Goal: Task Accomplishment & Management: Complete application form

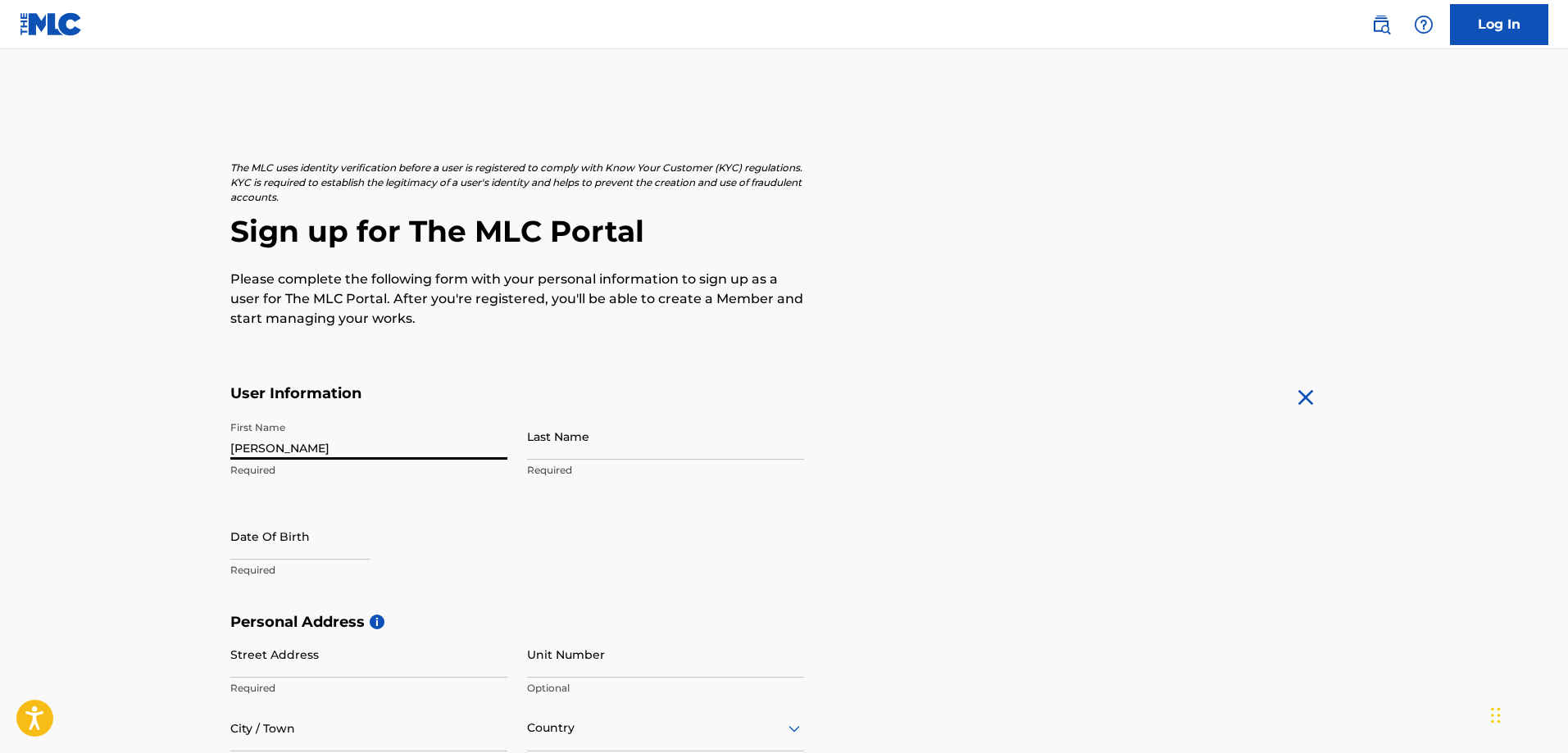
type input "[PERSON_NAME]"
type input "Zanna"
type input "06231968"
click at [290, 571] on p "Required" at bounding box center [369, 570] width 277 height 15
select select "7"
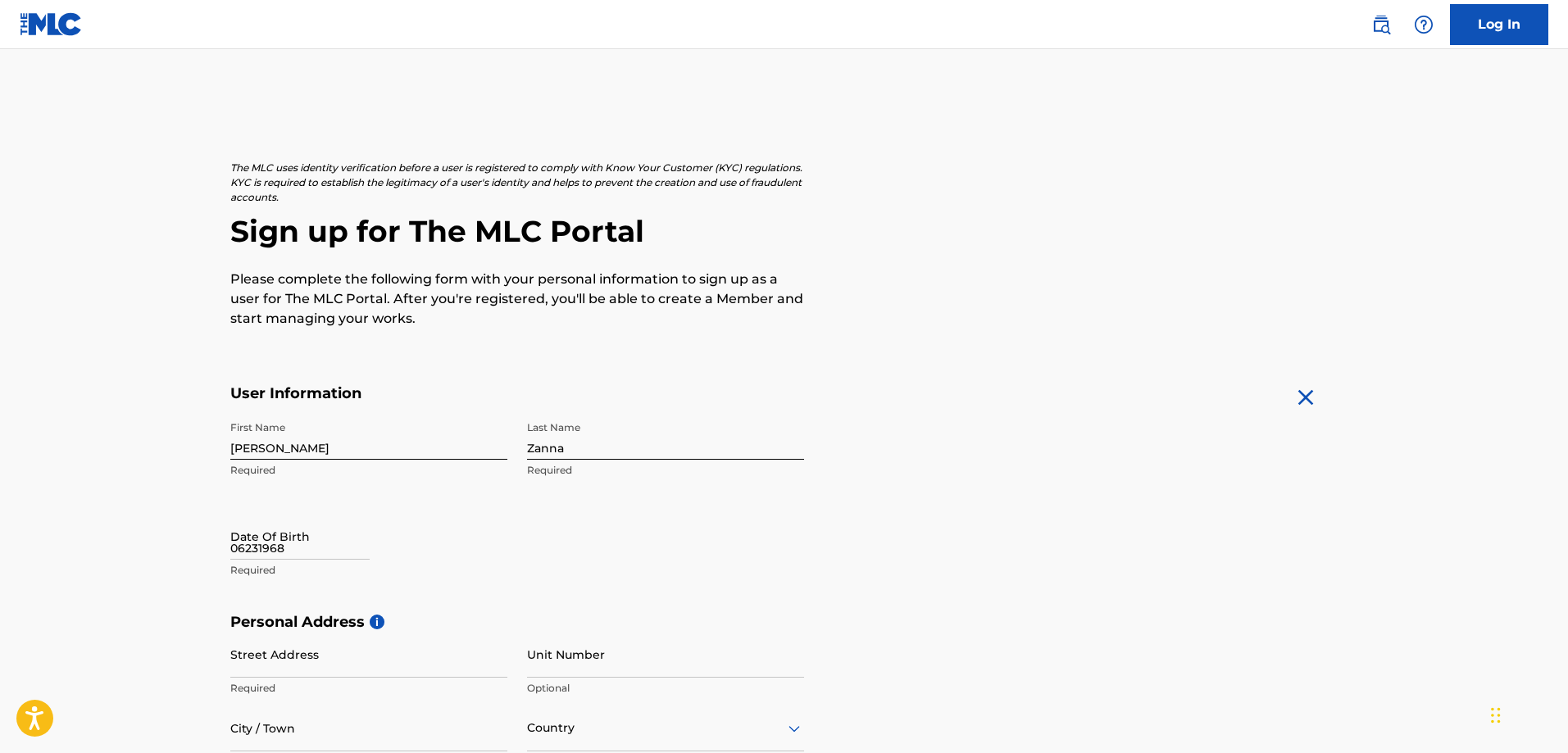
select select "2025"
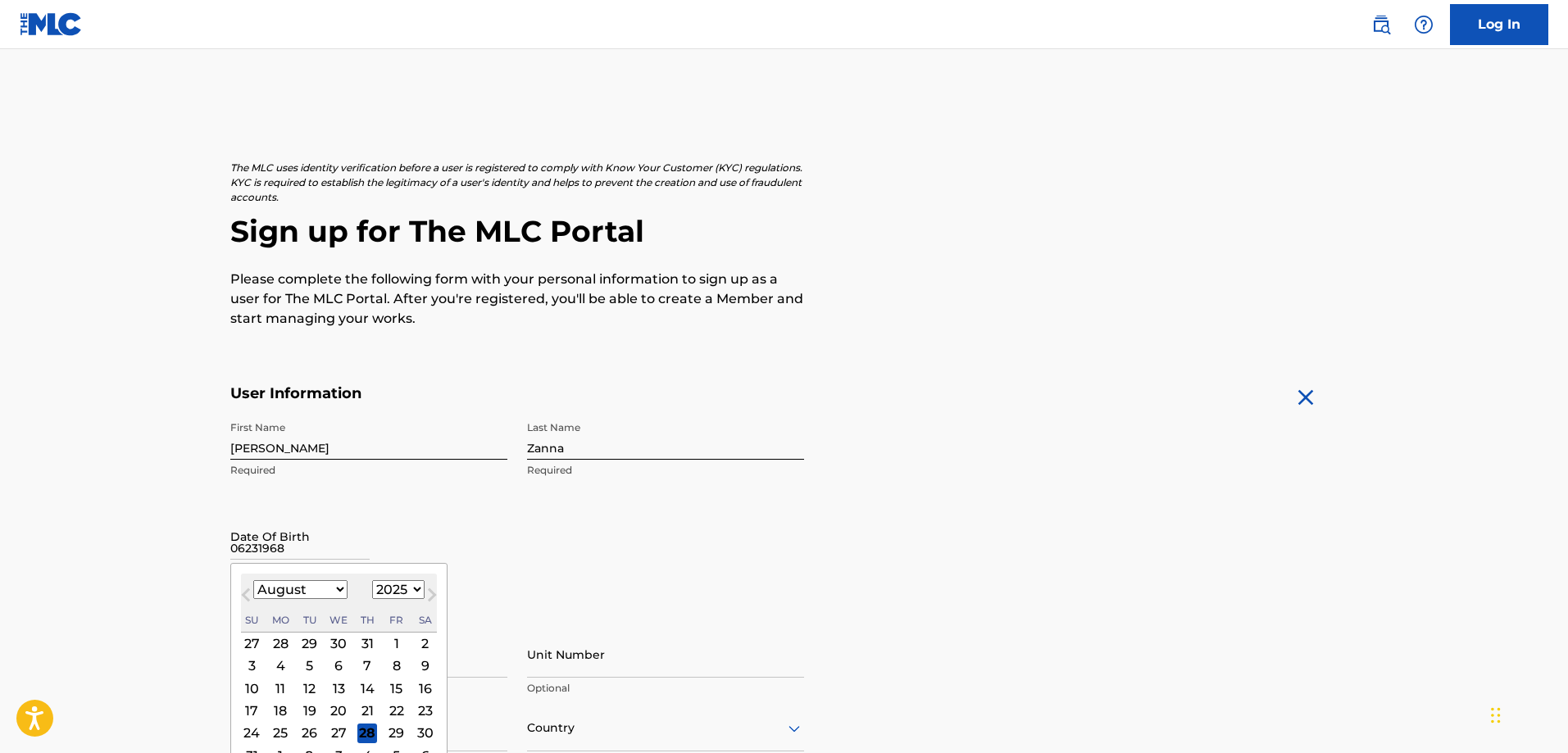
click at [242, 546] on input "06231968" at bounding box center [300, 536] width 139 height 47
click at [260, 548] on input "06/231968" at bounding box center [300, 536] width 139 height 47
type input "06/23/1968"
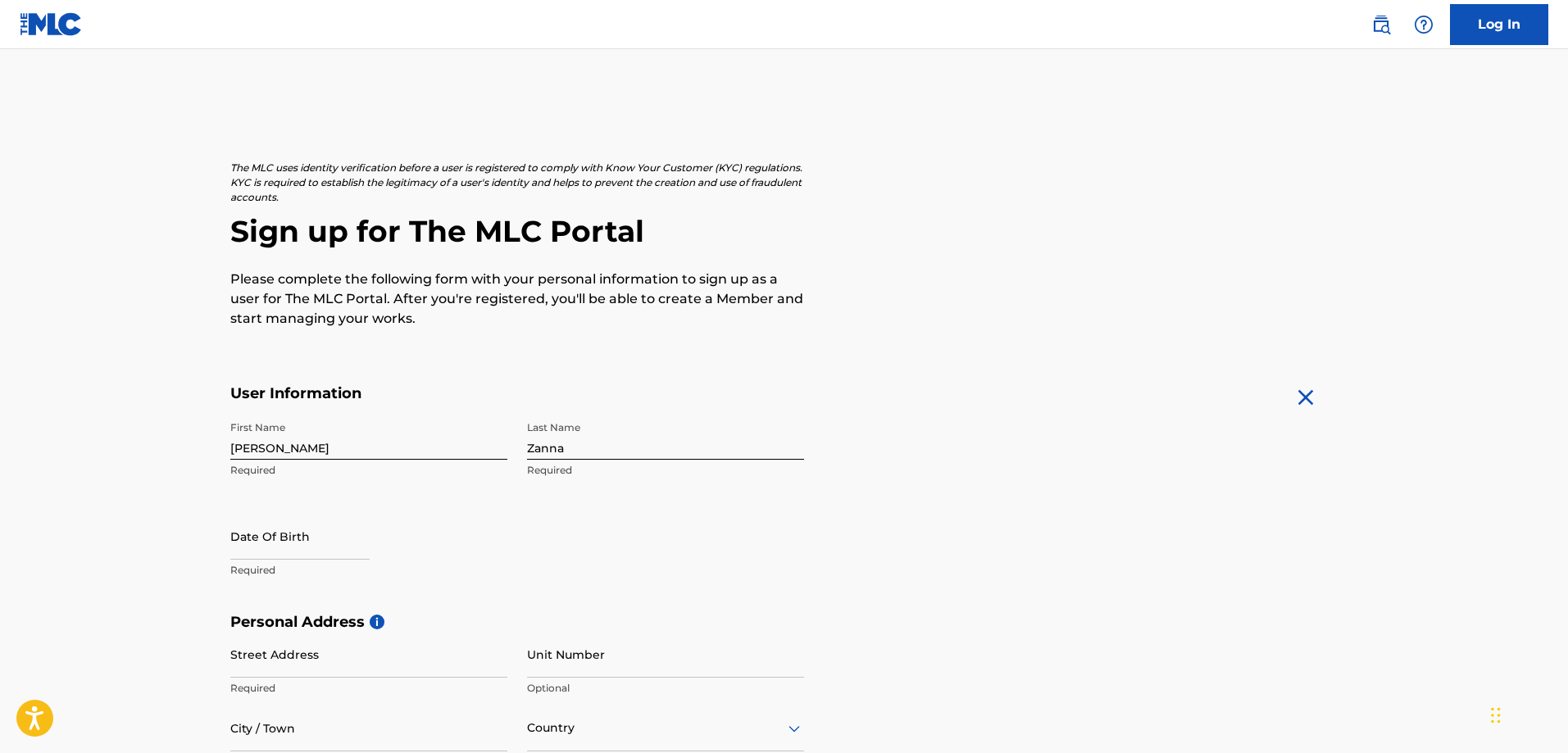
click at [520, 546] on div "First Name Gianluca Required Last Name Zanna Required Date Of Birth Required" at bounding box center [517, 513] width 573 height 200
select select "7"
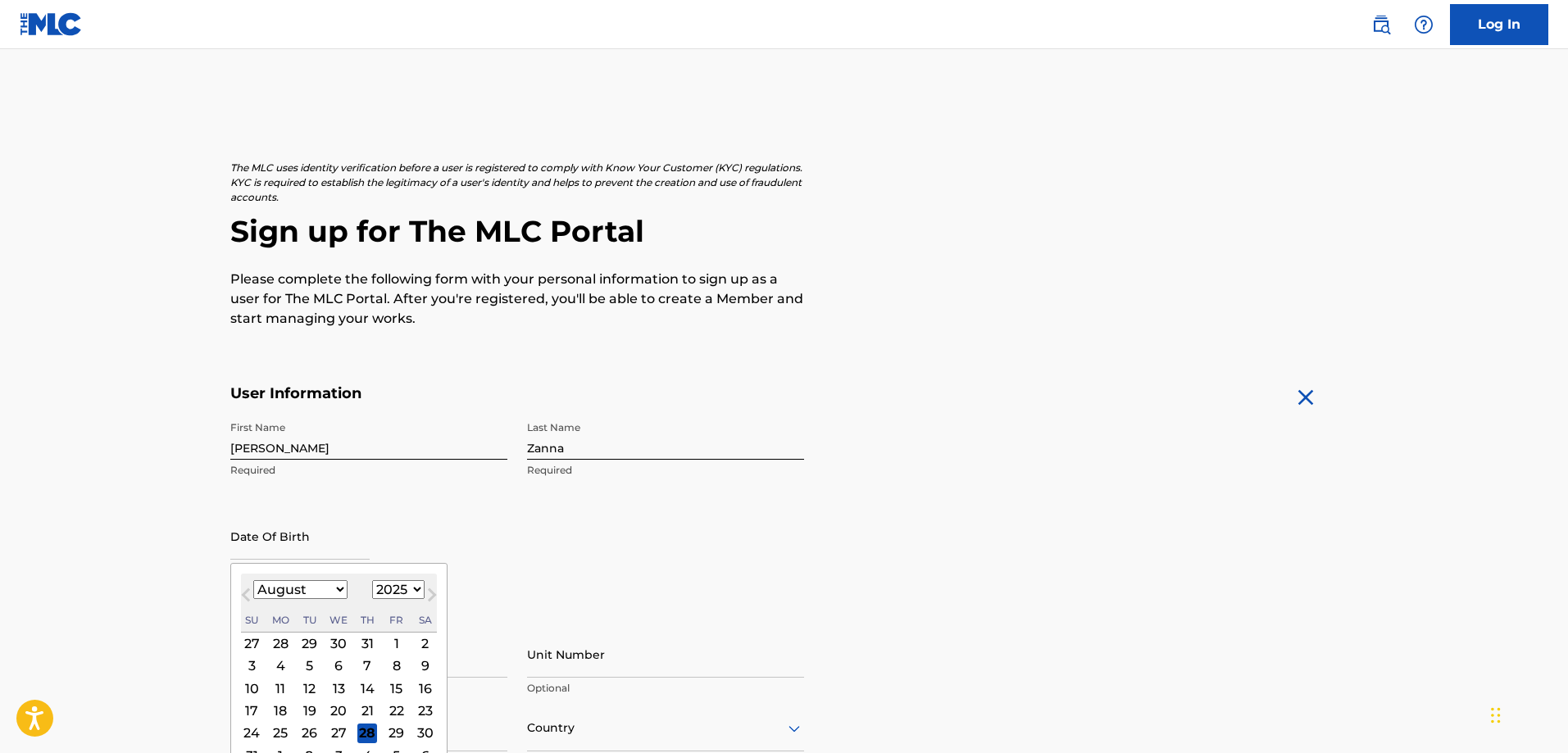
click at [275, 547] on input "text" at bounding box center [300, 536] width 139 height 47
click at [409, 583] on select "1899 1900 1901 1902 1903 1904 1905 1906 1907 1908 1909 1910 1911 1912 1913 1914…" at bounding box center [398, 589] width 52 height 19
select select "1968"
click at [372, 580] on select "1899 1900 1901 1902 1903 1904 1905 1906 1907 1908 1909 1910 1911 1912 1913 1914…" at bounding box center [398, 589] width 52 height 19
click at [335, 590] on select "January February March April May June July August September October November De…" at bounding box center [300, 589] width 94 height 19
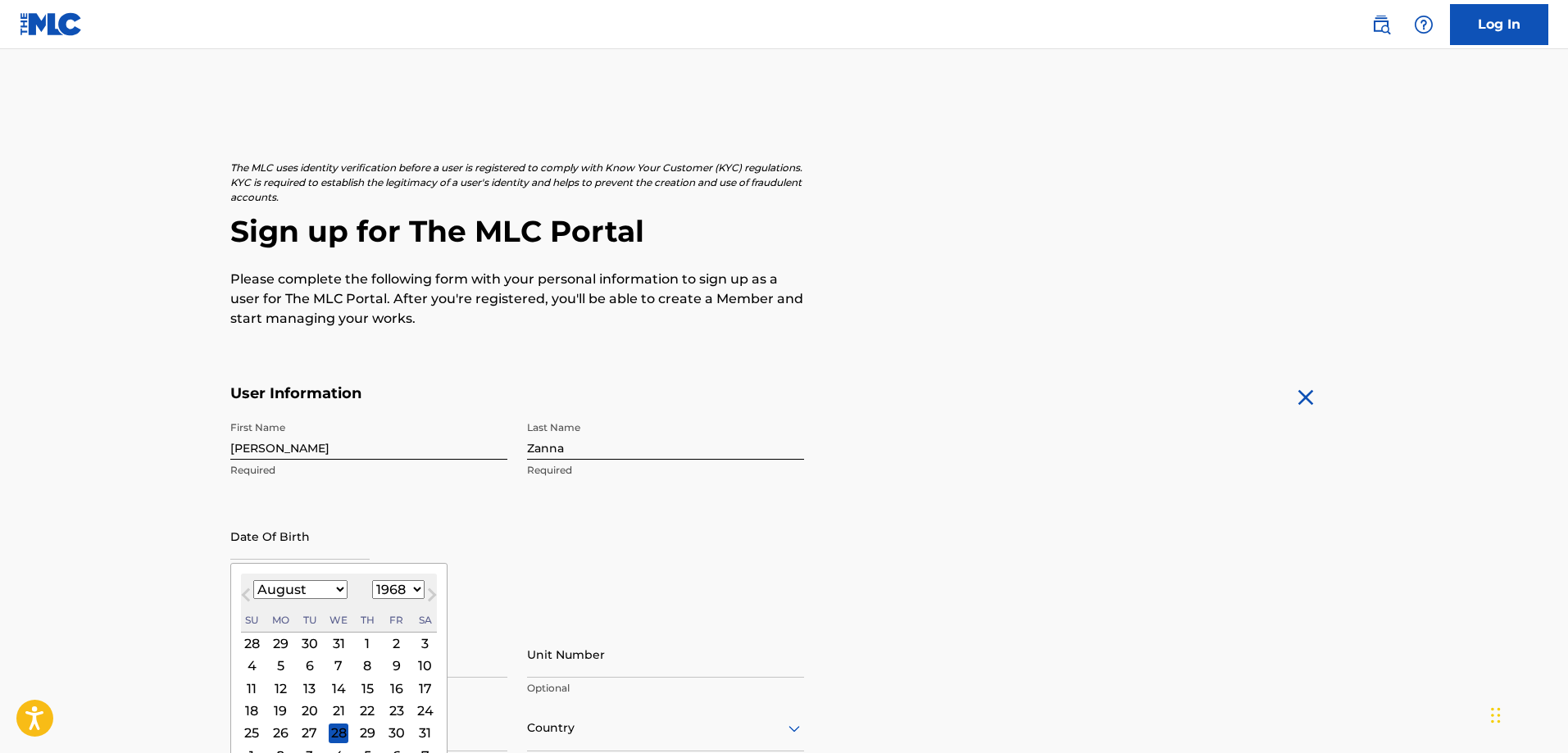
select select "5"
click at [253, 580] on select "January February March April May June July August September October November De…" at bounding box center [300, 589] width 94 height 19
click at [256, 731] on div "23" at bounding box center [251, 733] width 20 height 20
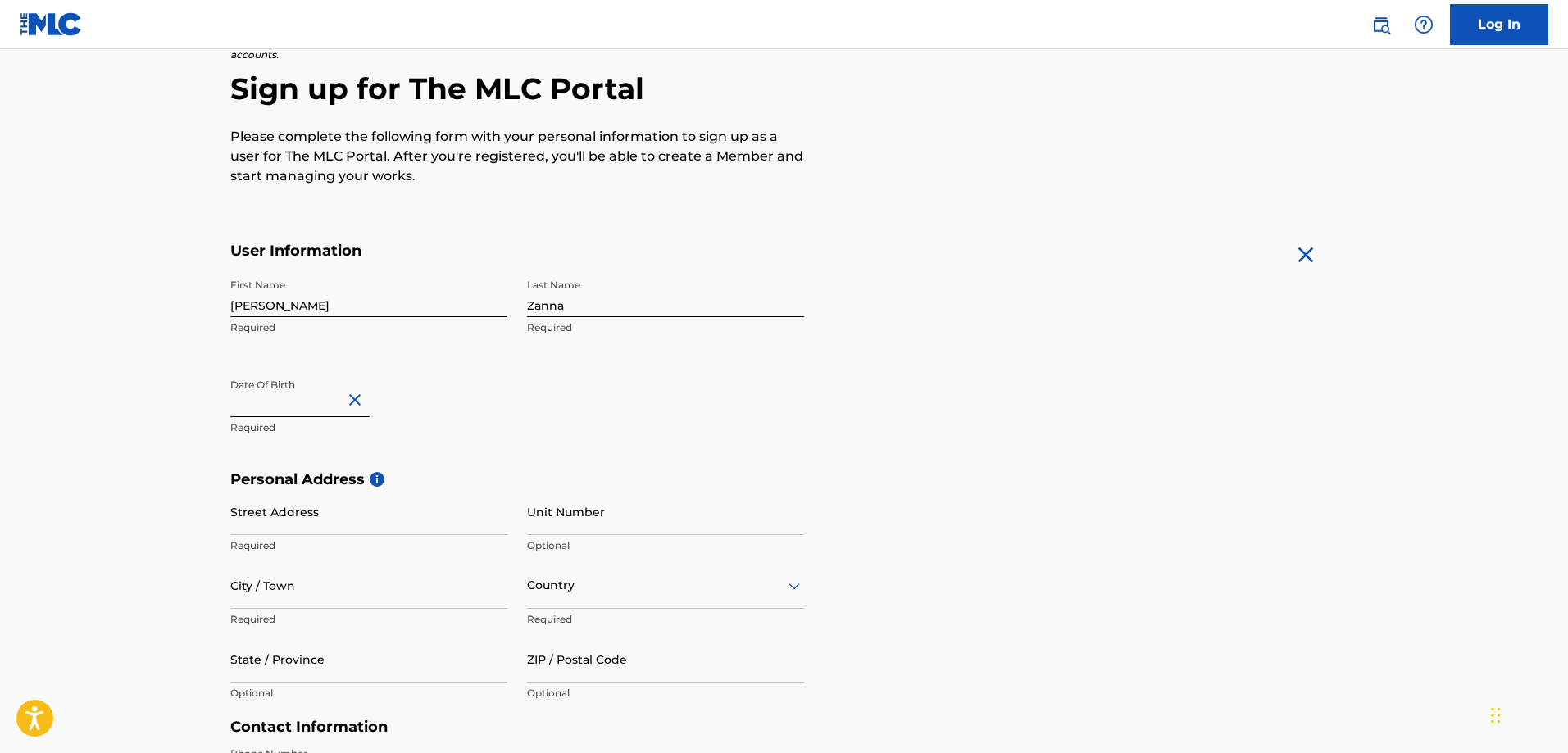
scroll to position [166, 0]
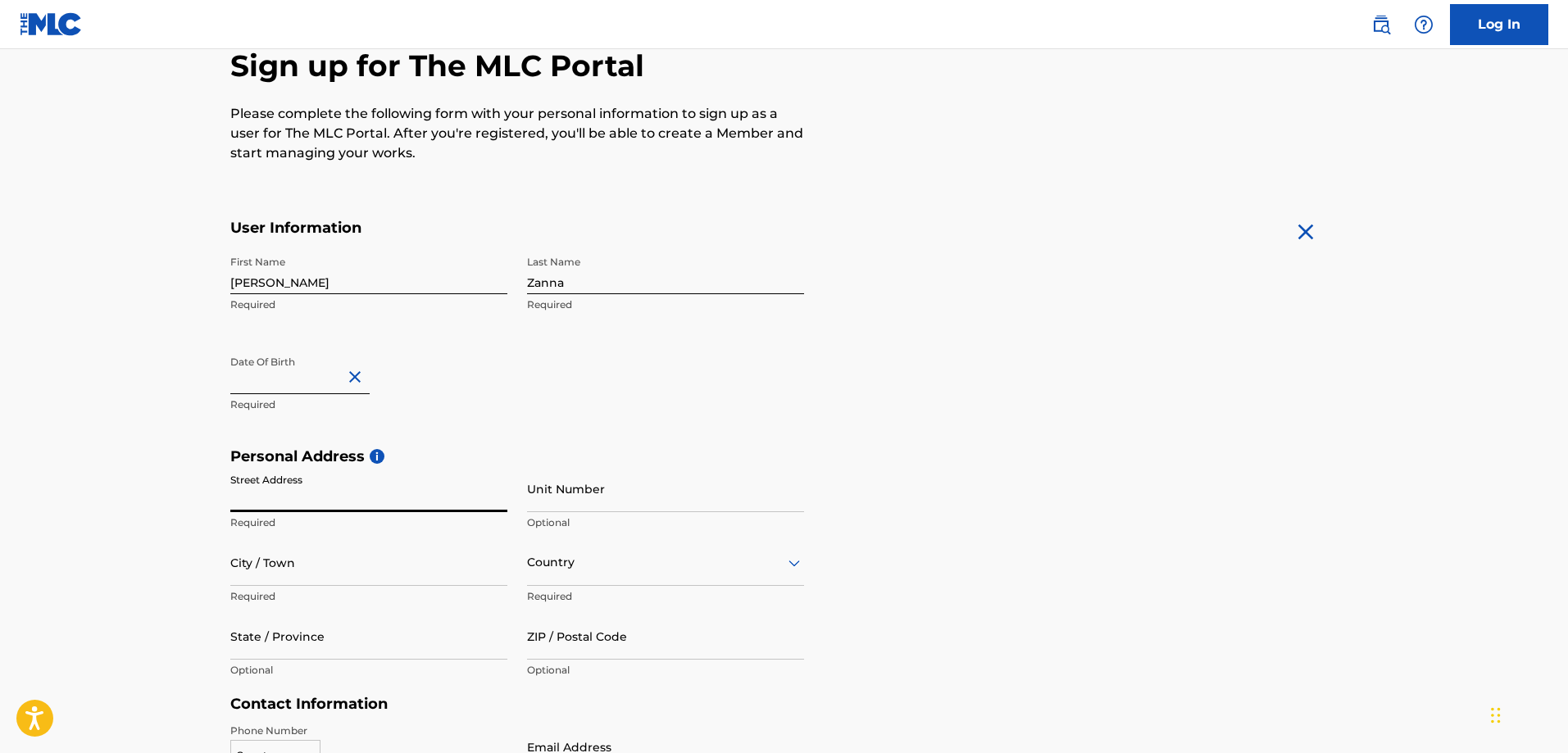
click at [300, 504] on input "Street Address" at bounding box center [369, 488] width 277 height 47
type input "po box 2847"
type input "Snowflake"
click at [588, 562] on div "option , selected. Select is focused ,type to refine list, press Down to open t…" at bounding box center [665, 562] width 277 height 47
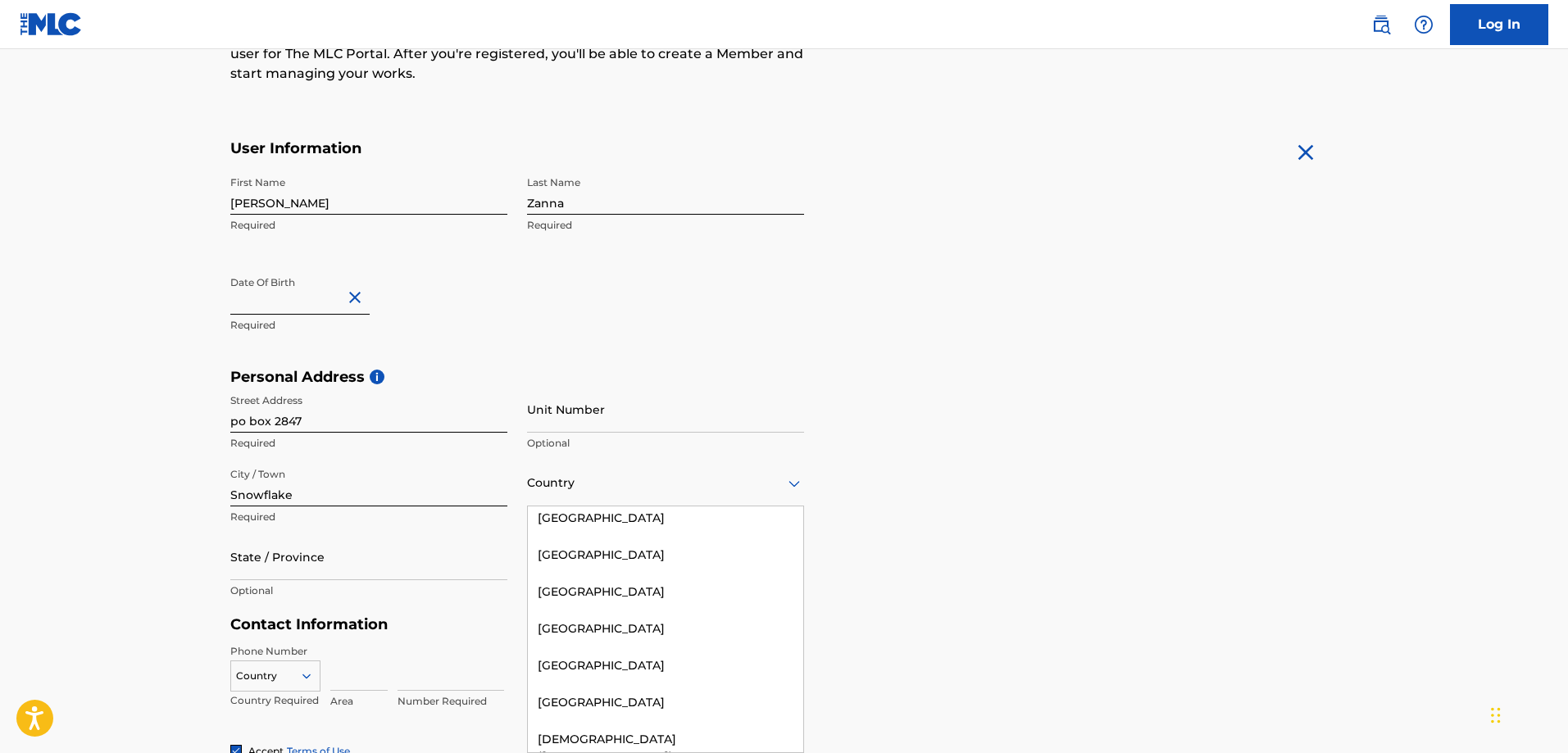
scroll to position [0, 0]
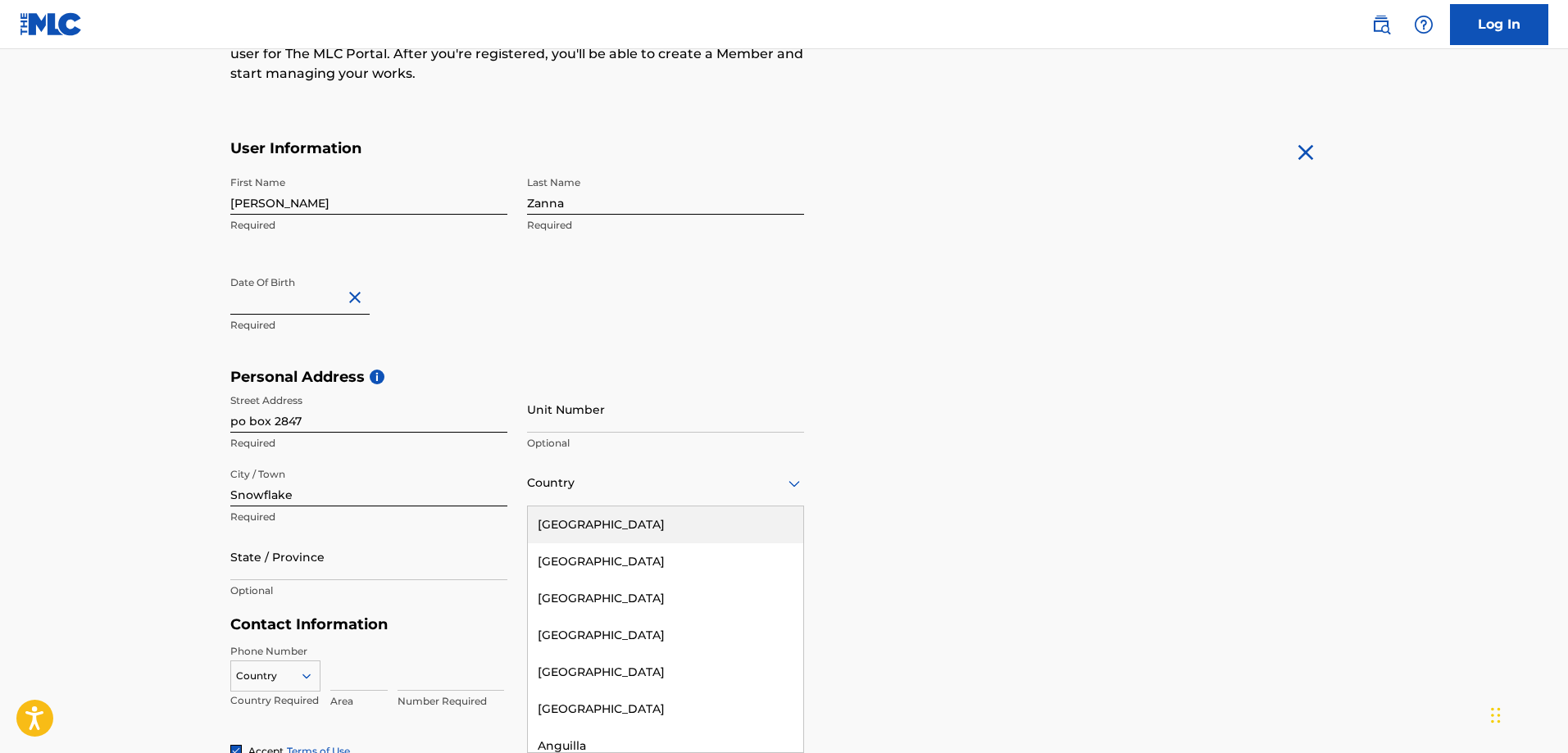
click at [697, 513] on div "[GEOGRAPHIC_DATA]" at bounding box center [665, 524] width 275 height 37
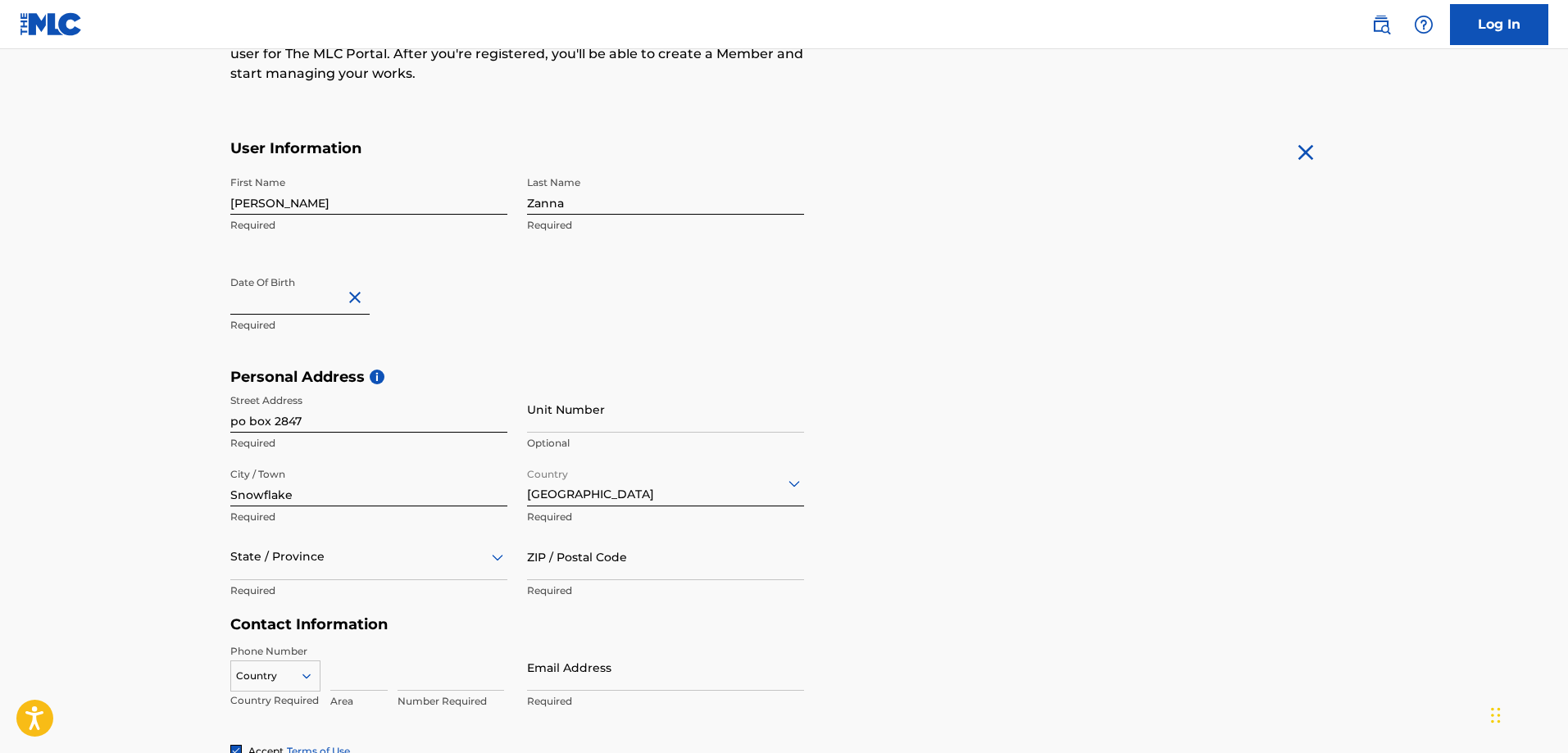
click at [591, 562] on input "ZIP / Postal Code" at bounding box center [665, 557] width 277 height 47
type input "85937"
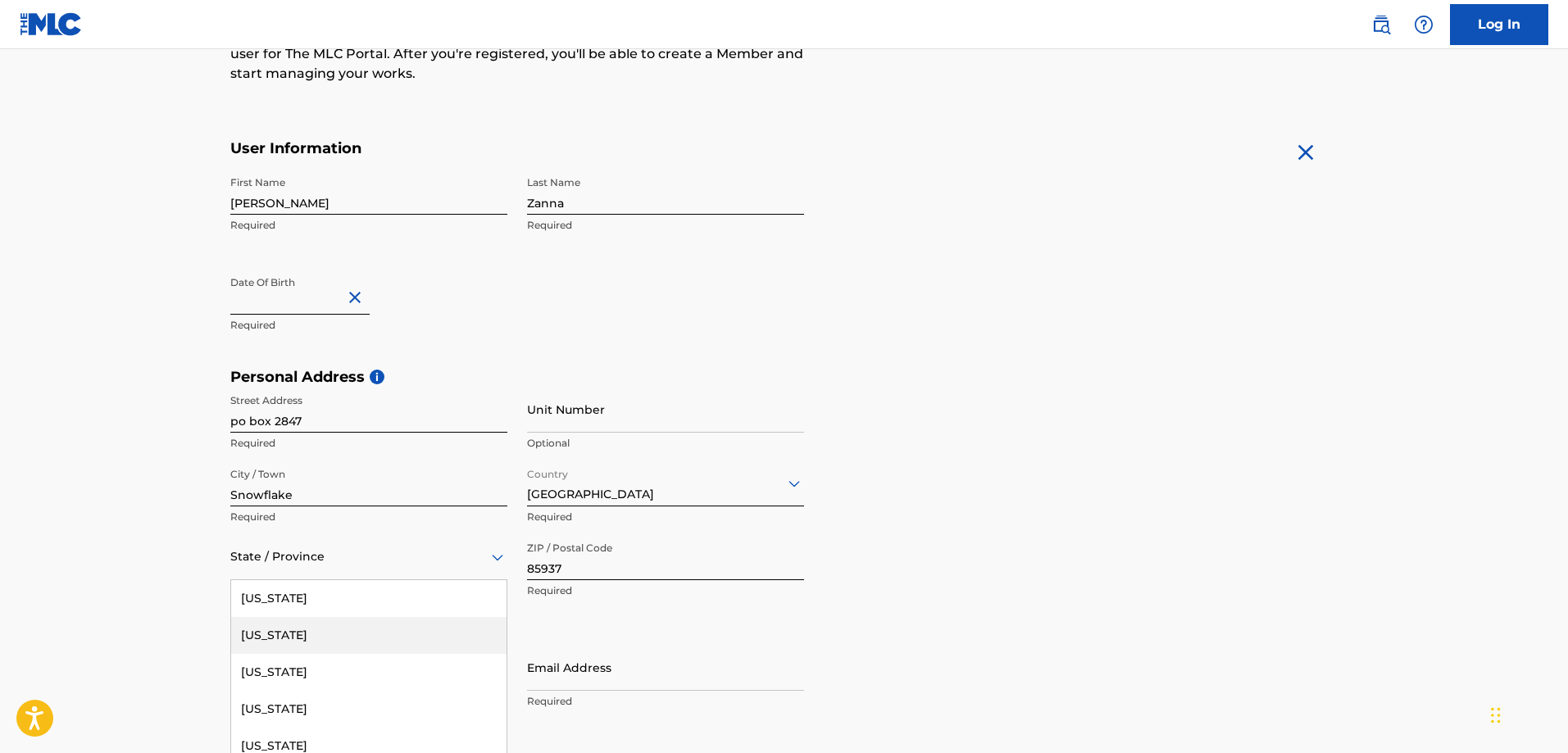
scroll to position [319, 0]
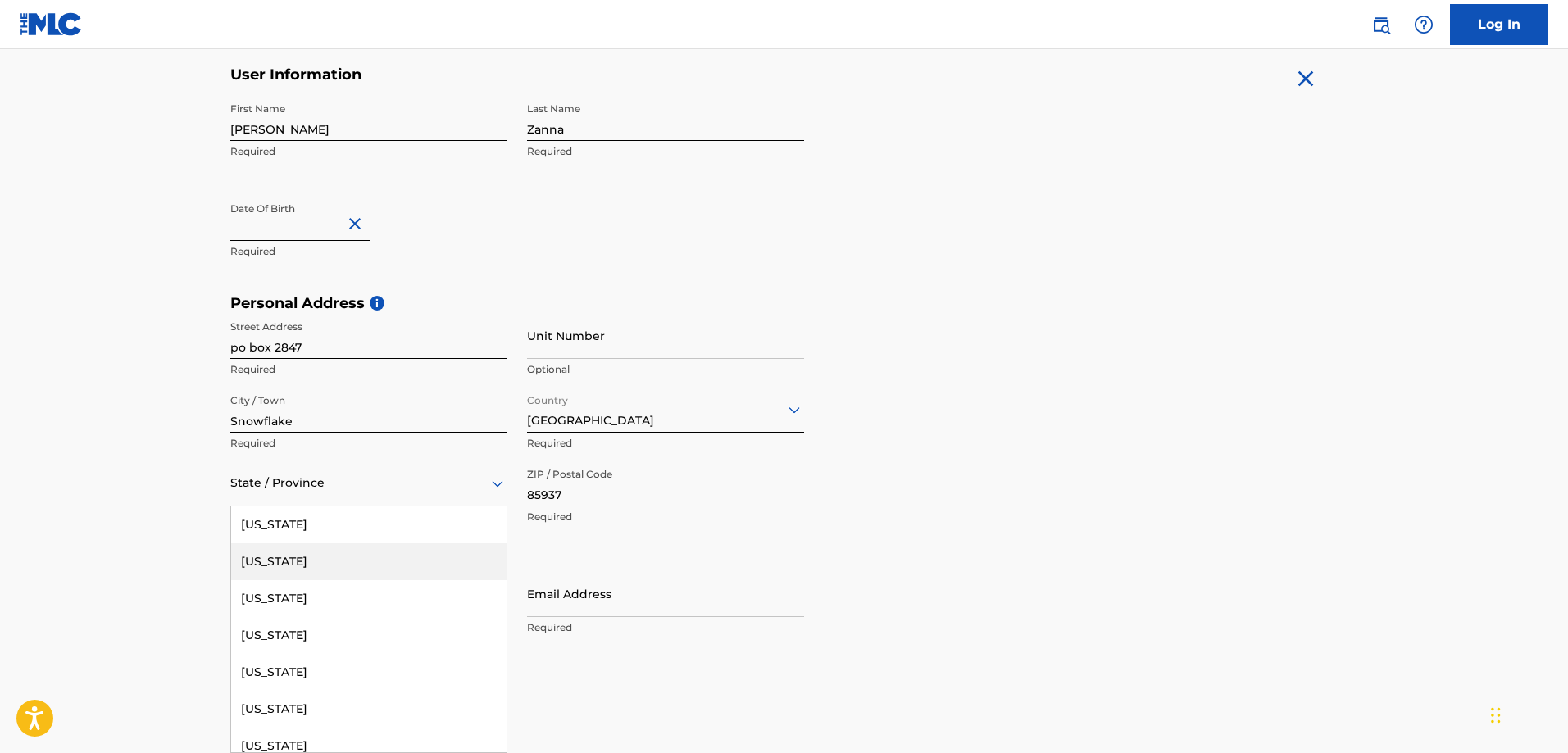
click at [316, 506] on div "57 results available. Use Up and Down to choose options, press Enter to select …" at bounding box center [369, 483] width 277 height 47
click at [312, 628] on div "[US_STATE]" at bounding box center [369, 635] width 275 height 37
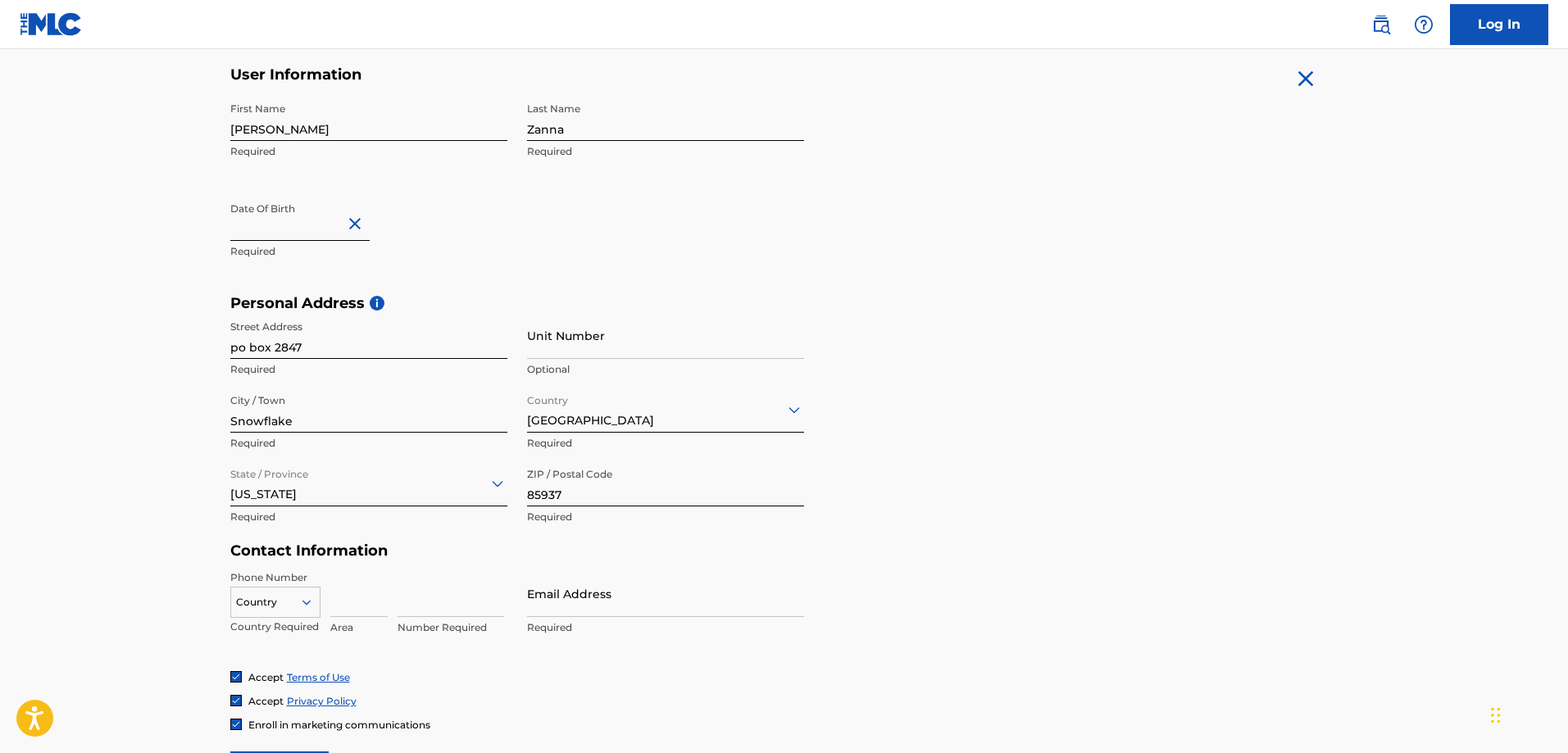
click at [335, 603] on input at bounding box center [359, 593] width 57 height 47
type input "9282630071"
click at [602, 595] on input "Email Address" at bounding box center [665, 593] width 277 height 47
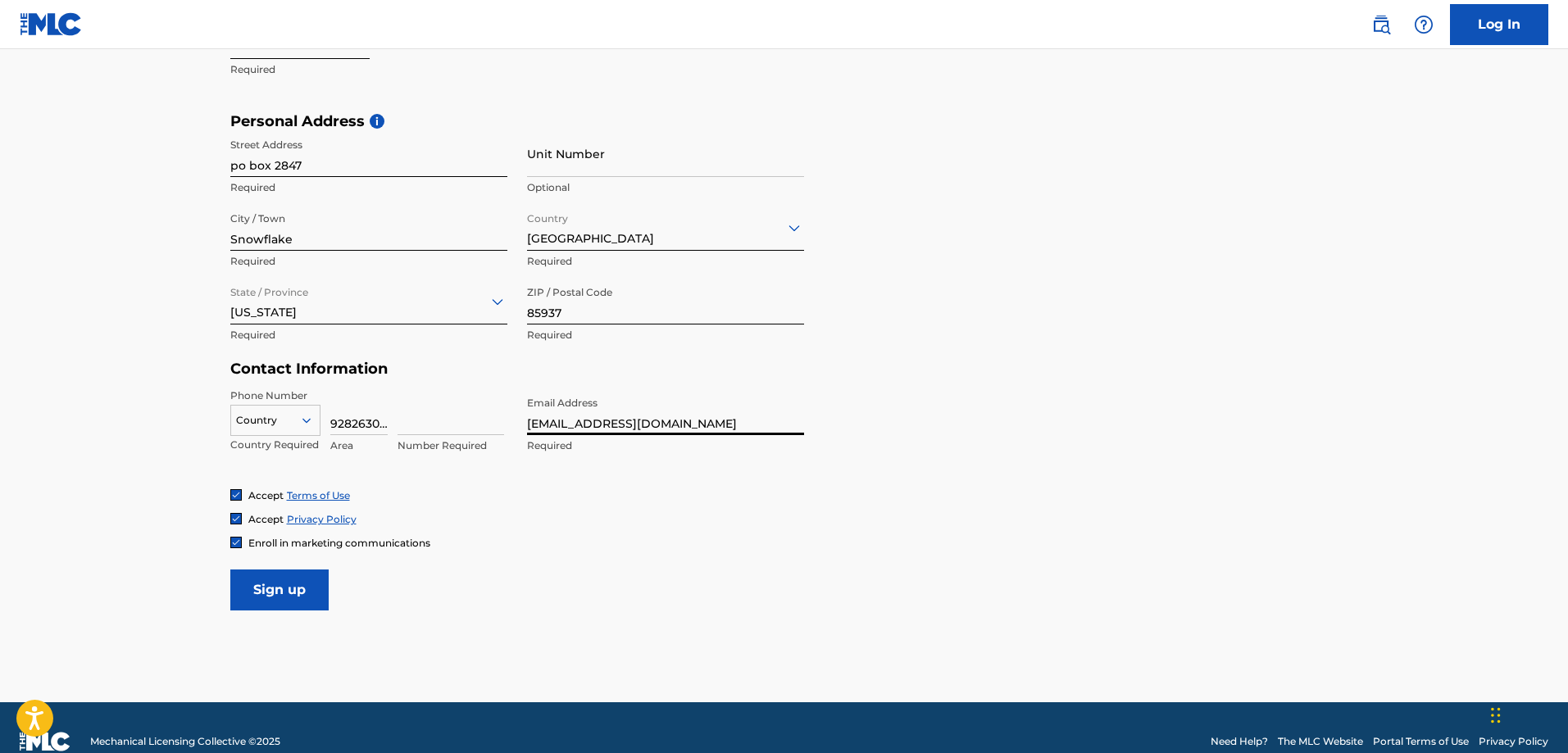
scroll to position [514, 0]
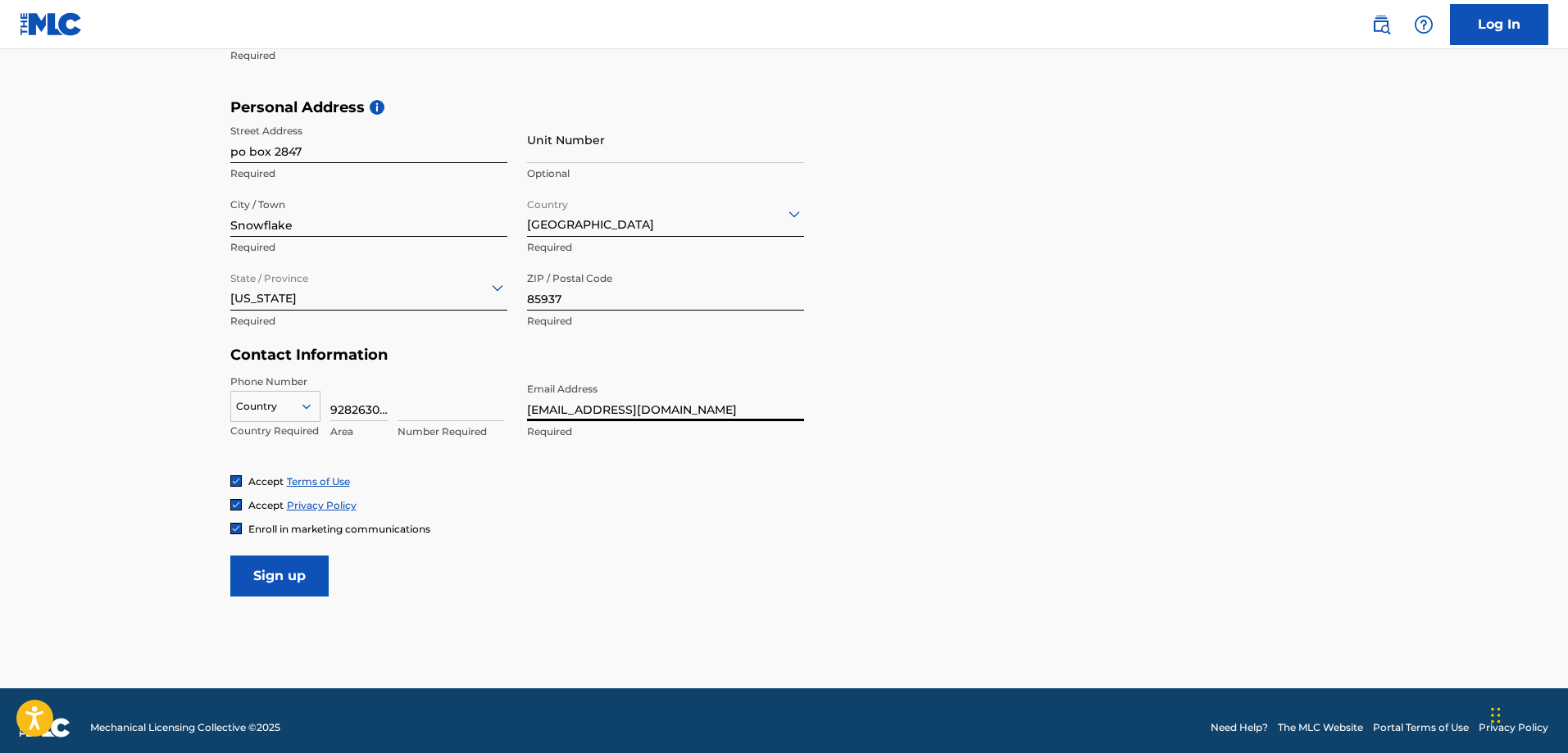
type input "[EMAIL_ADDRESS][DOMAIN_NAME]"
click at [278, 583] on input "Sign up" at bounding box center [280, 576] width 98 height 41
click at [423, 408] on input at bounding box center [451, 398] width 107 height 47
drag, startPoint x: 350, startPoint y: 409, endPoint x: 445, endPoint y: 411, distance: 95.0
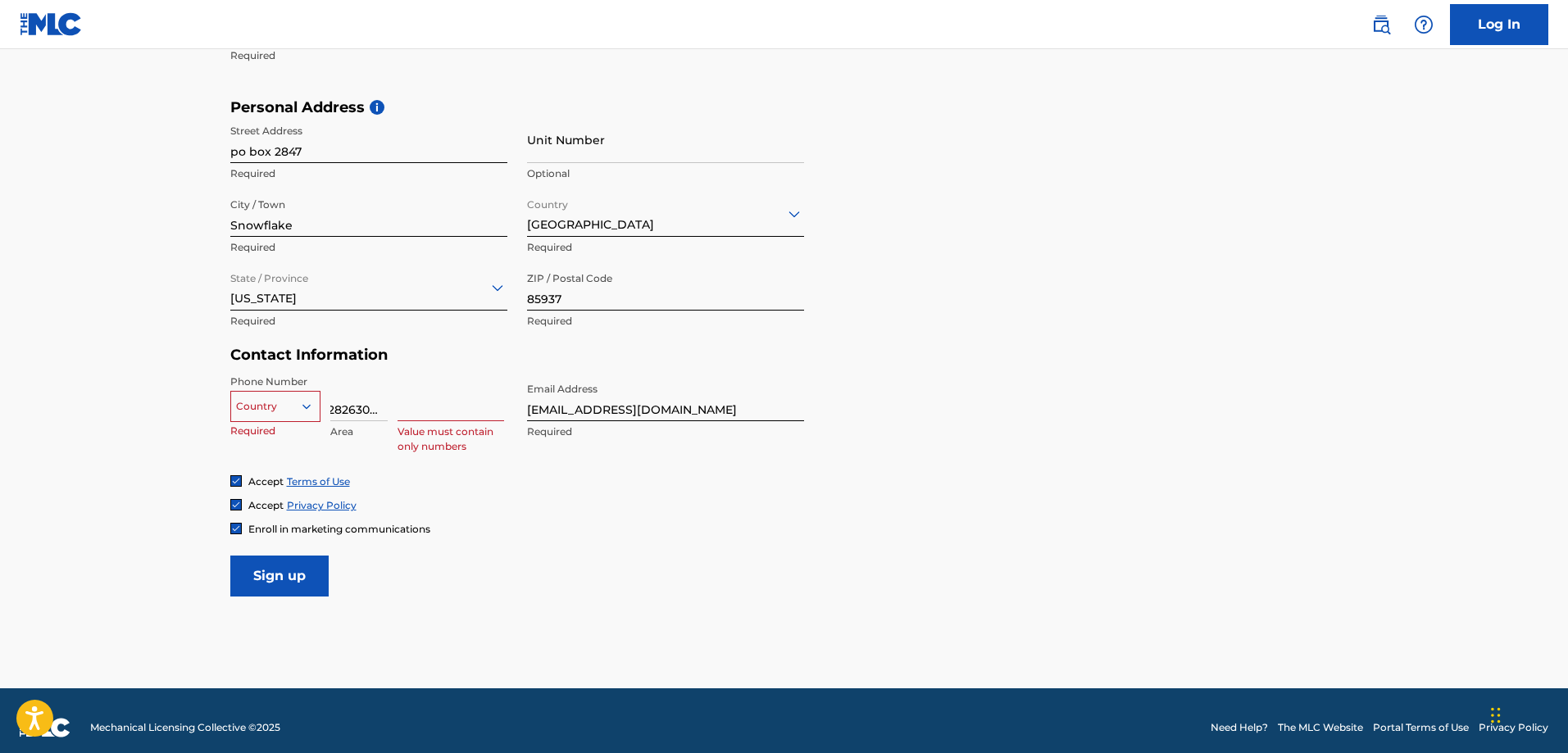
click at [445, 411] on div "Country Required 9282630071 Area Value must contain only numbers" at bounding box center [369, 411] width 277 height 74
type input "928"
click at [452, 404] on input at bounding box center [451, 398] width 107 height 47
paste input "2630071"
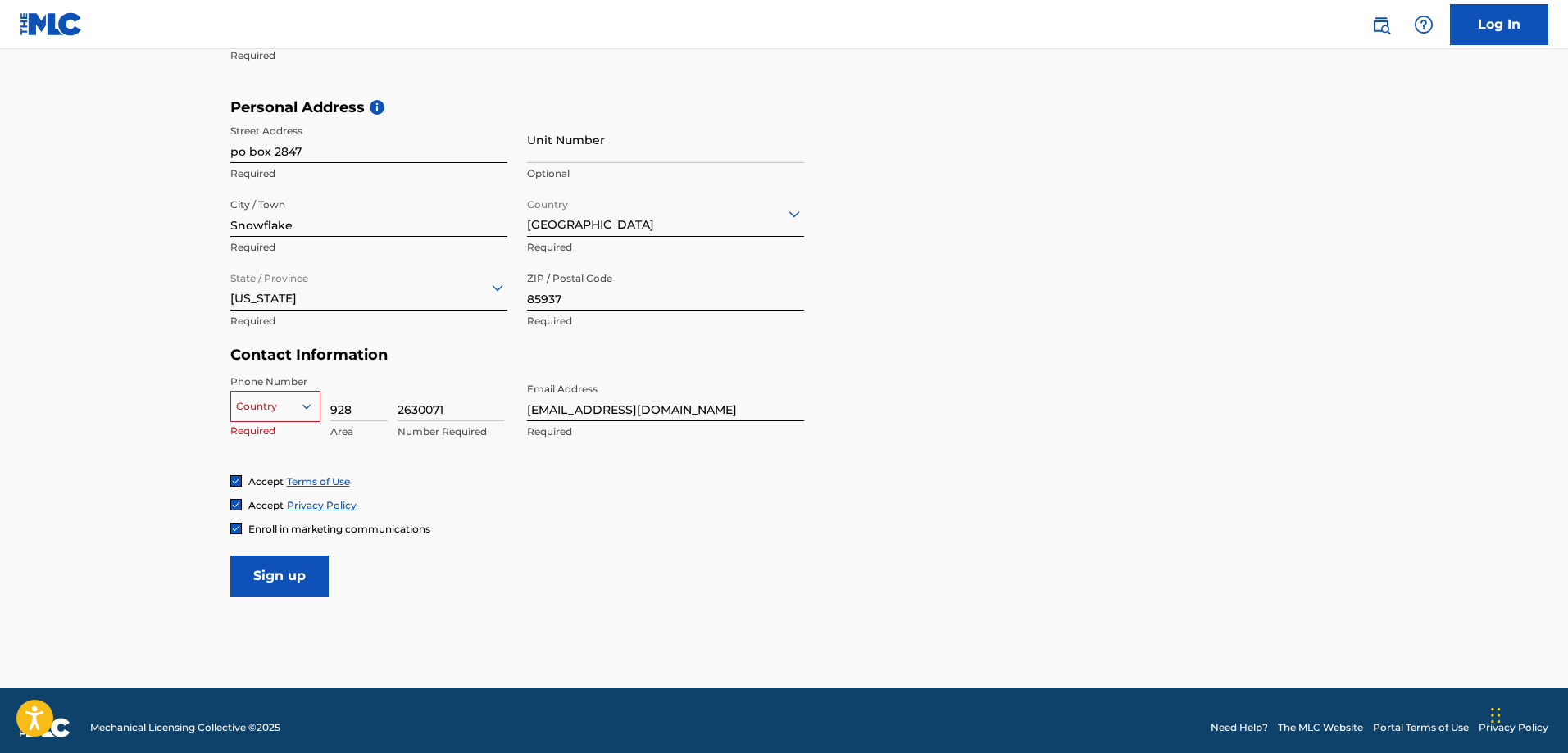
type input "2630071"
click at [473, 518] on div "Accept Terms of Use Accept Privacy Policy Enroll in marketing communications" at bounding box center [784, 505] width 1108 height 62
click at [291, 399] on div at bounding box center [275, 407] width 88 height 18
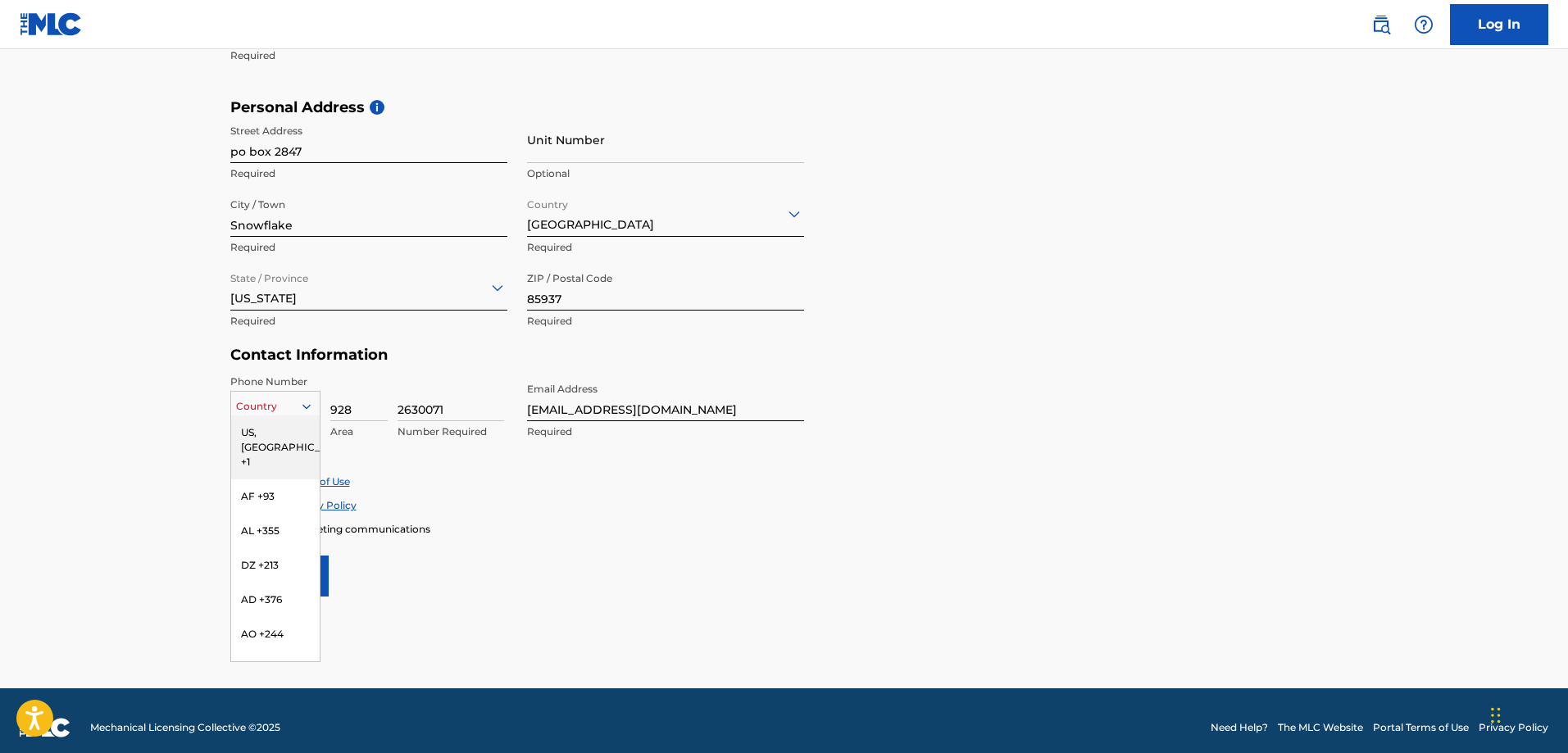
click at [283, 426] on div "US, [GEOGRAPHIC_DATA] +1" at bounding box center [275, 447] width 88 height 64
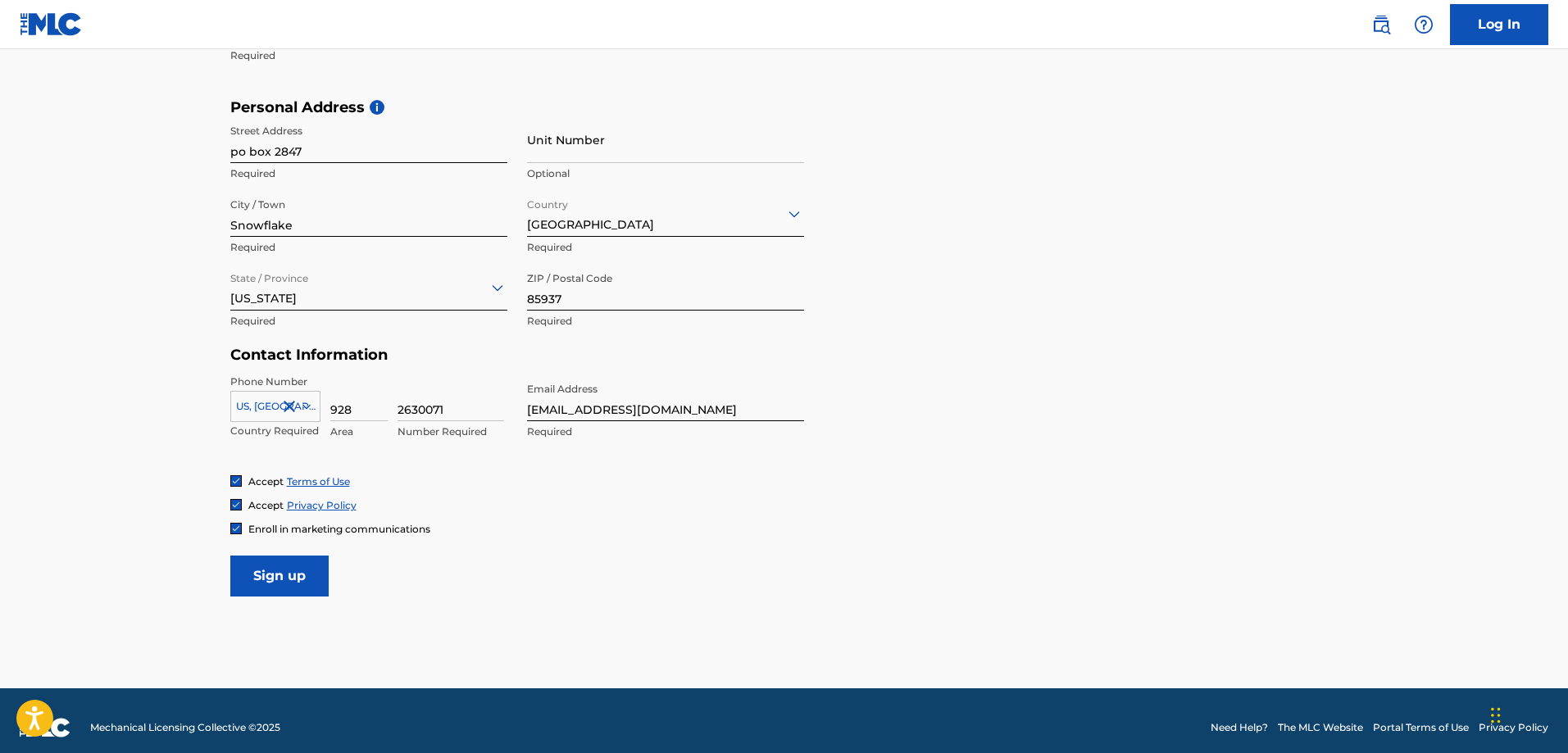
click at [457, 567] on form "User Information First Name Gianluca Required Last Name Zanna Required Date Of …" at bounding box center [784, 232] width 1108 height 726
click at [265, 571] on input "Sign up" at bounding box center [280, 576] width 98 height 41
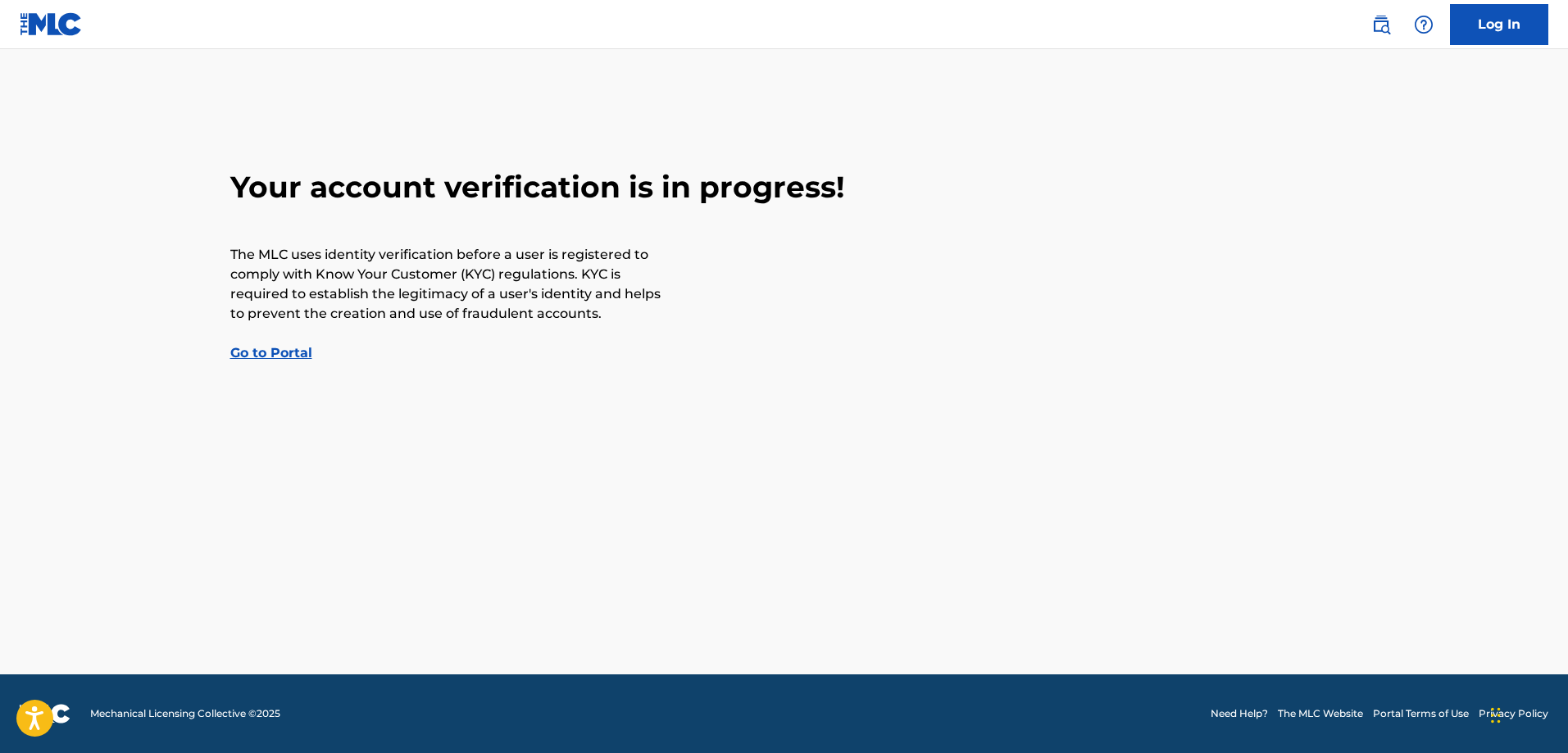
click at [285, 362] on div "Your account verification is in progress! The MLC uses identity verification be…" at bounding box center [784, 265] width 1147 height 194
click at [285, 355] on link "Go to Portal" at bounding box center [271, 353] width 82 height 16
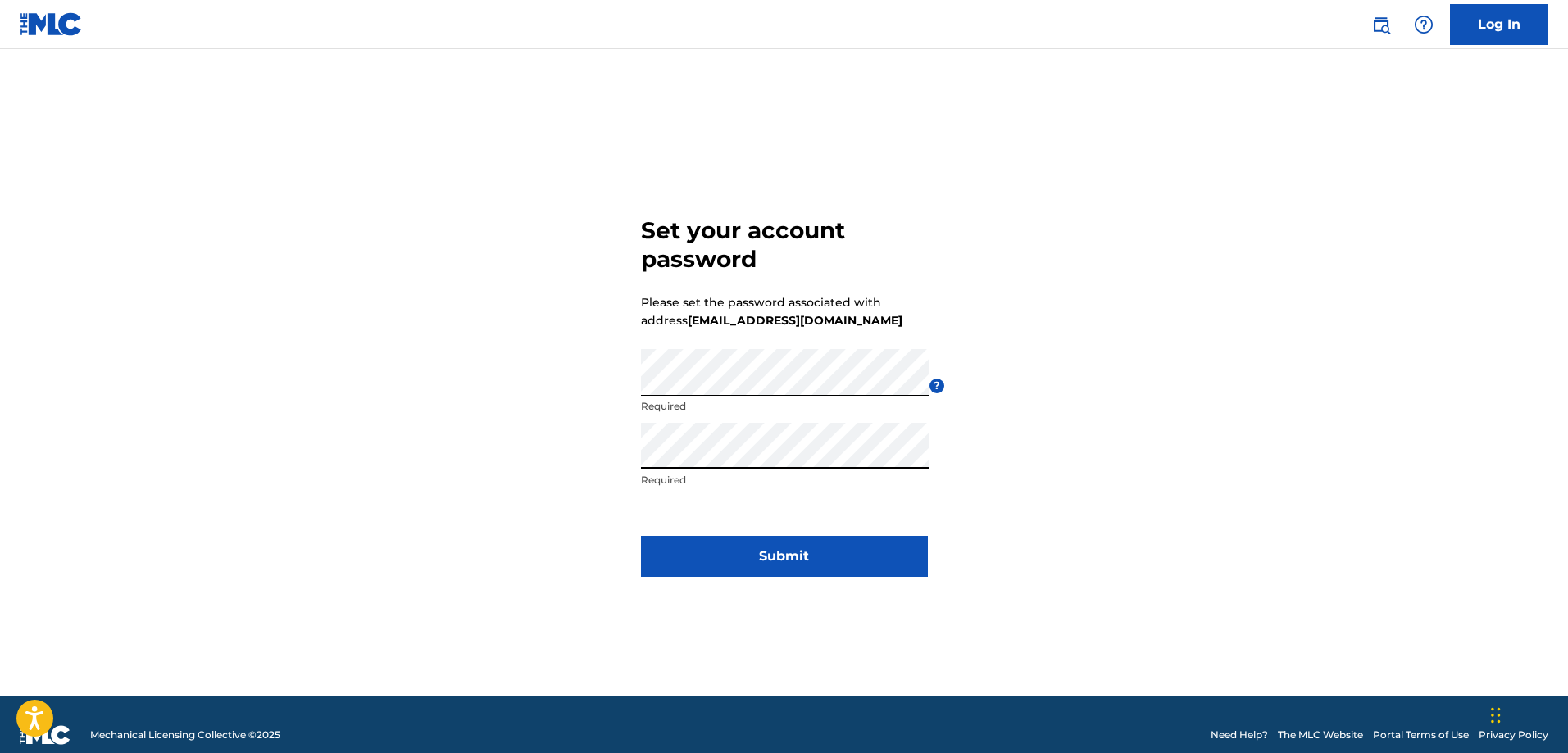
click at [819, 543] on button "Submit" at bounding box center [784, 556] width 287 height 41
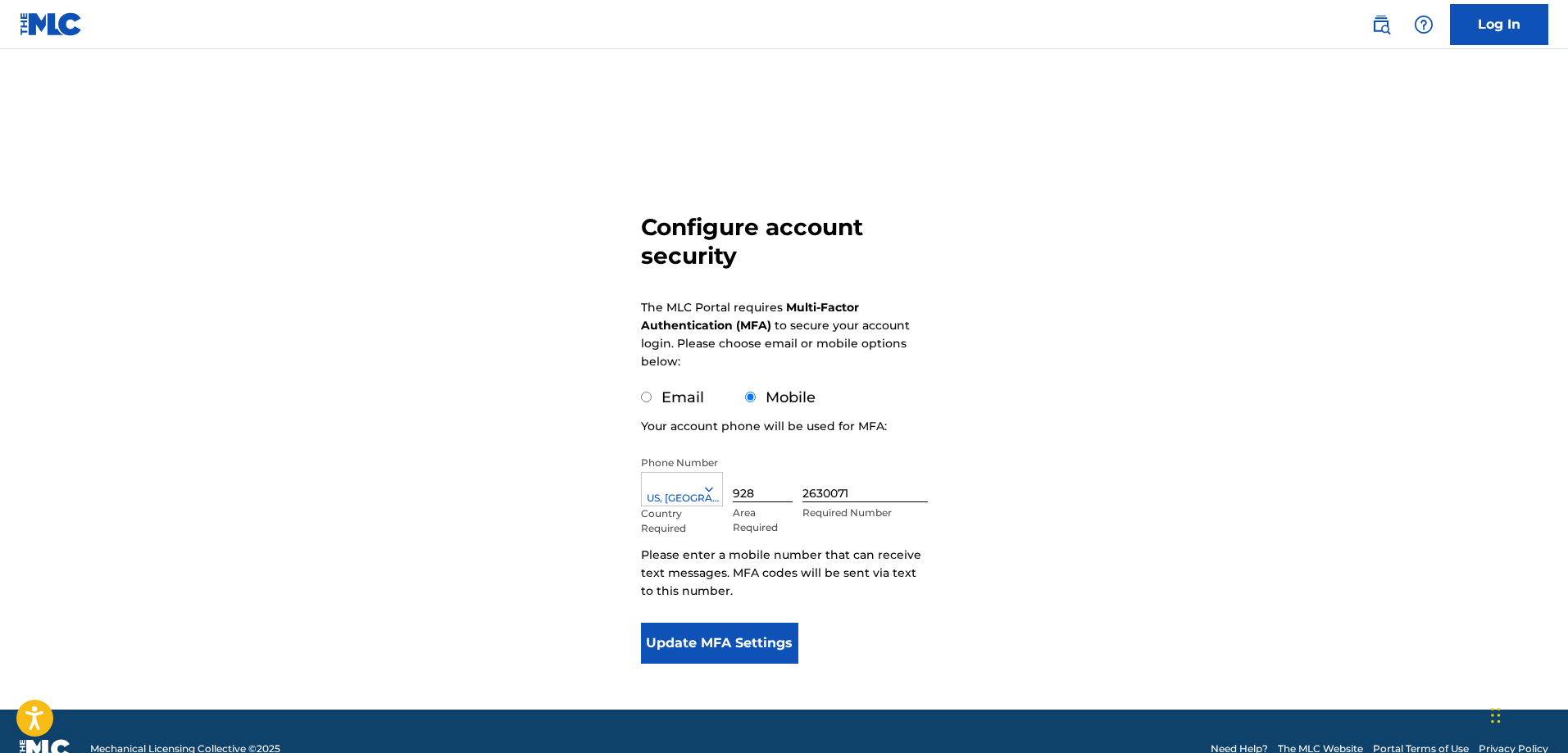
click at [726, 642] on button "Update MFA Settings" at bounding box center [720, 642] width 158 height 41
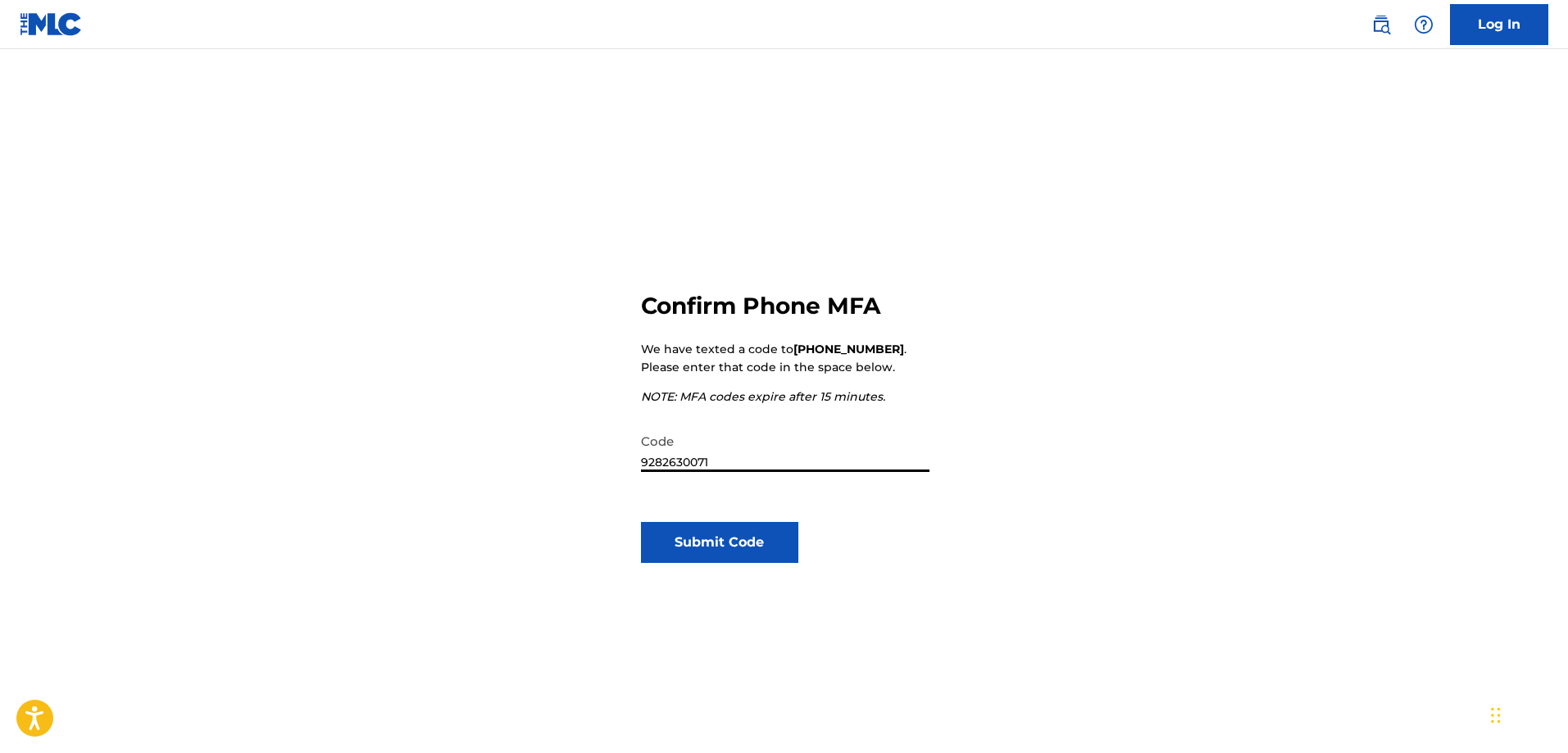
type input "9282630071"
click at [719, 542] on button "Submit Code" at bounding box center [720, 542] width 158 height 41
type input "187399"
click at [785, 533] on button "Submit Code" at bounding box center [720, 542] width 158 height 41
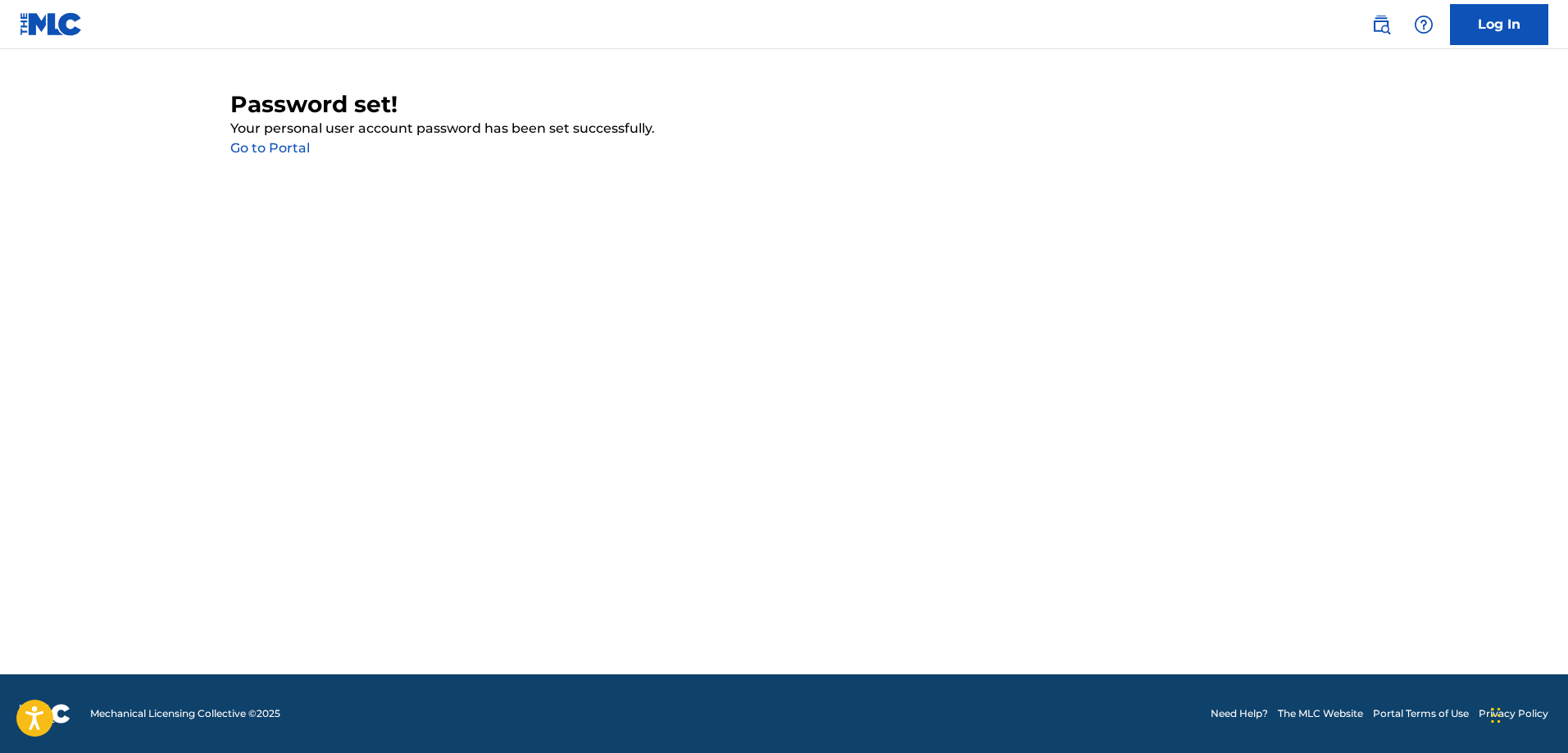
click at [285, 147] on link "Go to Portal" at bounding box center [270, 147] width 80 height 16
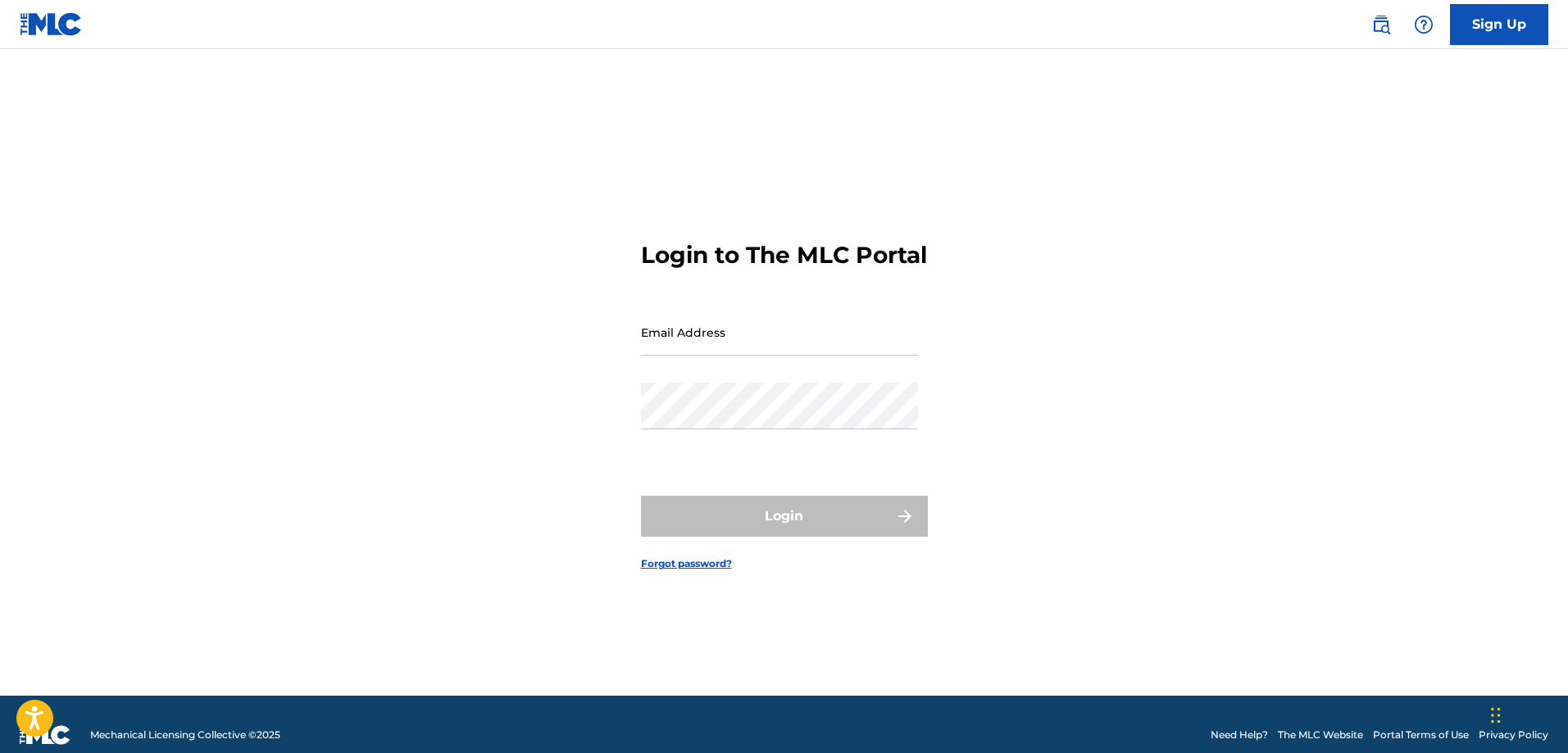
click at [681, 348] on input "Email Address" at bounding box center [779, 332] width 277 height 47
type input "[EMAIL_ADDRESS][DOMAIN_NAME]"
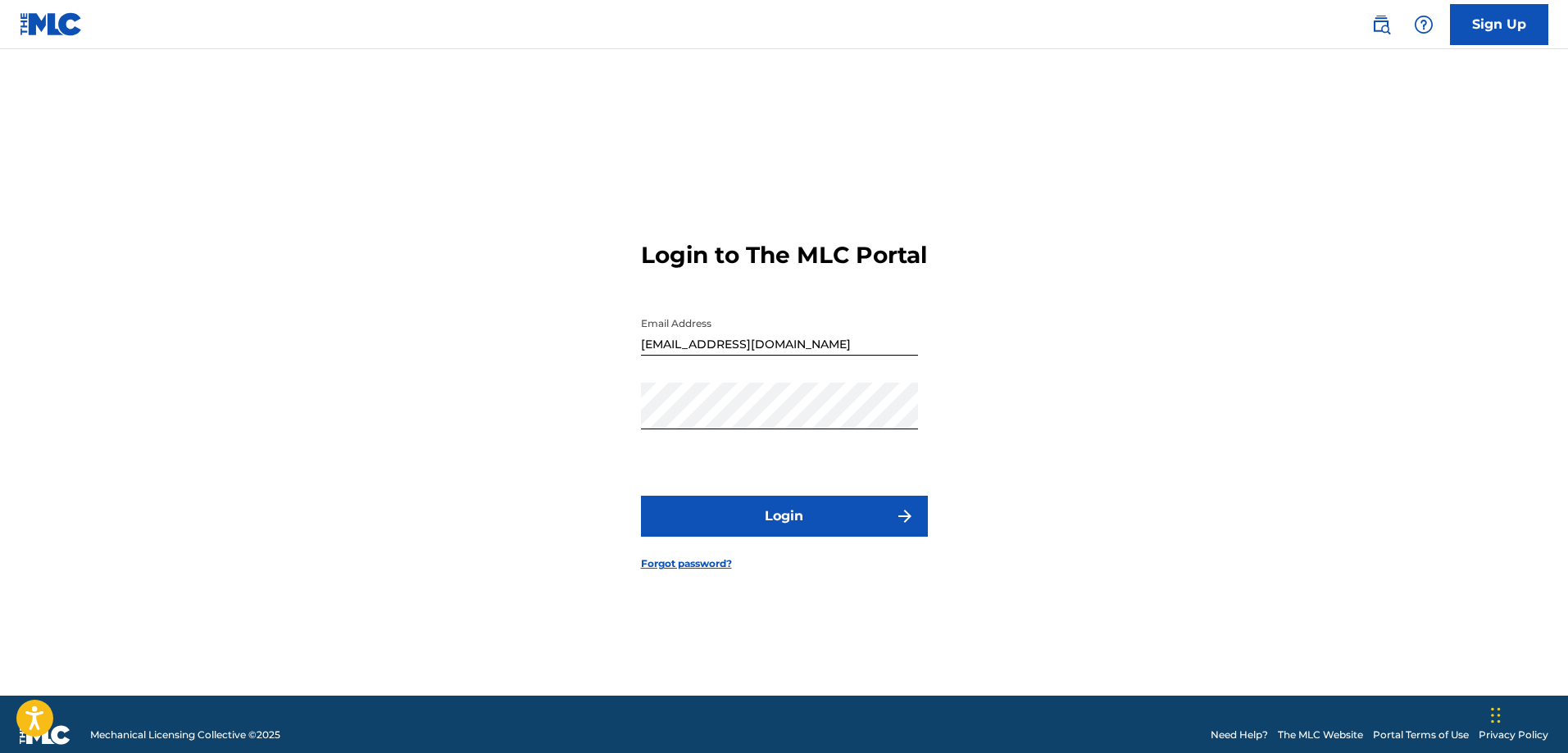
click at [782, 537] on button "Login" at bounding box center [784, 516] width 287 height 41
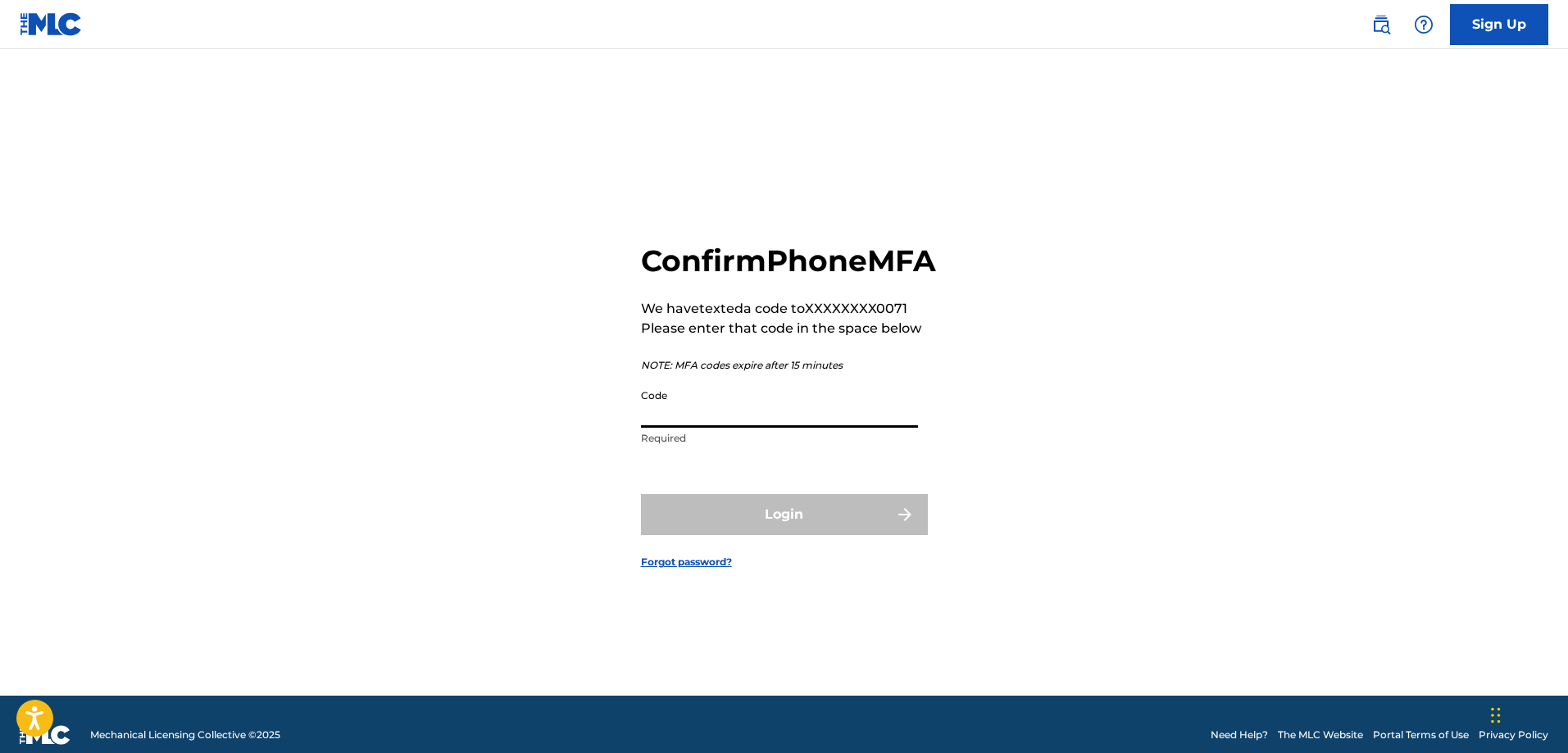
click at [722, 428] on input "Code" at bounding box center [779, 404] width 277 height 47
type input "090945"
click at [781, 517] on button "Login" at bounding box center [784, 514] width 287 height 41
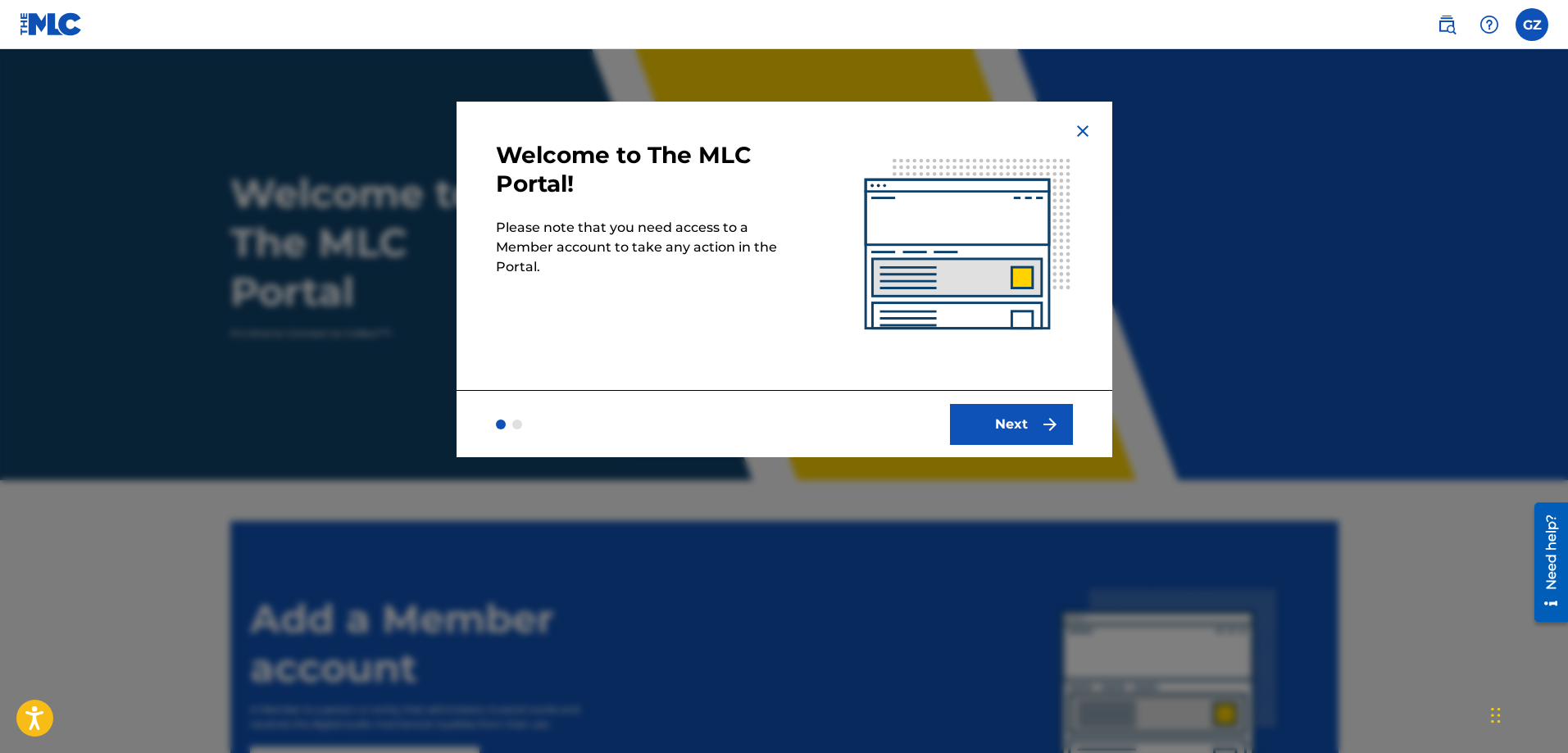
click at [1008, 425] on button "Next" at bounding box center [1011, 424] width 123 height 41
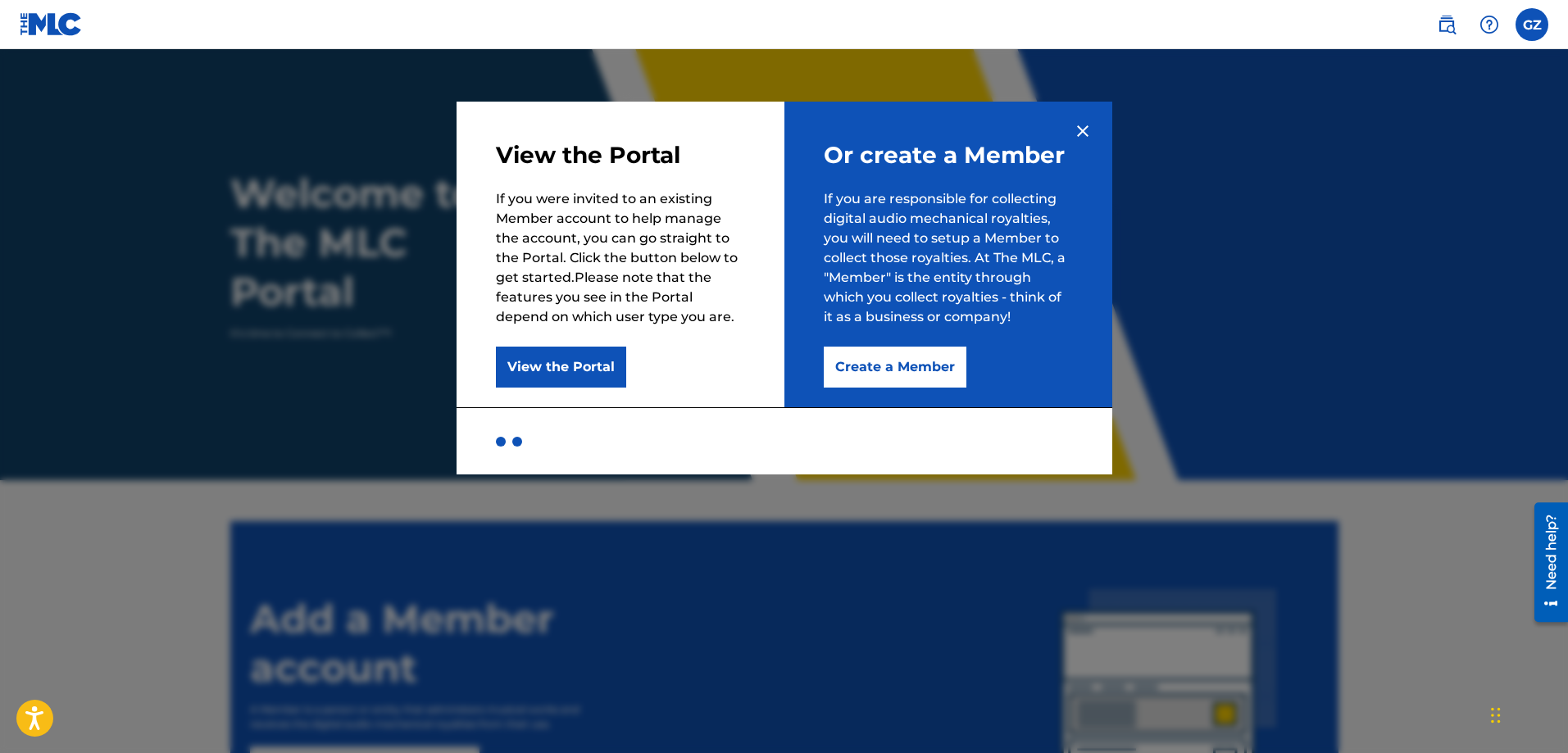
click at [917, 374] on button "Create a Member" at bounding box center [895, 366] width 142 height 41
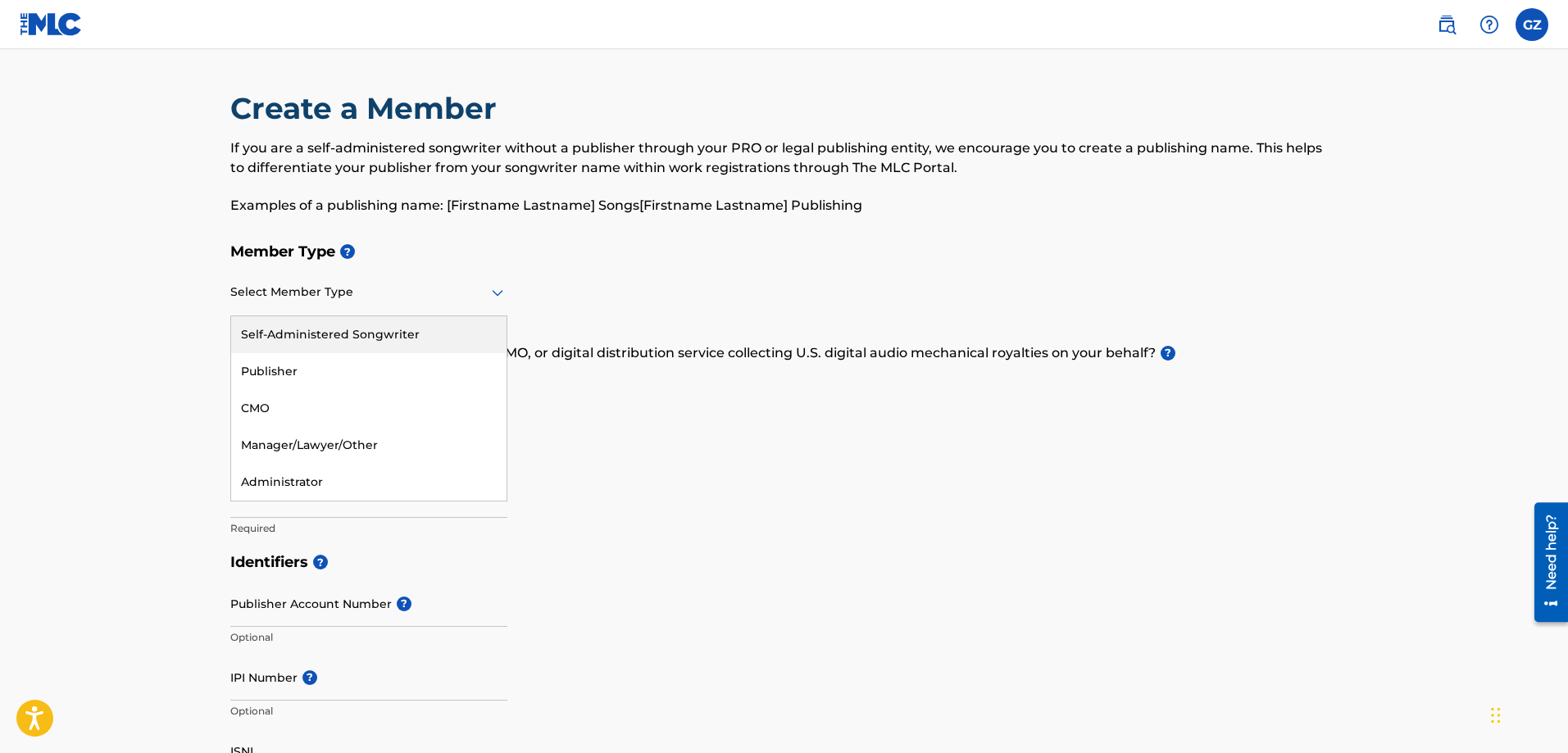
click at [358, 302] on div "Select Member Type" at bounding box center [369, 293] width 277 height 47
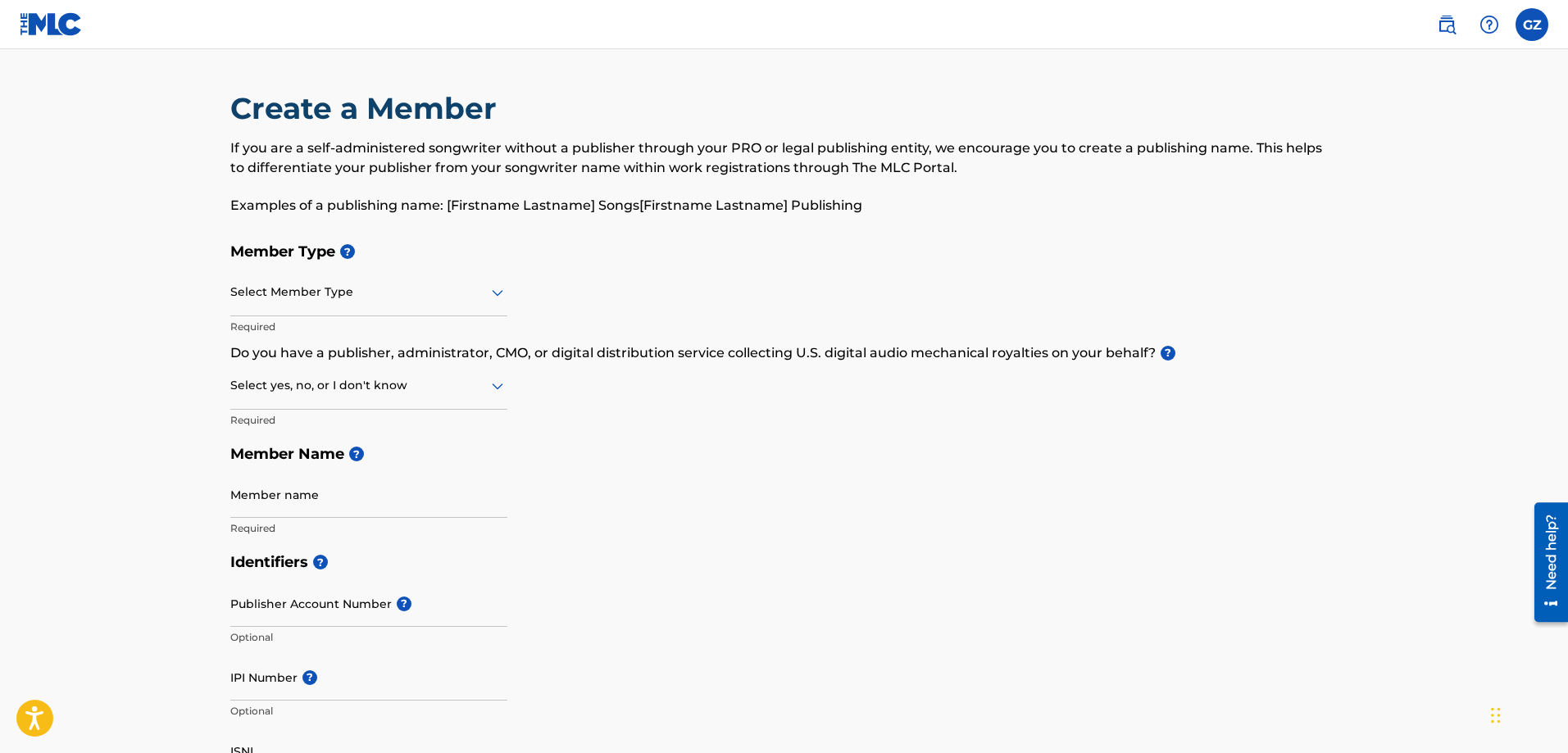
click at [499, 254] on h5 "Member Type ?" at bounding box center [784, 252] width 1108 height 35
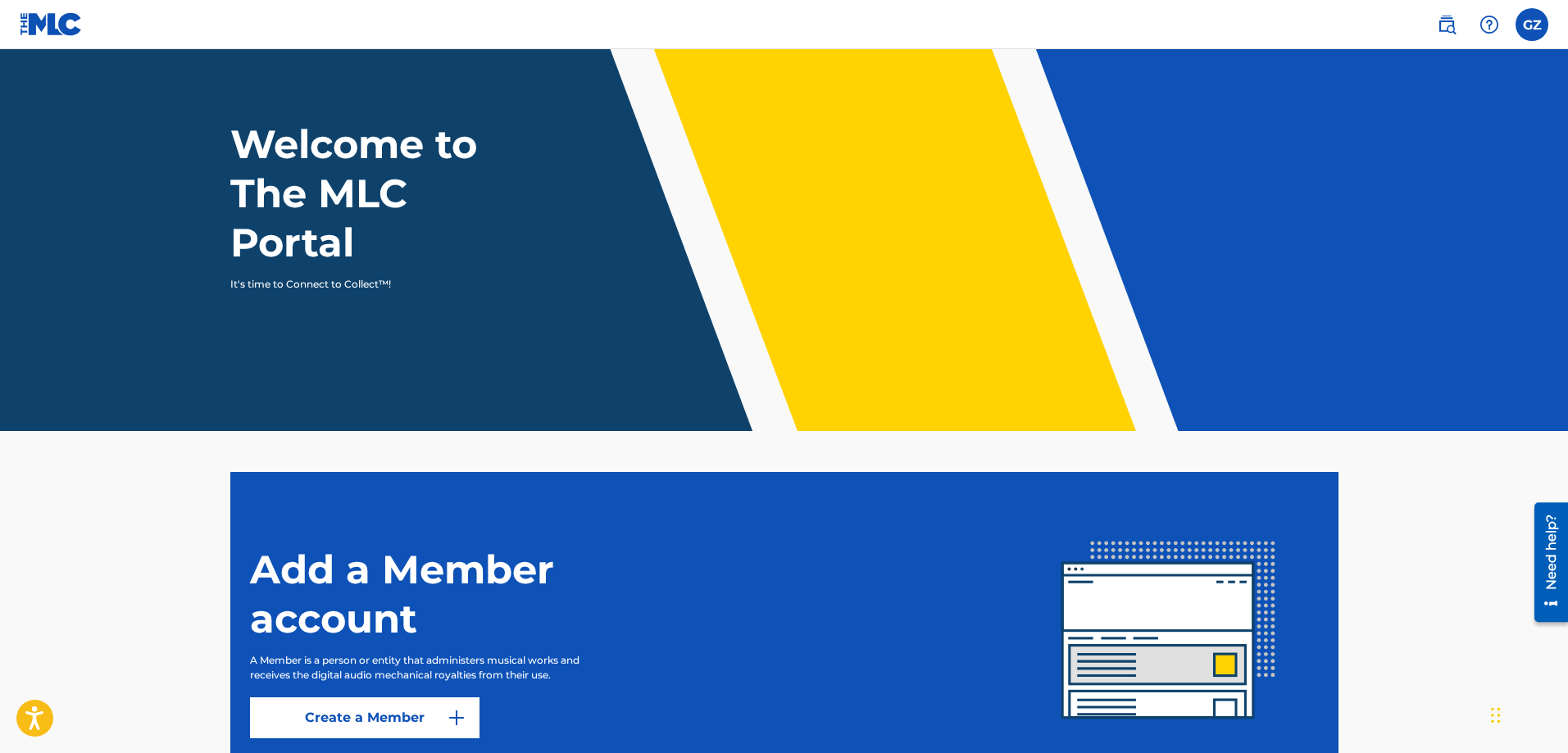
scroll to position [42, 0]
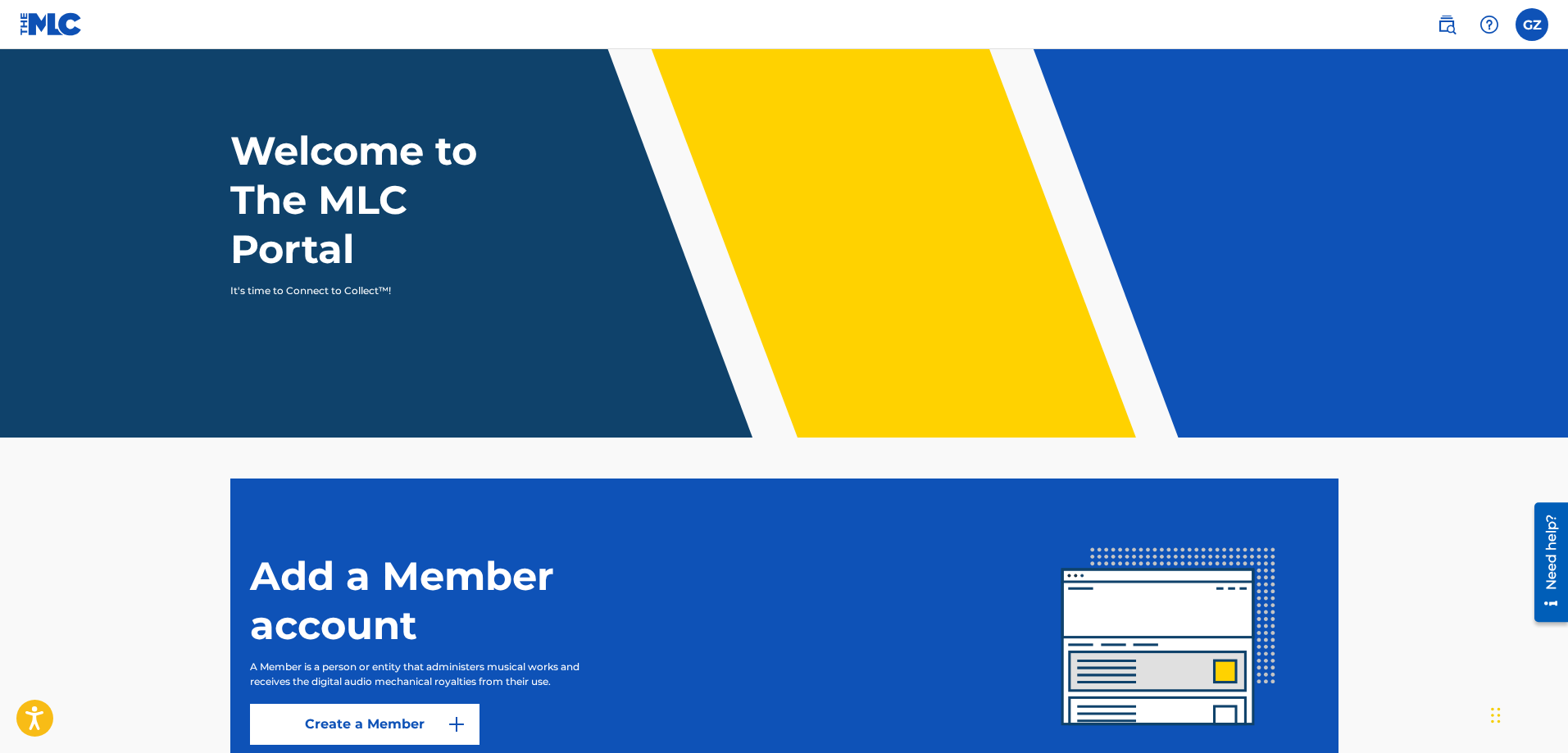
click at [1531, 29] on label at bounding box center [1531, 24] width 32 height 32
click at [1531, 25] on input "GZ [PERSON_NAME] [PERSON_NAME][EMAIL_ADDRESS][DOMAIN_NAME] Notification Prefere…" at bounding box center [1531, 25] width 0 height 0
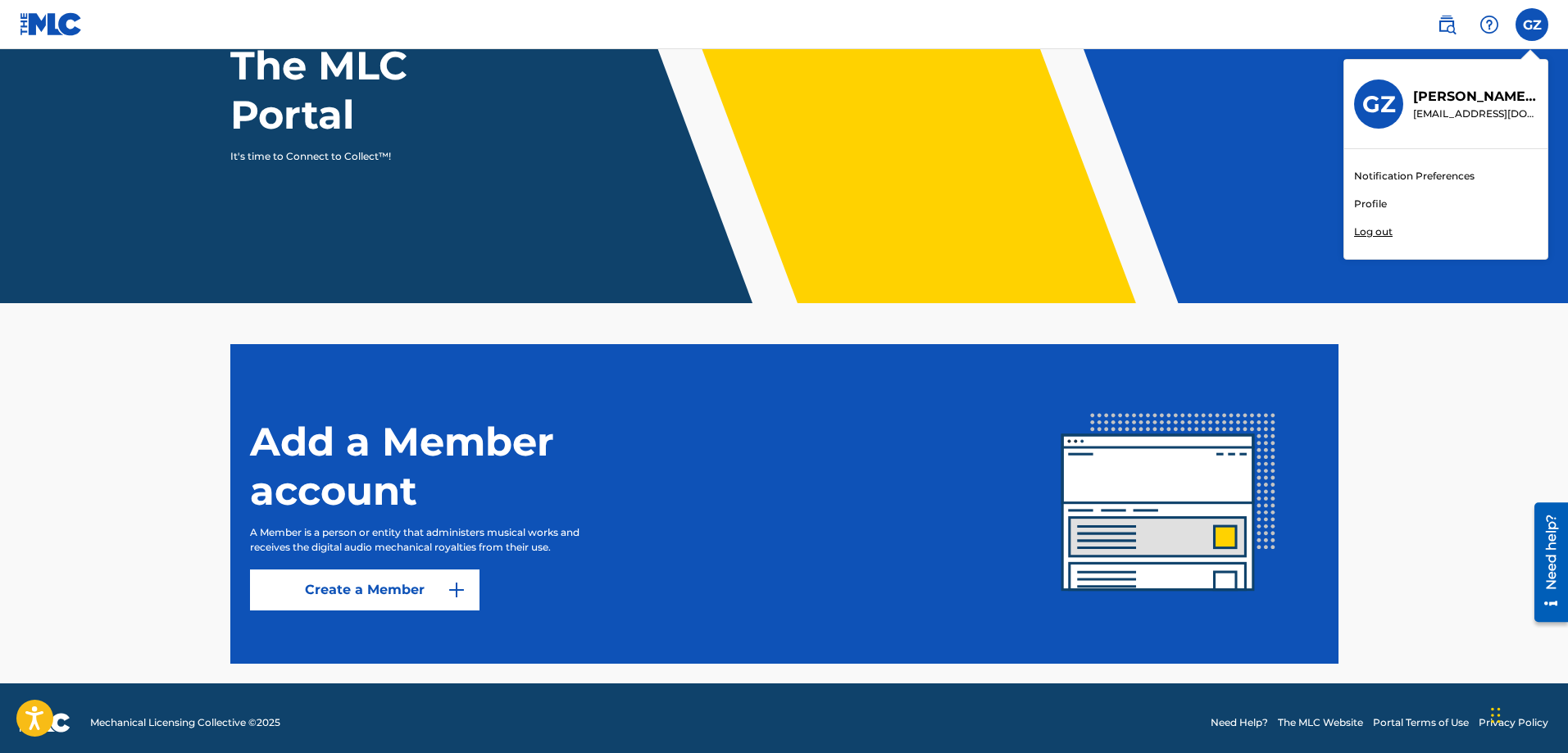
scroll to position [186, 0]
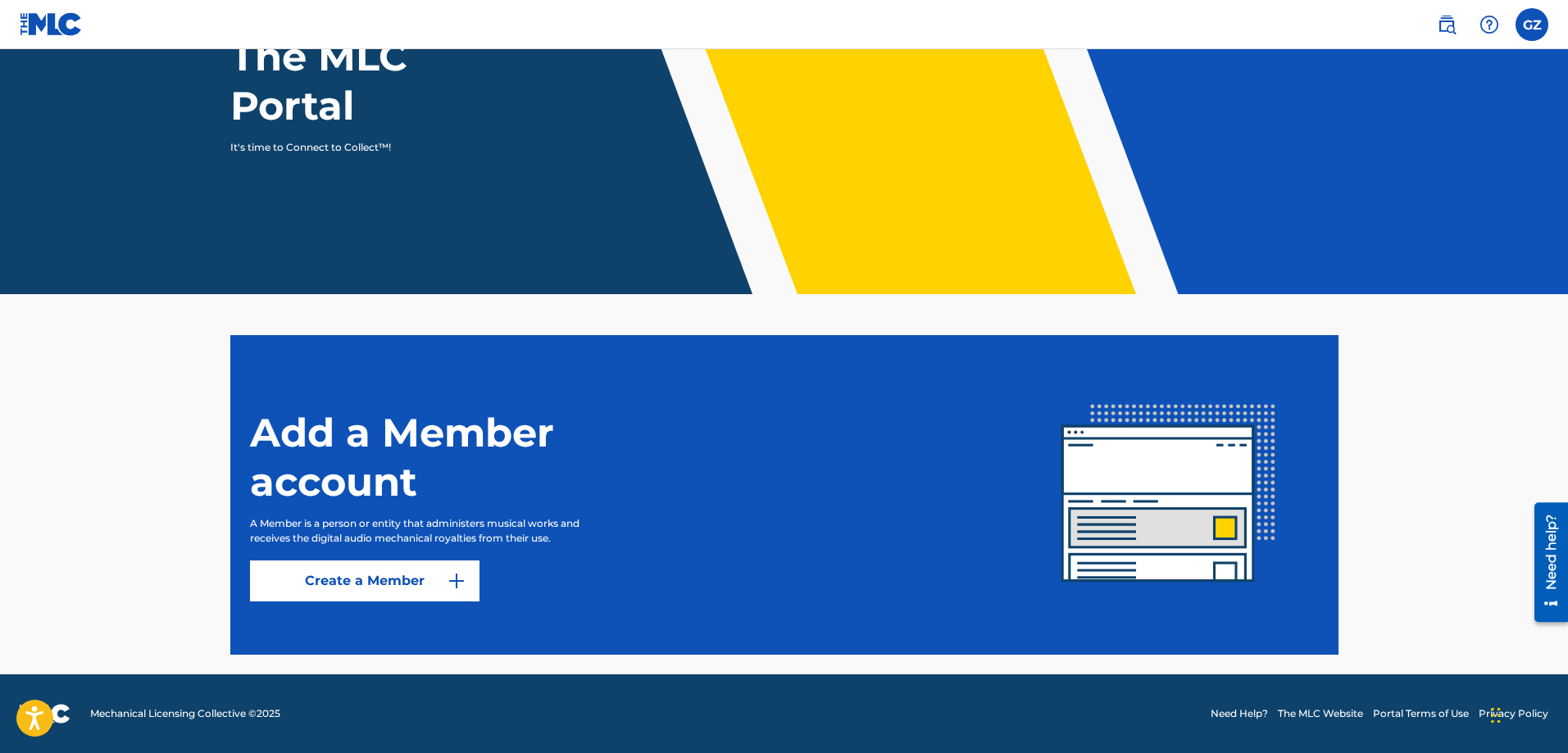
click at [452, 586] on img at bounding box center [457, 581] width 20 height 20
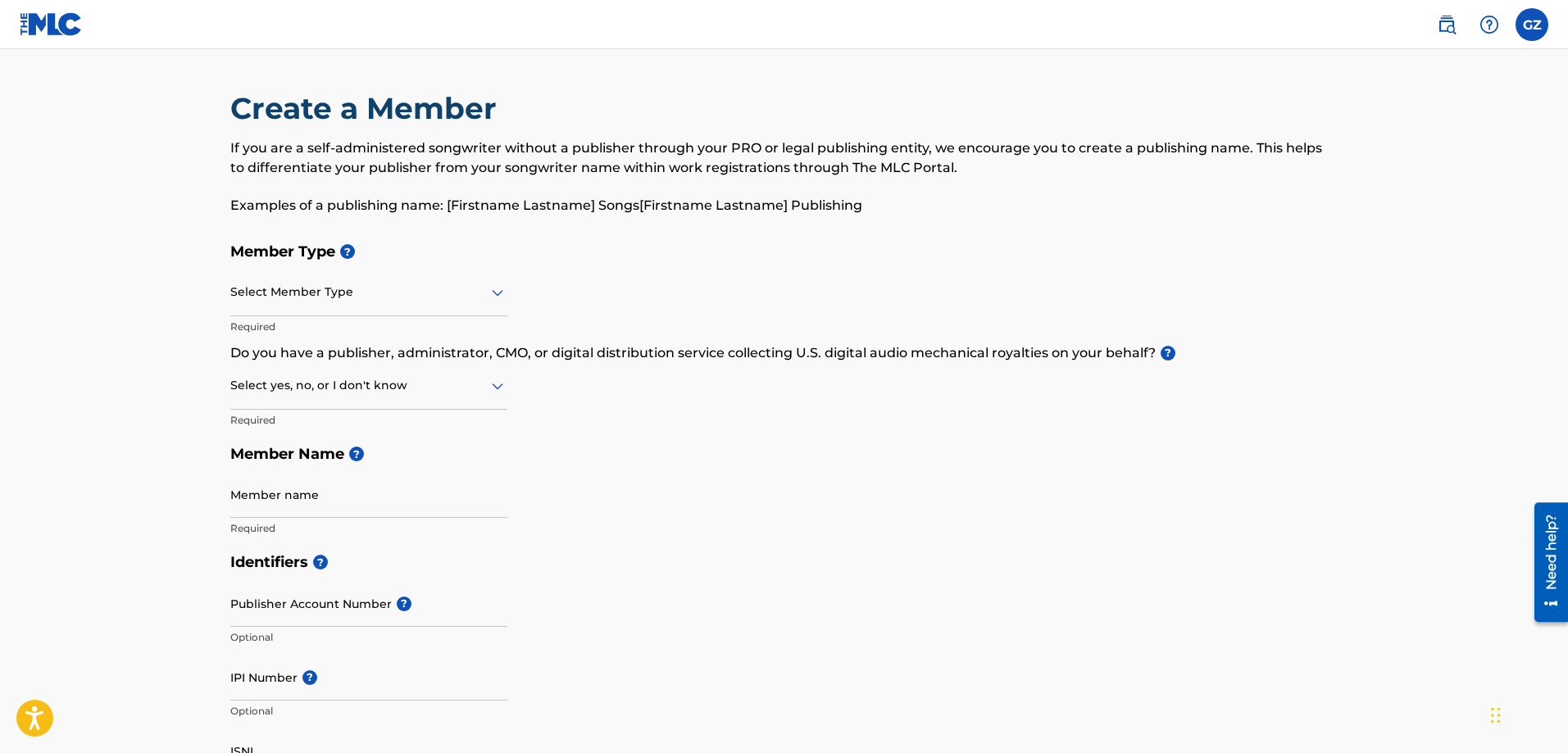
click at [320, 386] on div at bounding box center [369, 385] width 277 height 21
click at [297, 501] on div "I don't know" at bounding box center [369, 502] width 275 height 37
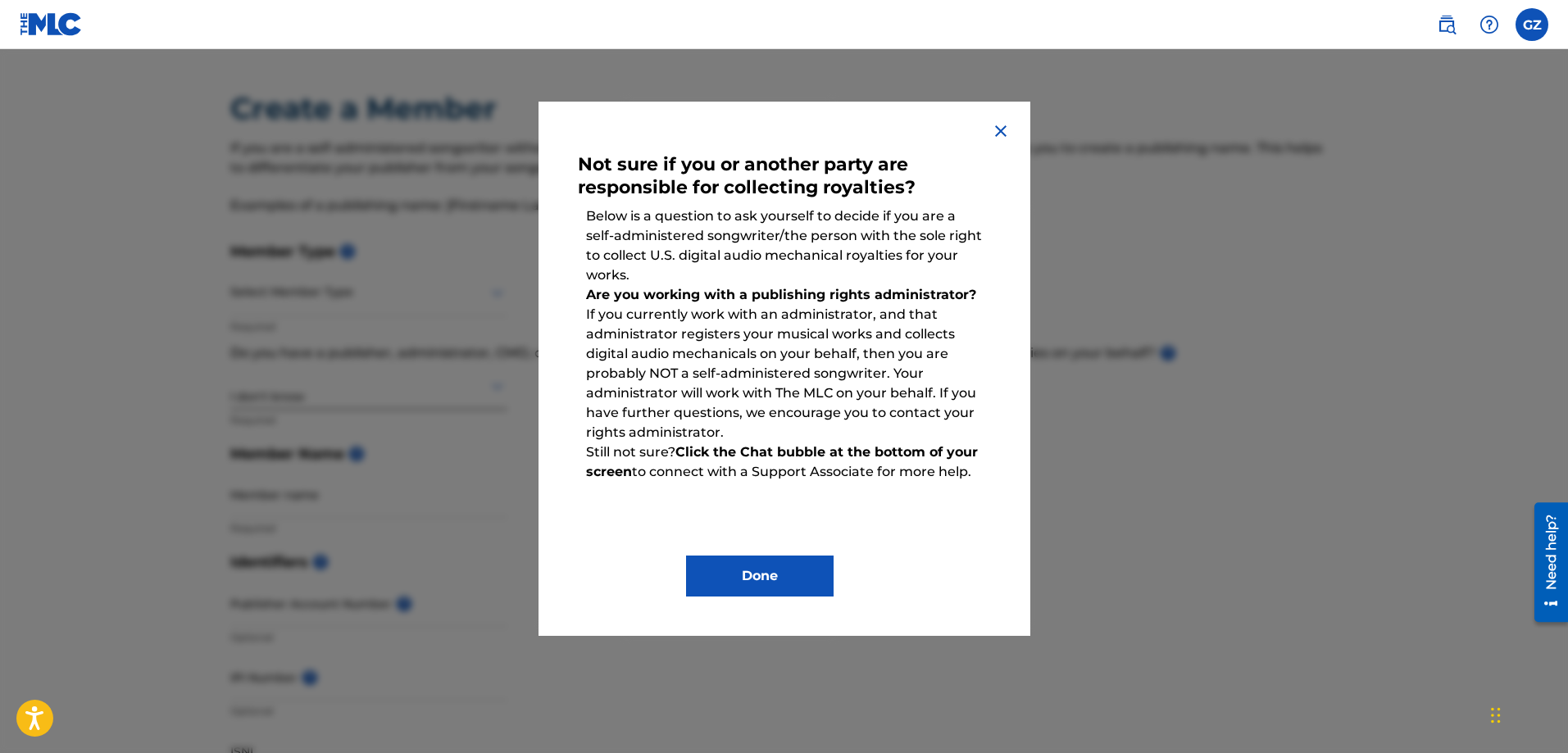
click at [1008, 126] on img at bounding box center [1000, 131] width 20 height 20
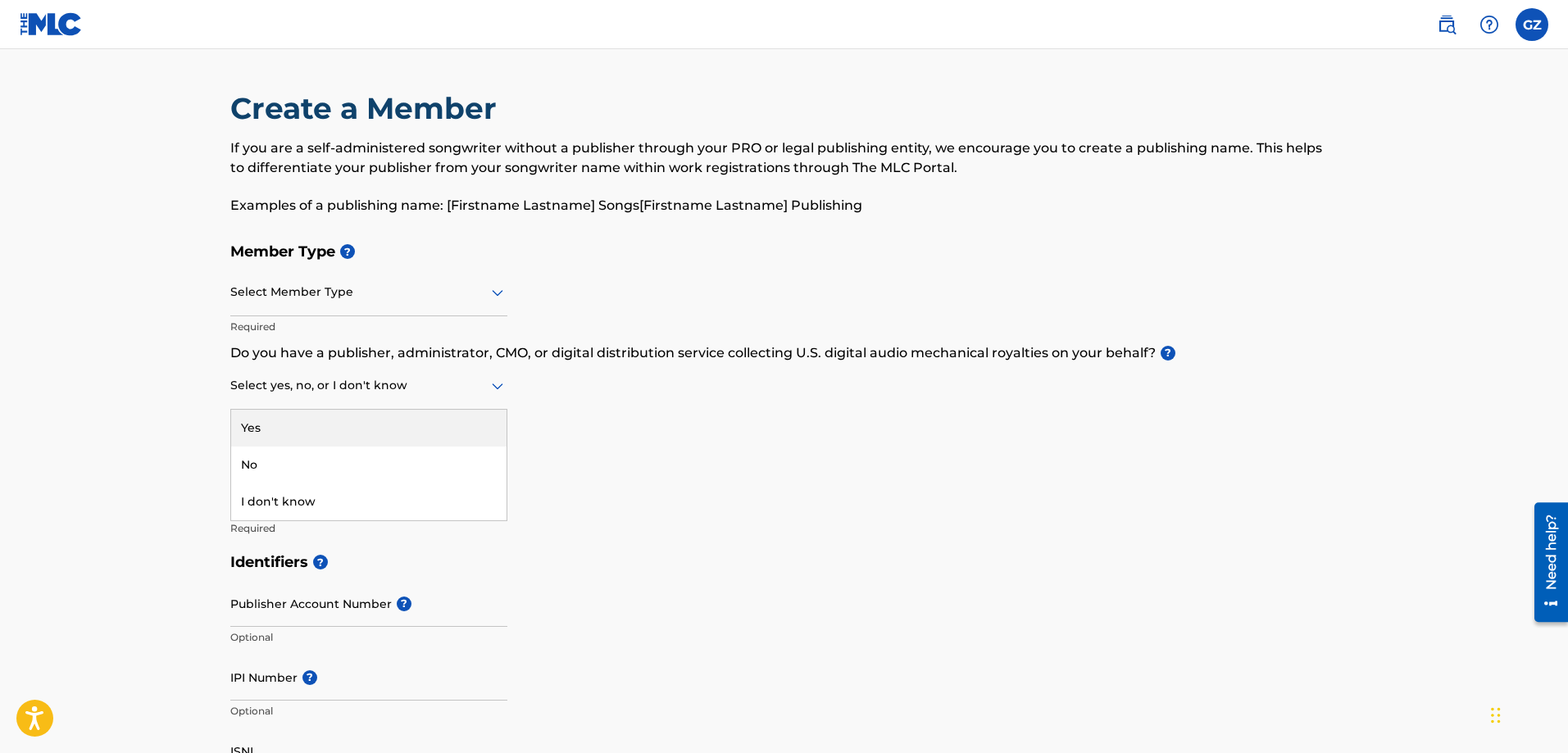
click at [416, 387] on div at bounding box center [369, 385] width 277 height 21
click at [344, 437] on div "Yes" at bounding box center [369, 428] width 275 height 37
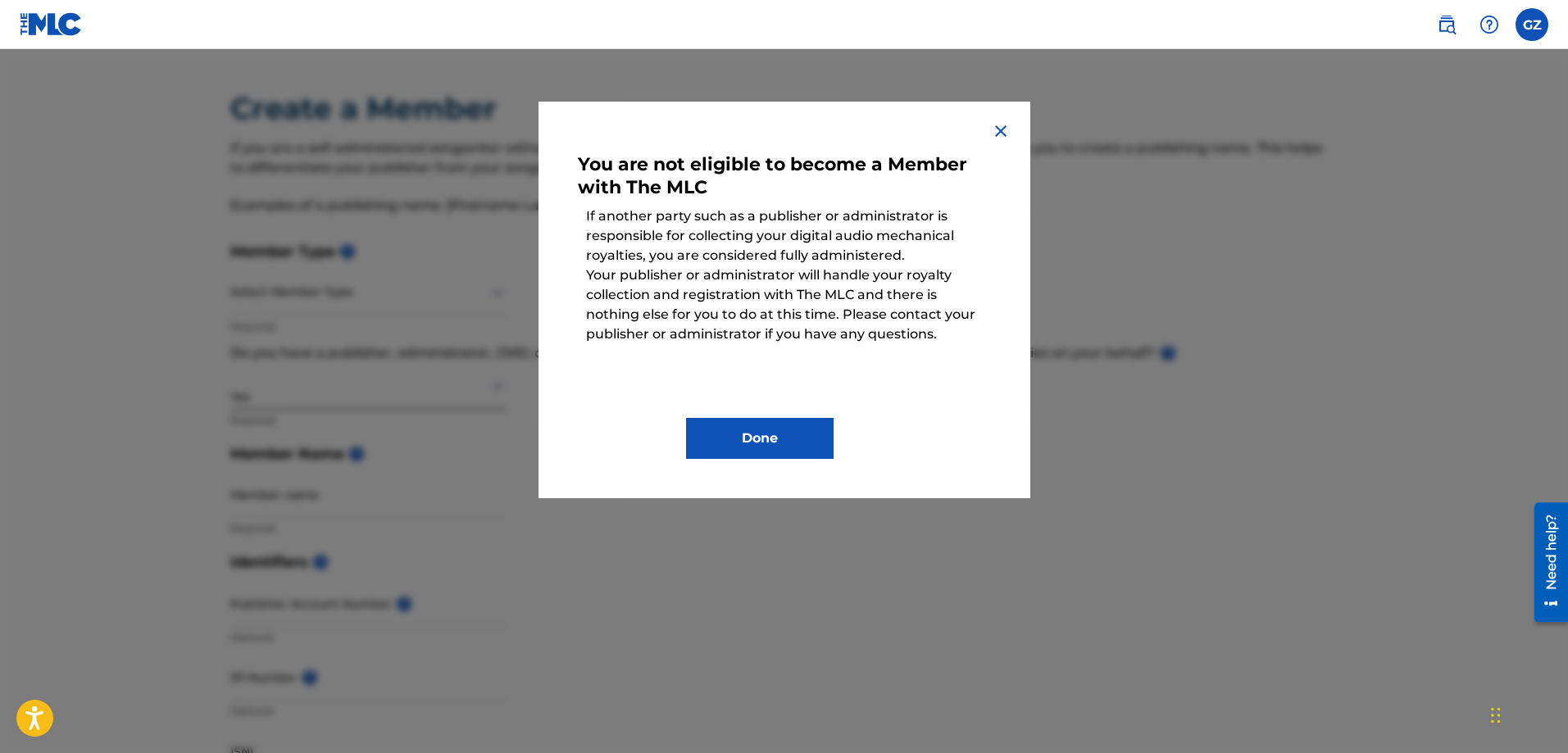
click at [1004, 129] on img at bounding box center [1000, 131] width 20 height 20
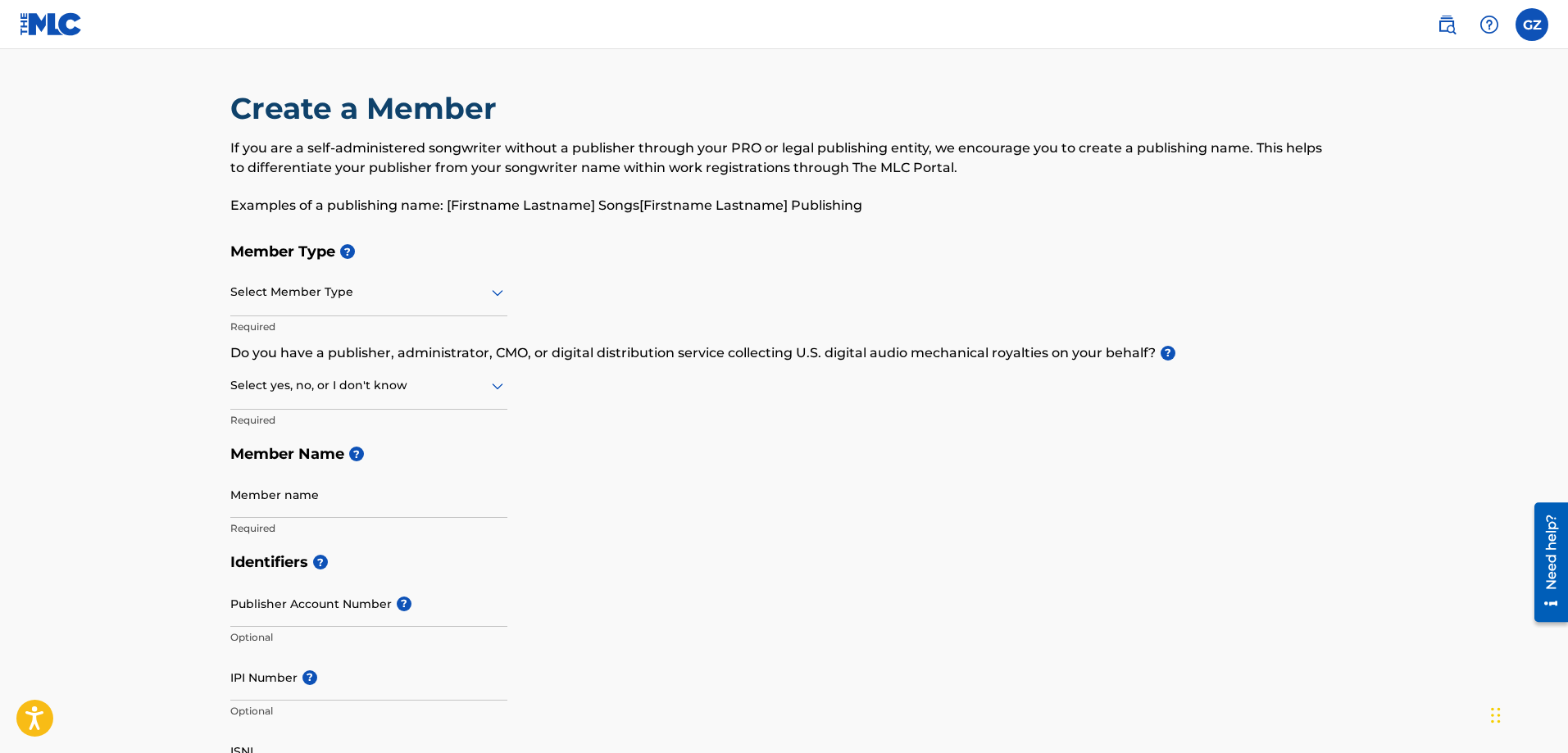
click at [419, 303] on div "Select Member Type" at bounding box center [369, 293] width 277 height 47
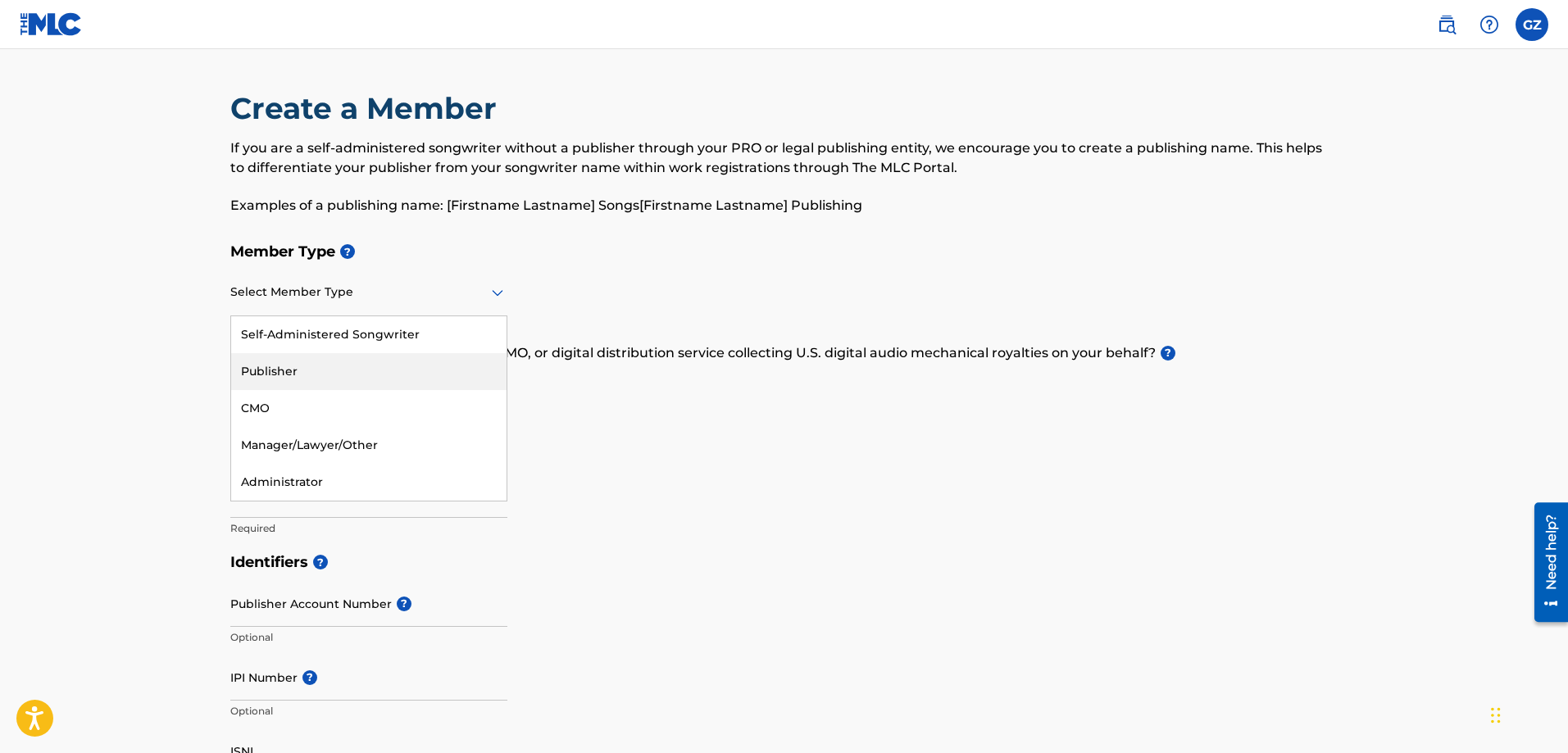
click at [377, 371] on div "Publisher" at bounding box center [369, 371] width 275 height 37
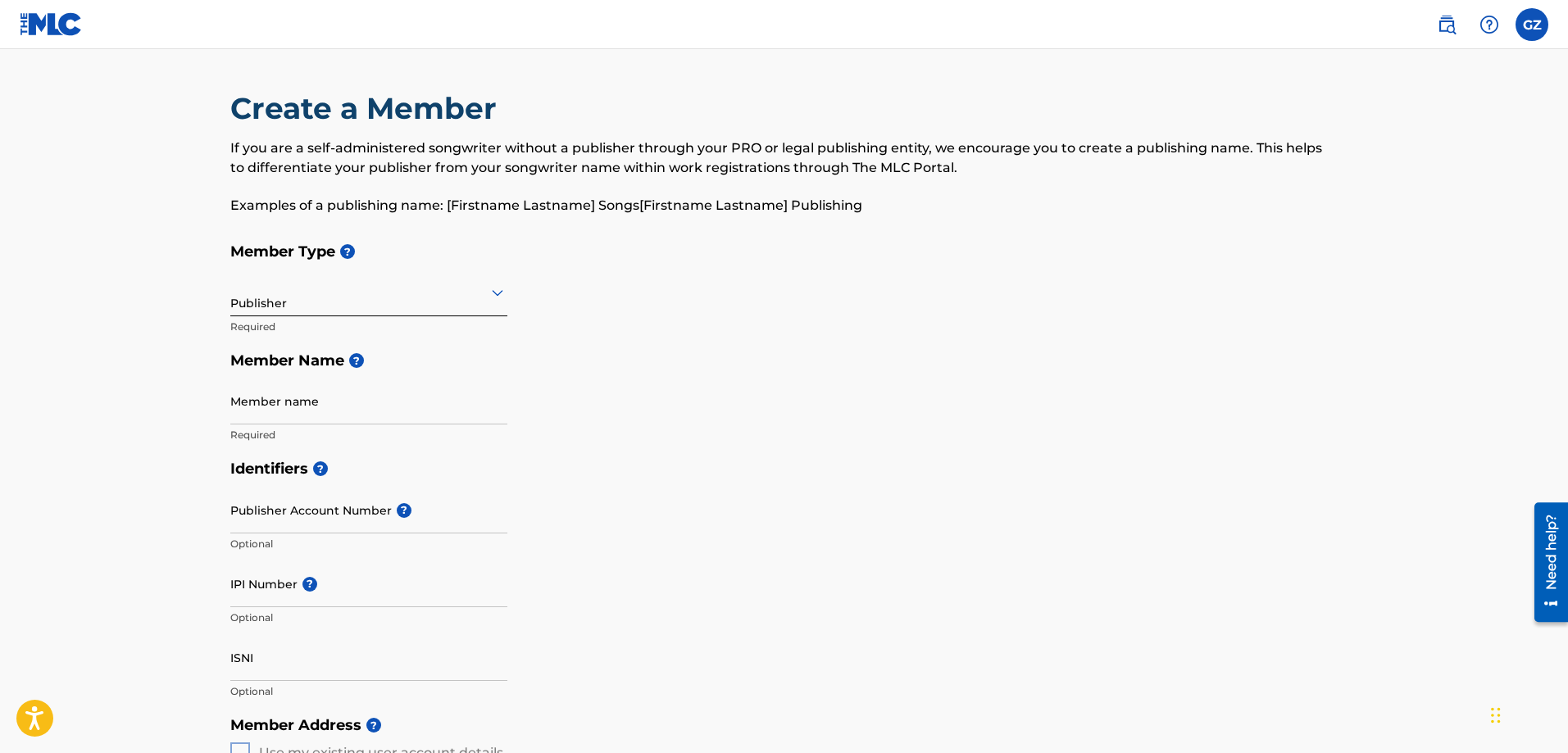
click at [302, 409] on input "Member name" at bounding box center [369, 401] width 277 height 47
drag, startPoint x: 1563, startPoint y: 298, endPoint x: 1572, endPoint y: 402, distance: 104.4
click at [1567, 402] on html "Accessibility Screen-Reader Guide, Feedback, and Issue Reporting | New window G…" at bounding box center [784, 376] width 1568 height 753
click at [752, 397] on div "Member Type ? Publisher Required Member Name ? Member name Required" at bounding box center [784, 343] width 1108 height 217
click at [251, 409] on input "Member name" at bounding box center [369, 401] width 277 height 47
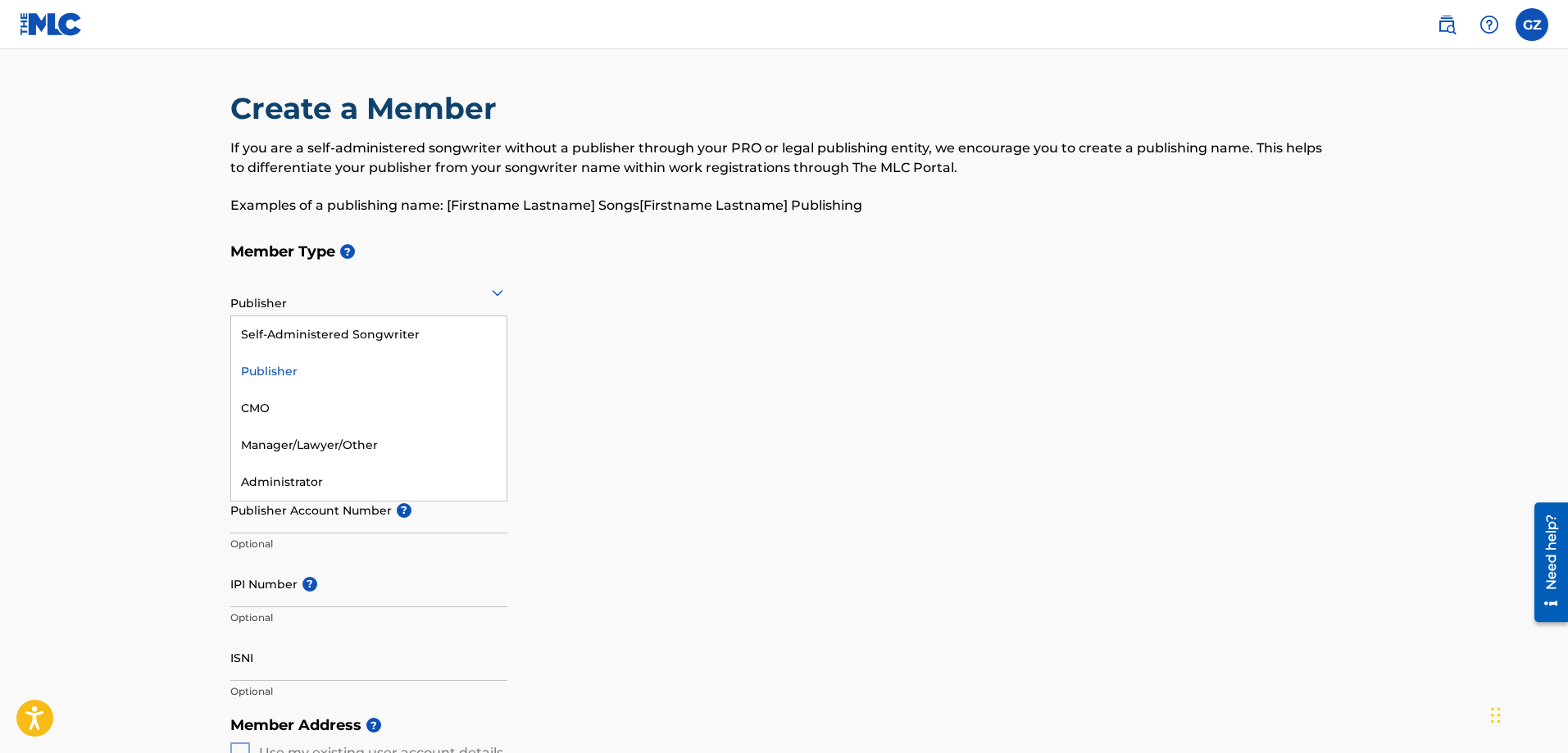
click at [340, 296] on div at bounding box center [369, 292] width 277 height 21
click at [637, 336] on div "Member Type ? 5 results available. Use Up and Down to choose options, press Ent…" at bounding box center [784, 343] width 1108 height 217
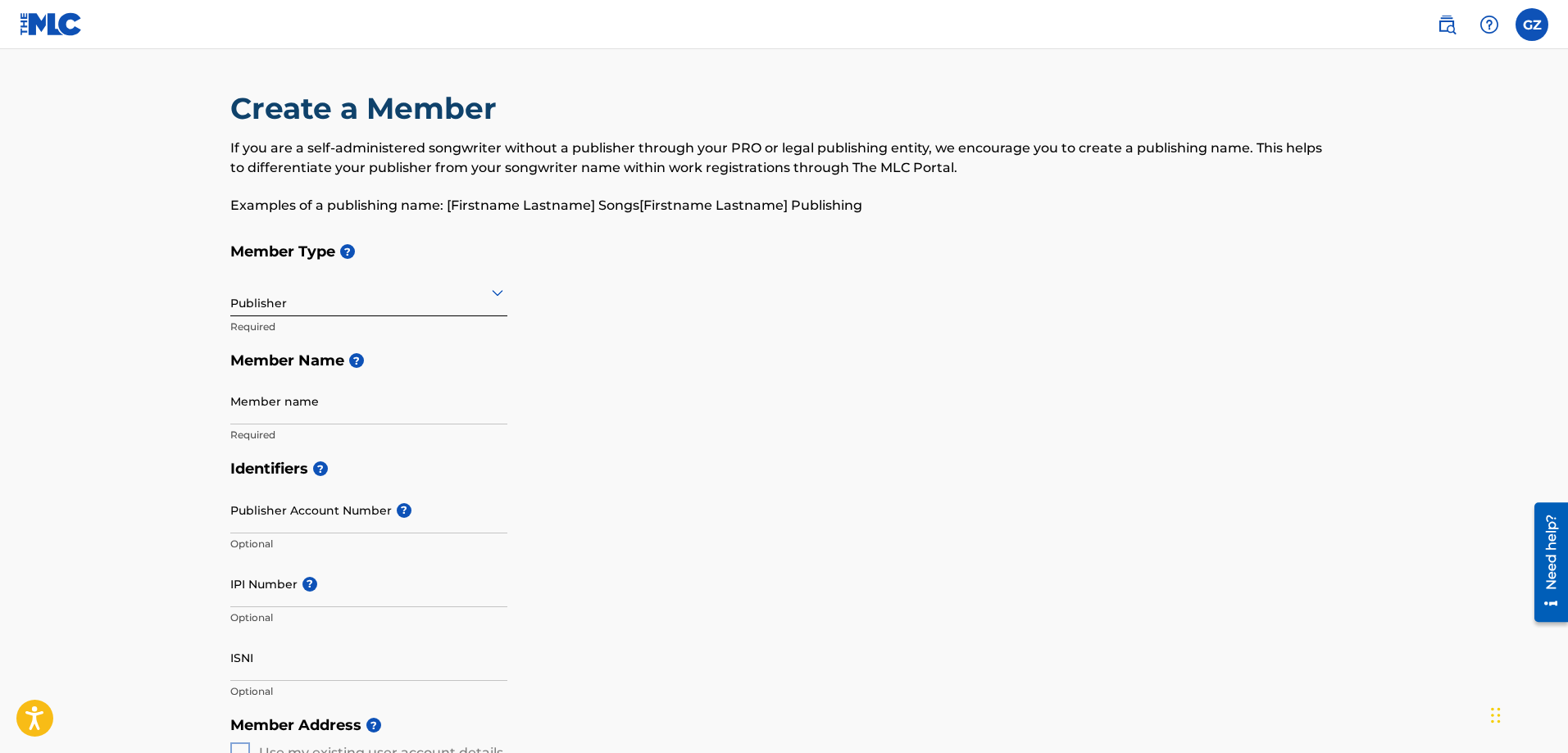
click at [290, 398] on input "Member name" at bounding box center [369, 401] width 277 height 47
paste input "[PERSON_NAME] MUSIC"
type input "[PERSON_NAME] MUSIC"
drag, startPoint x: 553, startPoint y: 450, endPoint x: 571, endPoint y: 455, distance: 18.7
click at [554, 450] on div "Member Type ? Publisher Required Member Name ? Member name [PERSON_NAME] MUSIC …" at bounding box center [784, 343] width 1108 height 217
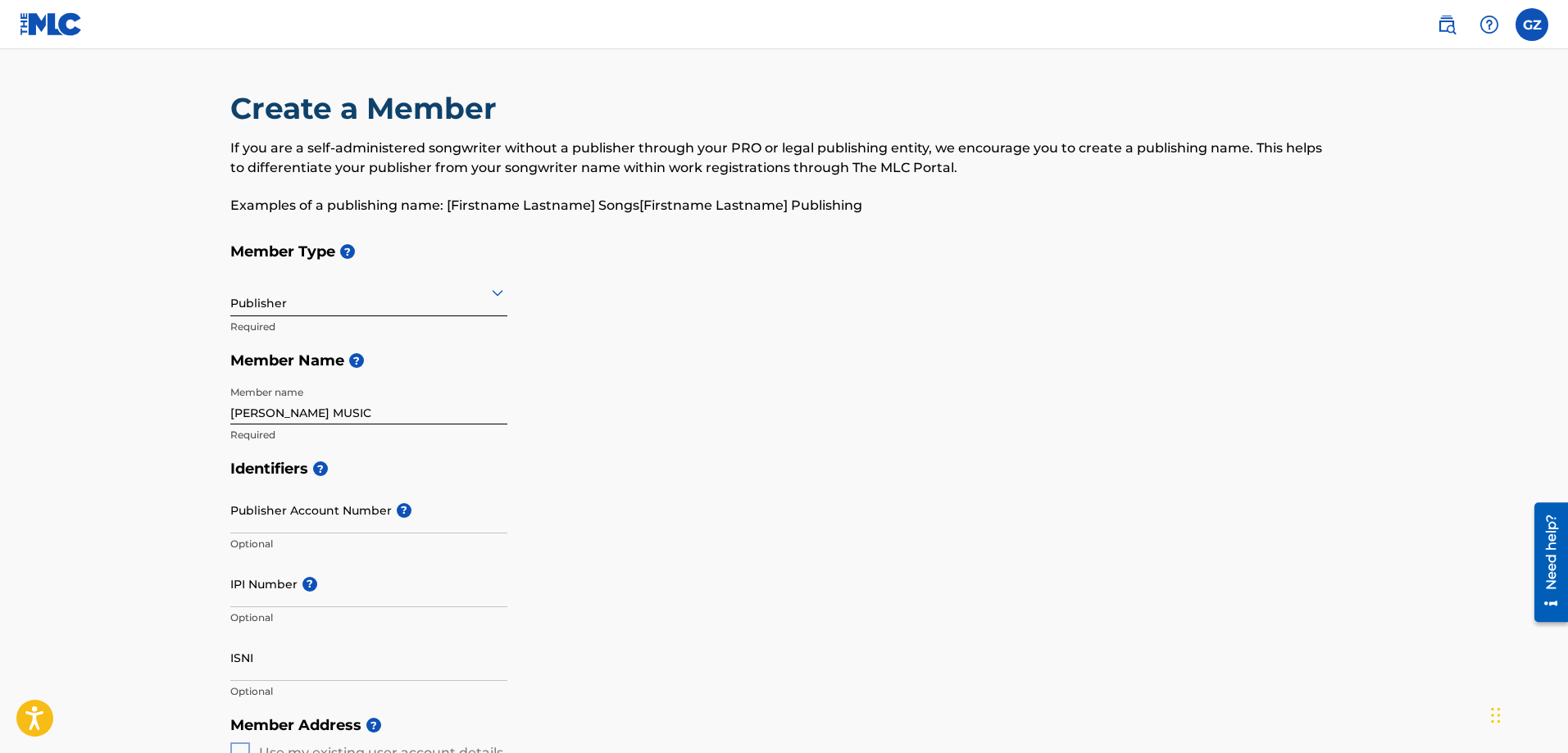
click at [266, 593] on input "IPI Number ?" at bounding box center [369, 583] width 277 height 47
click at [360, 591] on input "IPI Number ?" at bounding box center [369, 583] width 277 height 47
paste input "703612578"
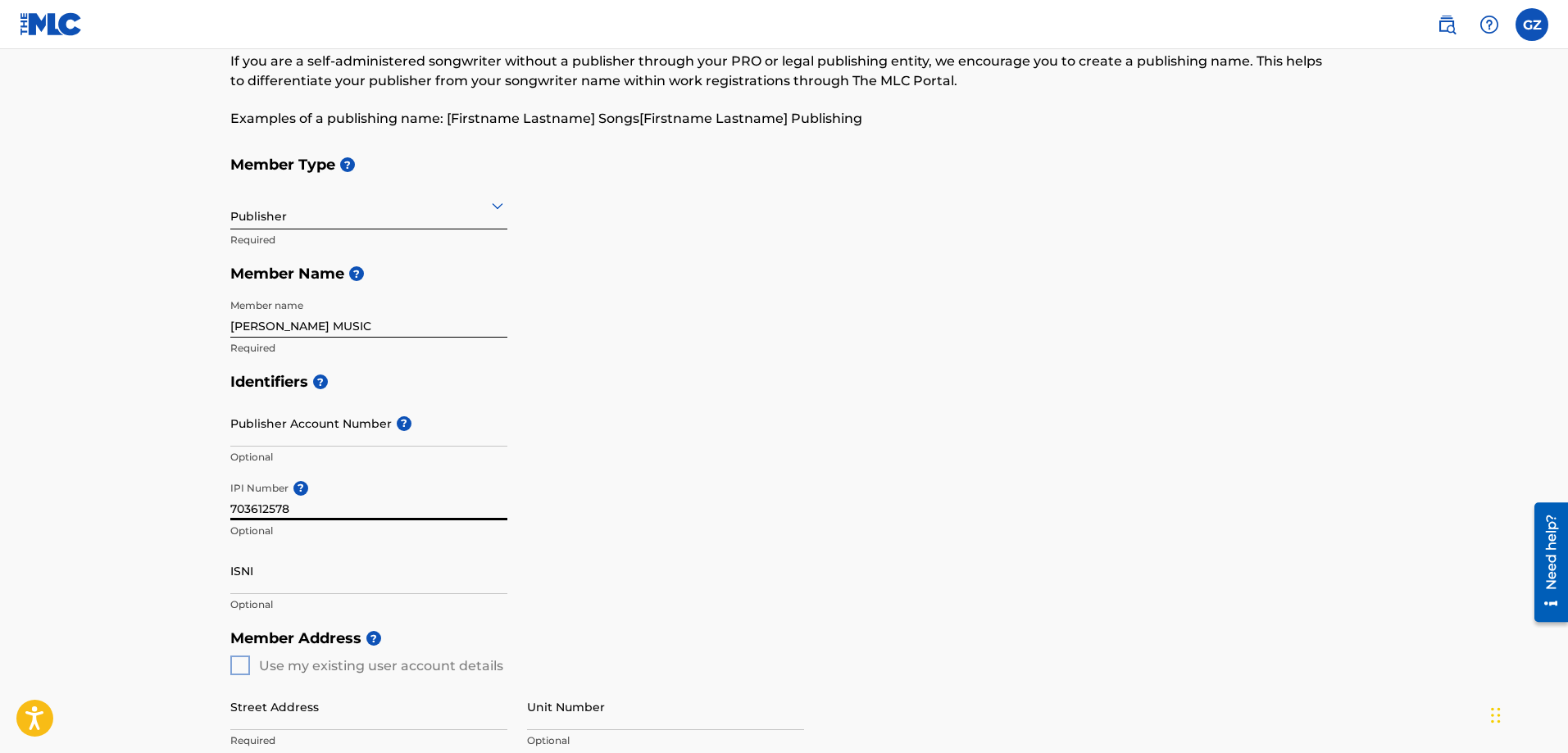
scroll to position [161, 0]
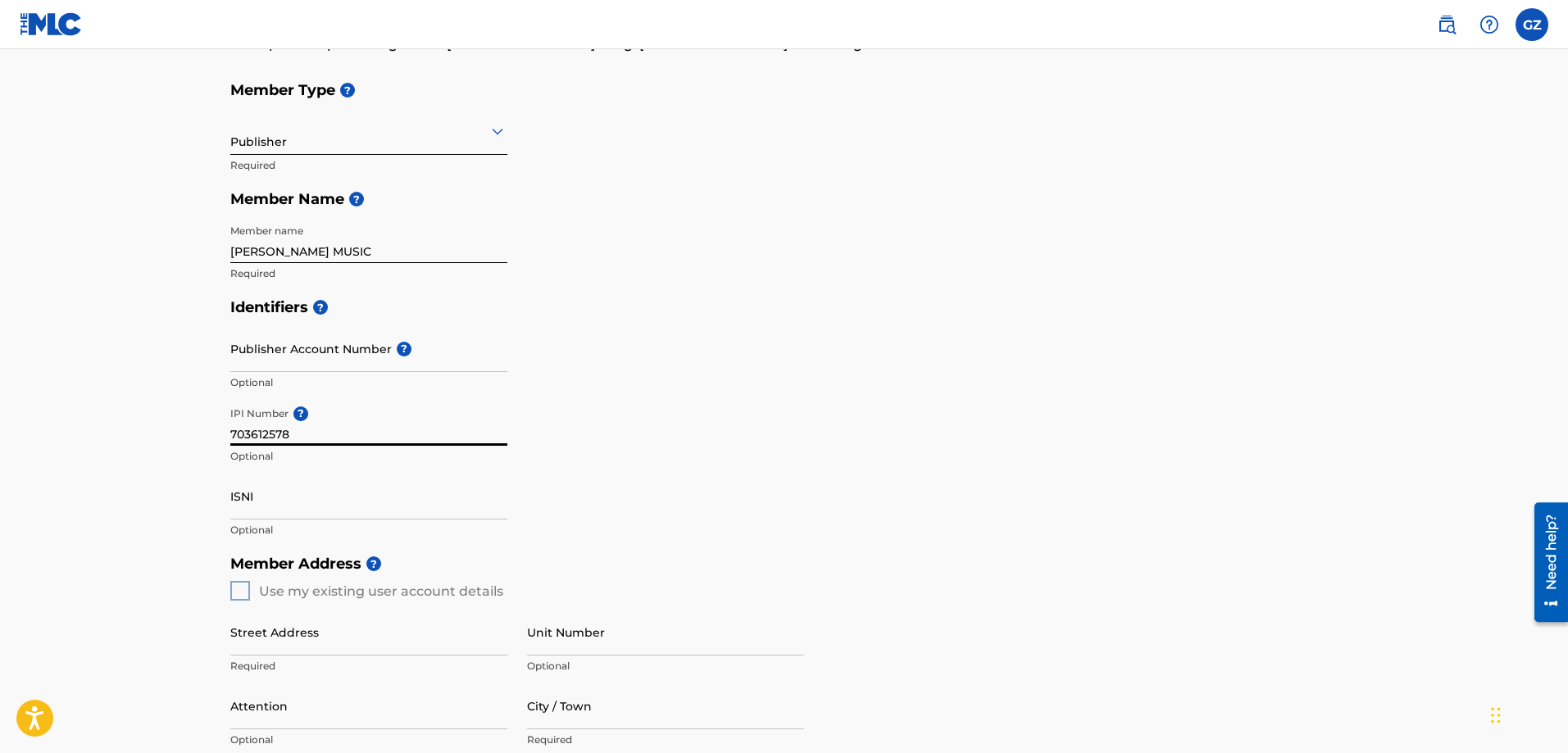
type input "703612578"
click at [239, 590] on div "Member Address ? Use my existing user account details Street Address Required U…" at bounding box center [784, 734] width 1108 height 374
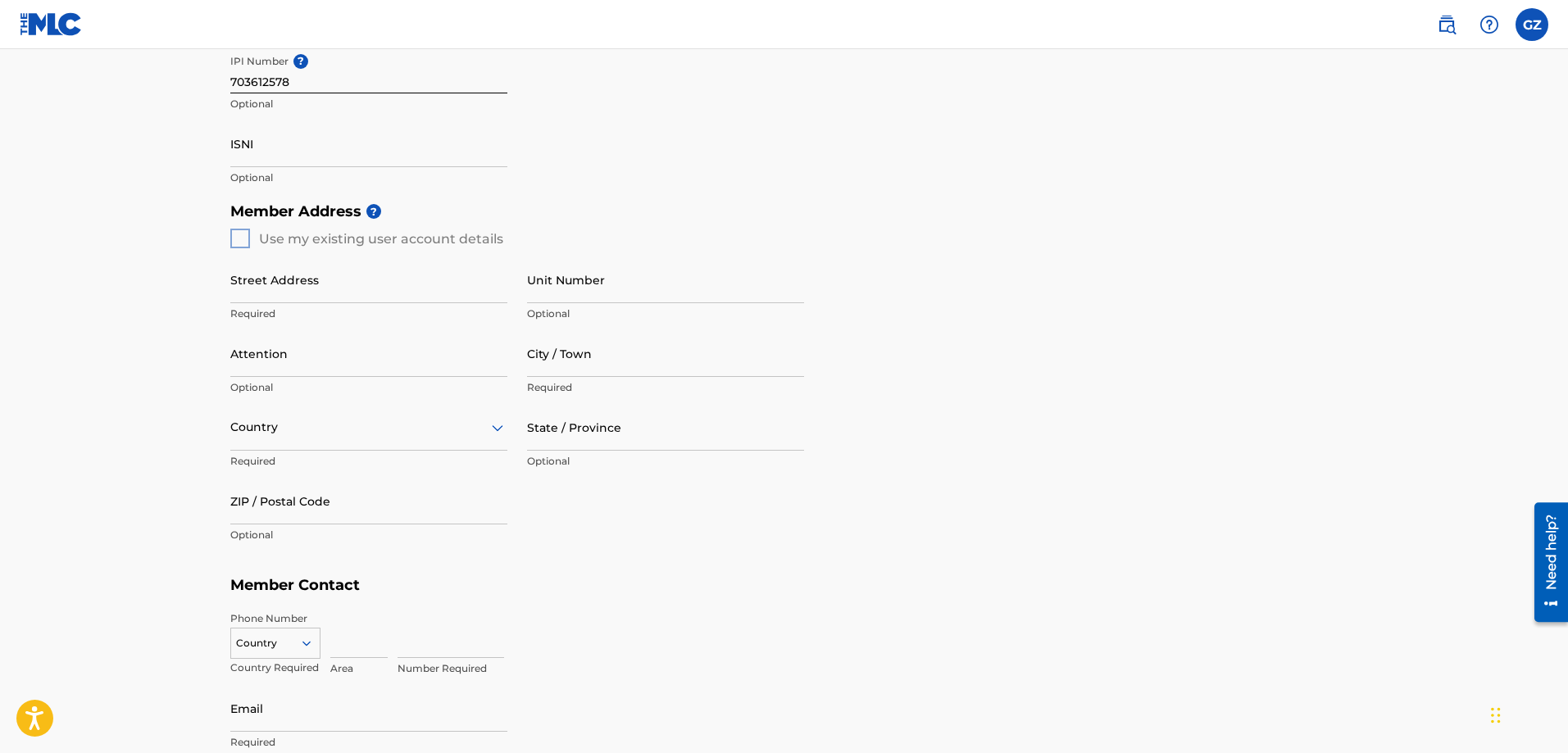
scroll to position [541, 0]
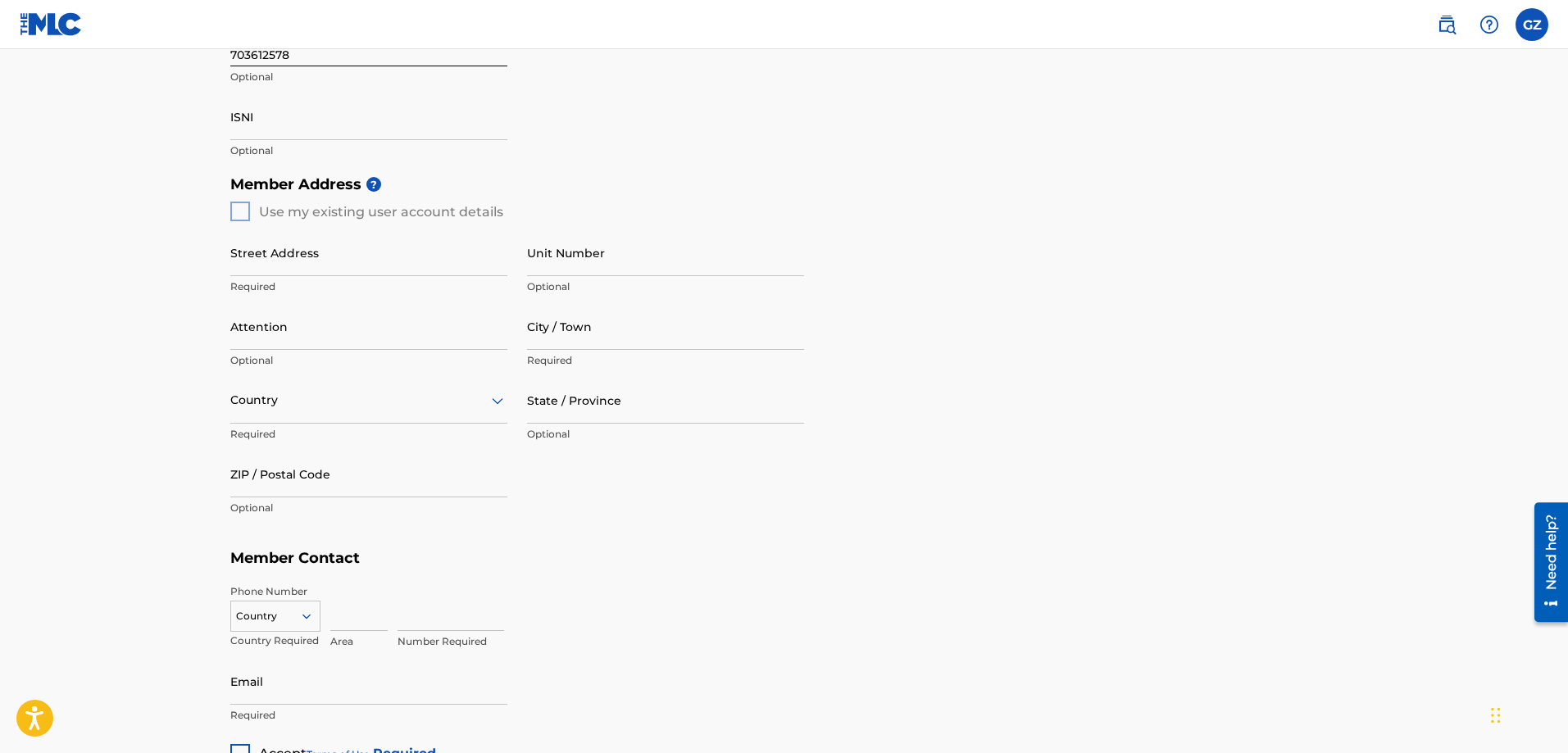
click at [236, 214] on div "Member Address ? Use my existing user account details Street Address Required U…" at bounding box center [784, 354] width 1108 height 374
click at [237, 214] on div "Member Address ? Use my existing user account details Street Address Required U…" at bounding box center [784, 354] width 1108 height 374
click at [303, 253] on input "Street Address" at bounding box center [369, 253] width 277 height 47
type input "po box 2847"
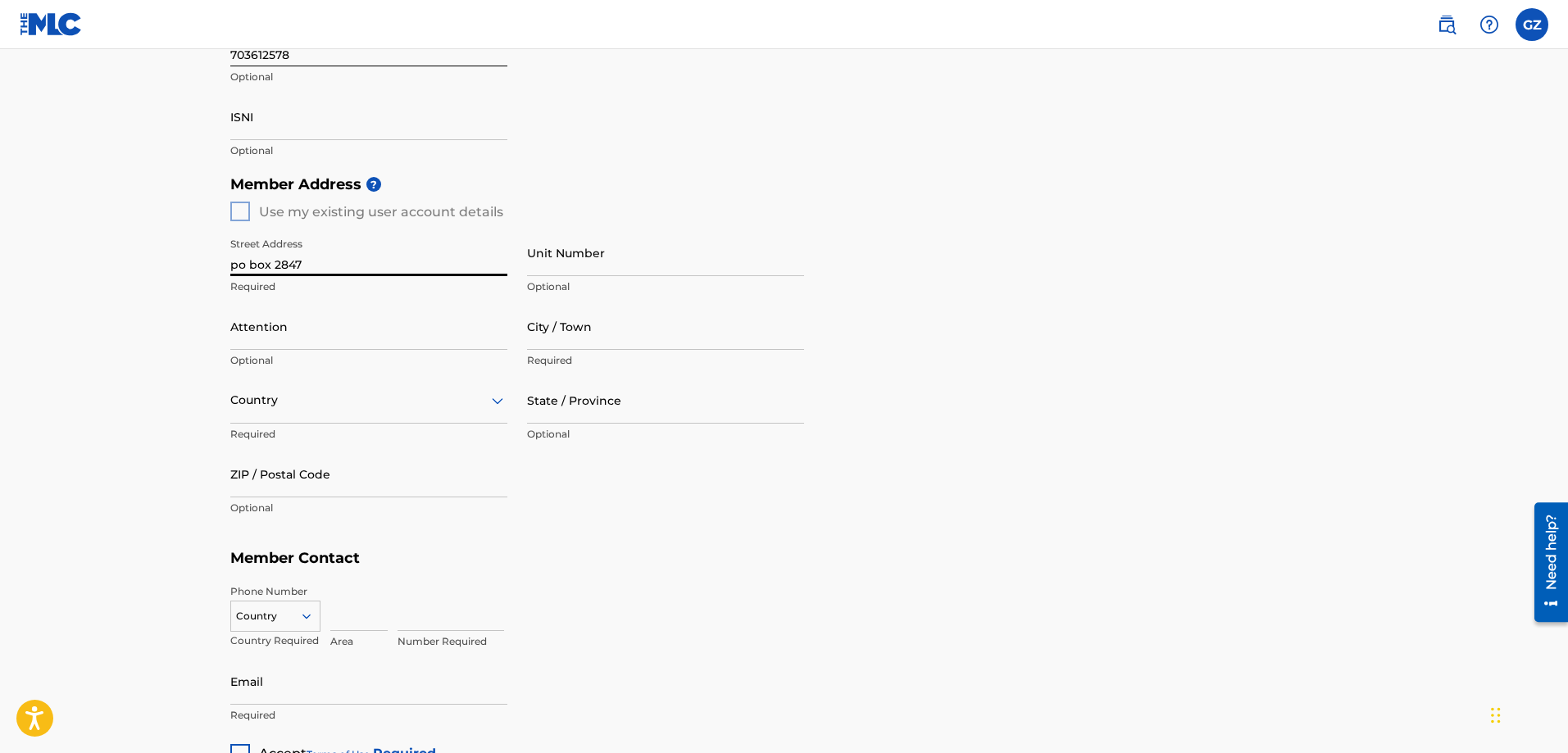
click at [320, 344] on input "Attention" at bounding box center [369, 326] width 277 height 47
type input "[PERSON_NAME]"
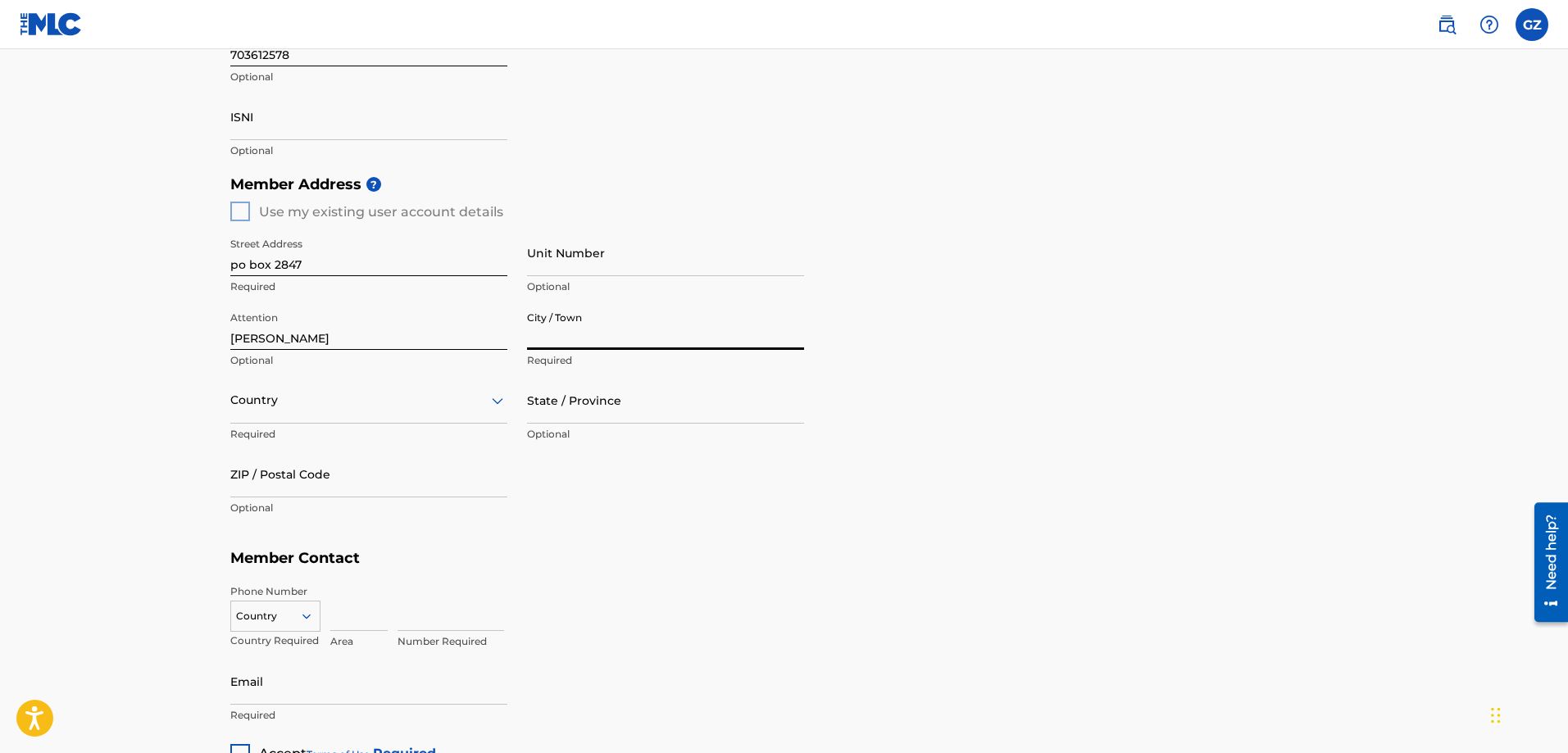
click at [620, 342] on input "City / Town" at bounding box center [665, 326] width 277 height 47
type input "Snowflake"
click at [283, 412] on div "Country" at bounding box center [369, 400] width 277 height 47
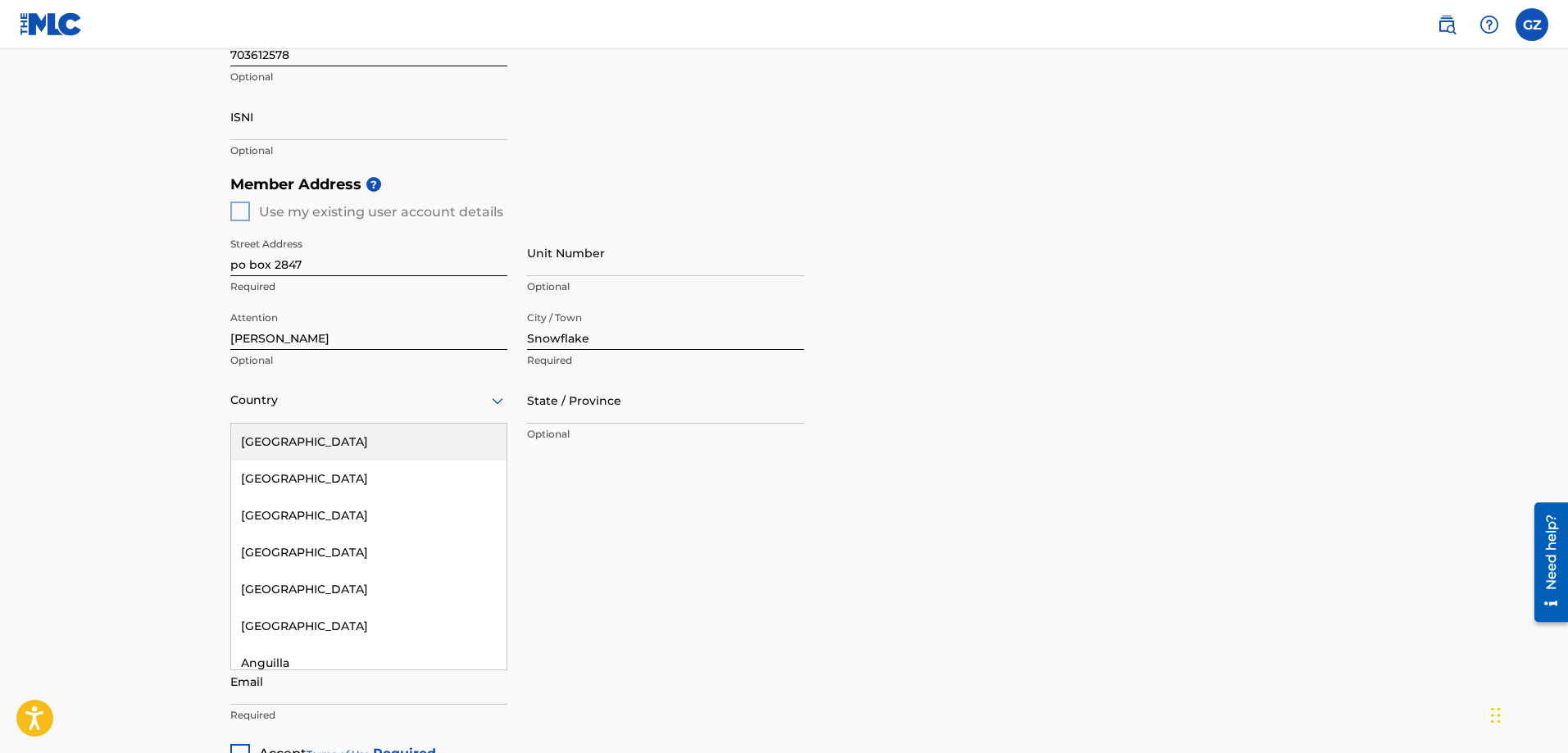
click at [299, 445] on div "[GEOGRAPHIC_DATA]" at bounding box center [369, 442] width 275 height 37
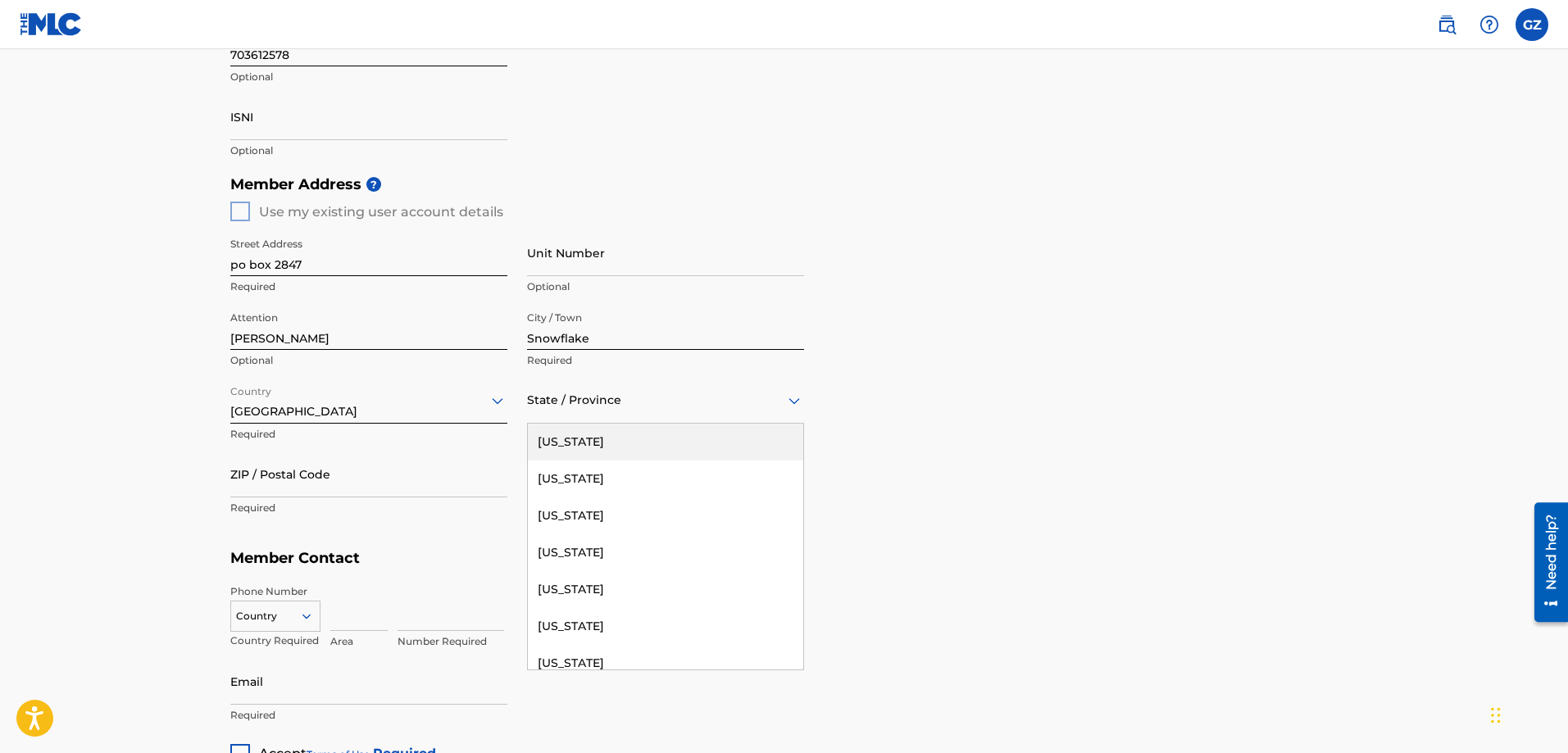
click at [586, 409] on div at bounding box center [665, 400] width 277 height 21
click at [642, 553] on div "[US_STATE]" at bounding box center [665, 552] width 275 height 37
click at [292, 468] on input "ZIP / Postal Code" at bounding box center [369, 474] width 277 height 47
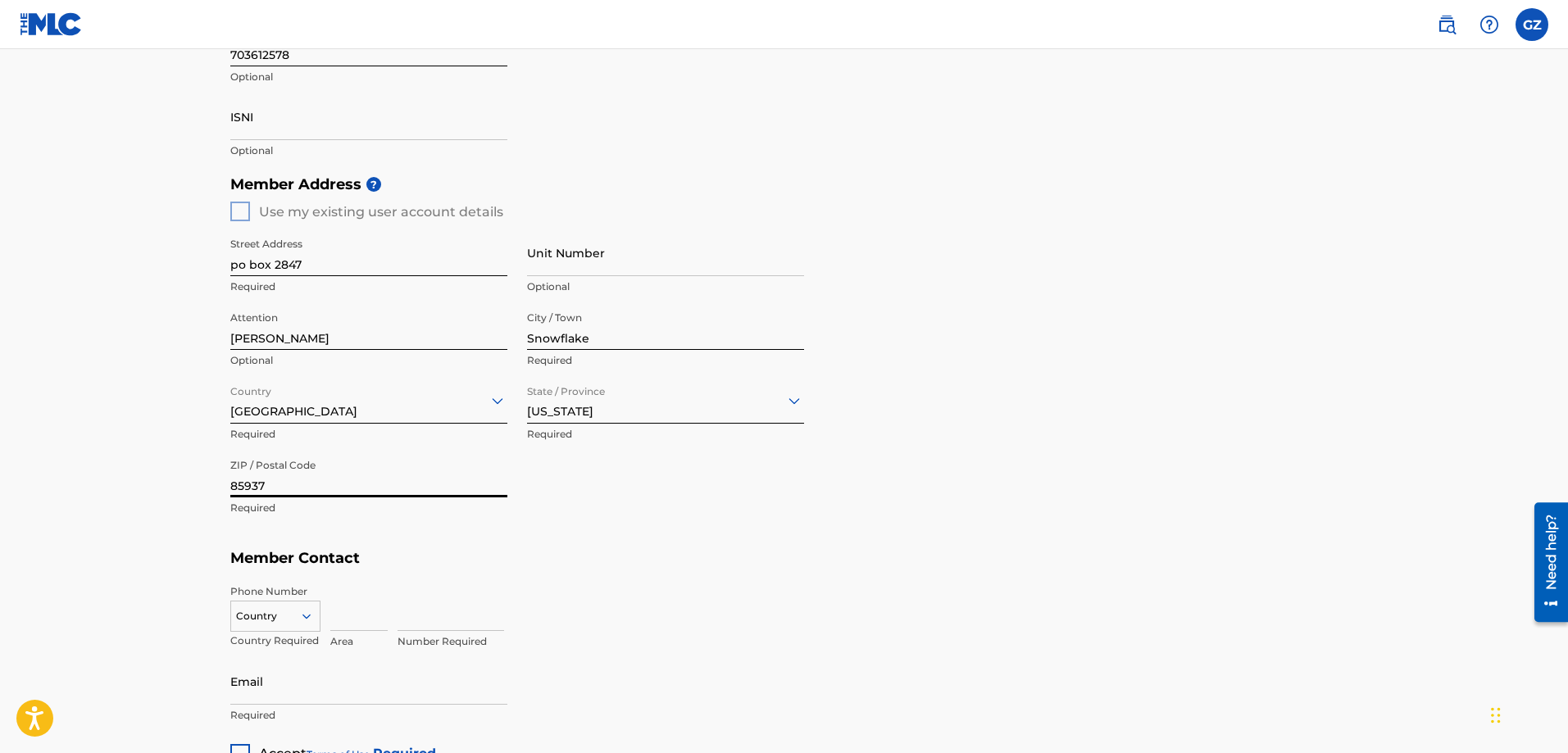
type input "85937"
click at [385, 613] on input at bounding box center [359, 607] width 57 height 47
type input "928"
type input "2630071"
click at [285, 687] on input "Email" at bounding box center [369, 681] width 277 height 47
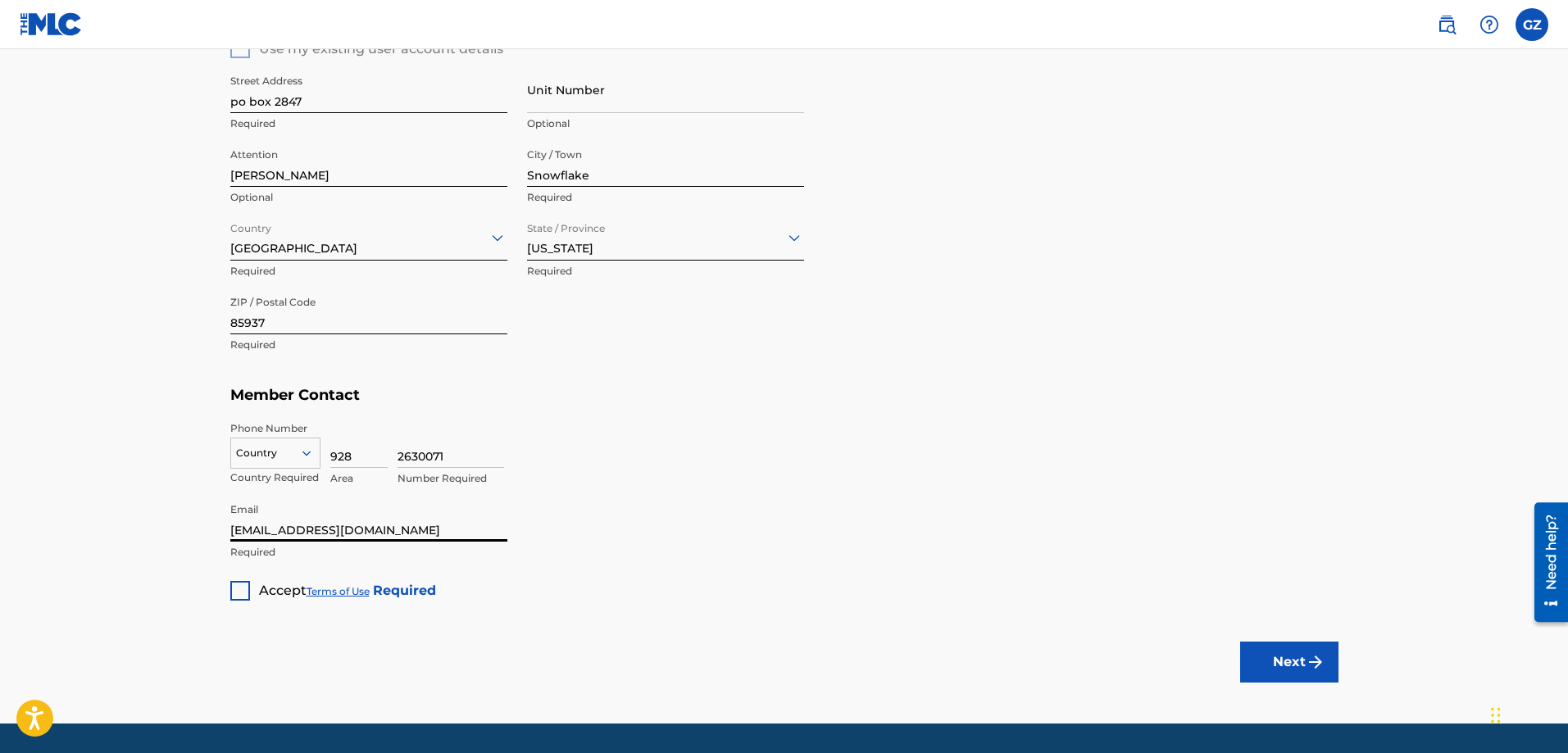
scroll to position [706, 0]
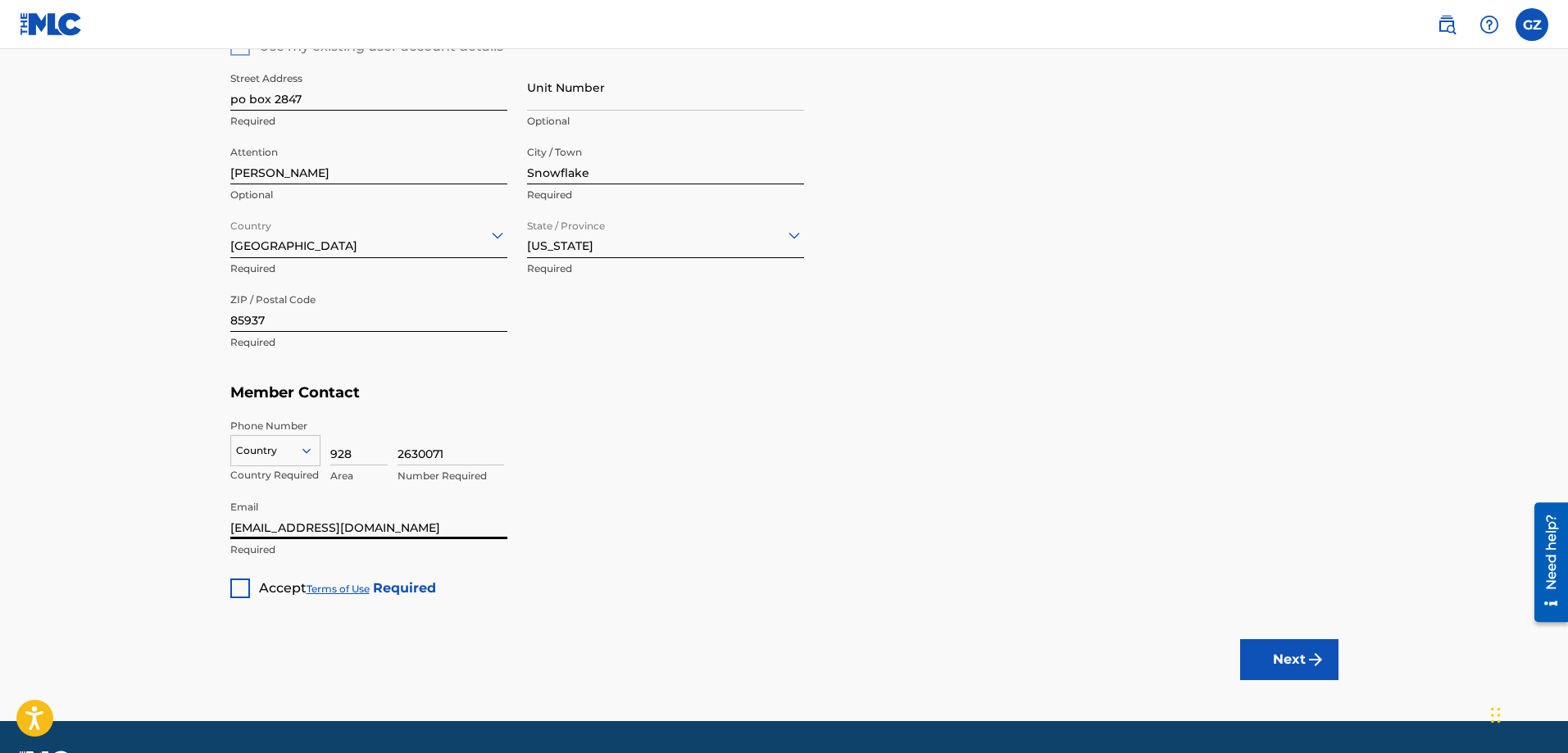
type input "[EMAIL_ADDRESS][DOMAIN_NAME]"
click at [237, 589] on div at bounding box center [241, 588] width 20 height 20
click at [1298, 664] on button "Next" at bounding box center [1289, 659] width 98 height 41
click at [316, 433] on div "Country Required" at bounding box center [275, 455] width 90 height 74
click at [297, 446] on div at bounding box center [275, 451] width 88 height 18
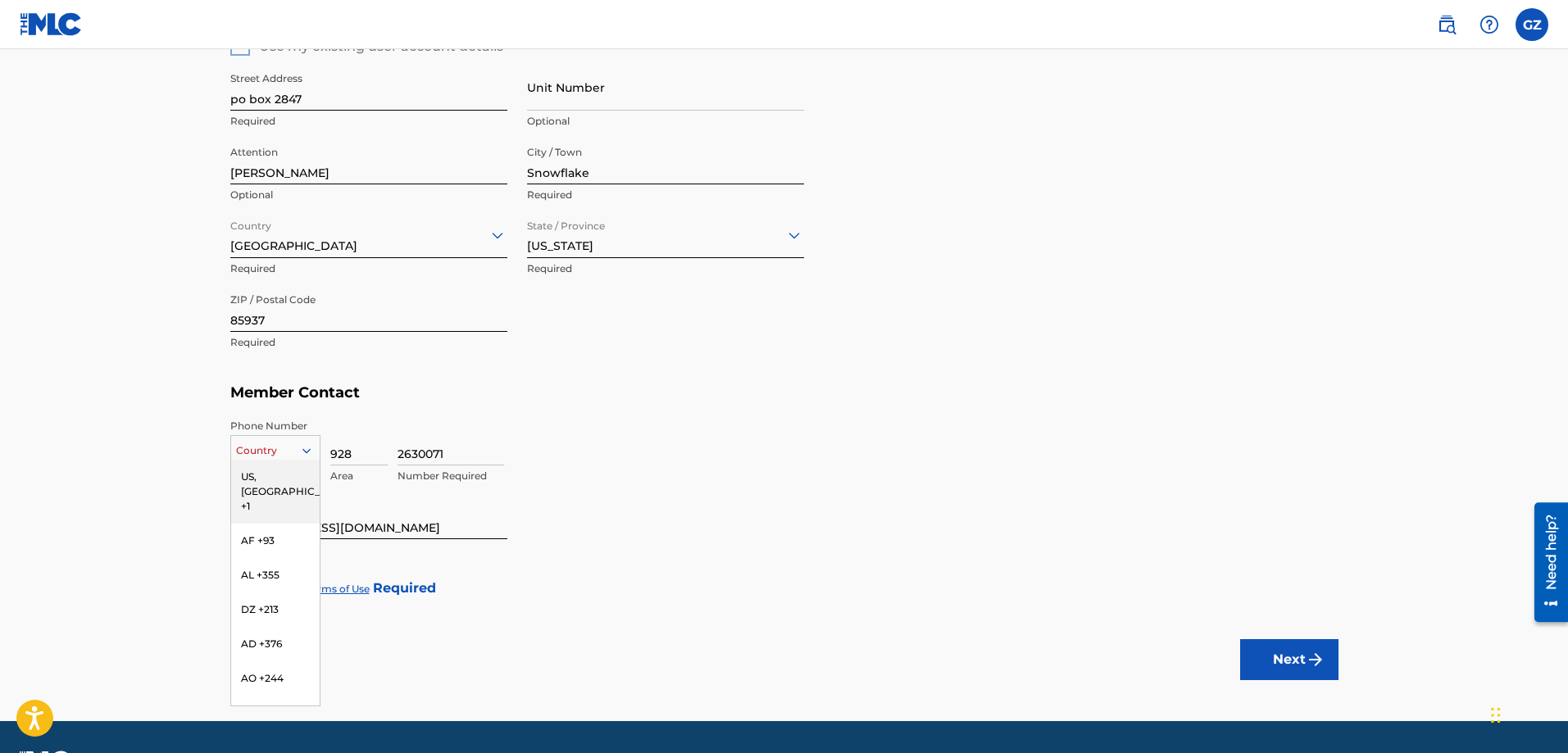
click at [280, 468] on div "US, [GEOGRAPHIC_DATA] +1" at bounding box center [275, 491] width 88 height 64
click at [1280, 656] on button "Next" at bounding box center [1289, 659] width 98 height 41
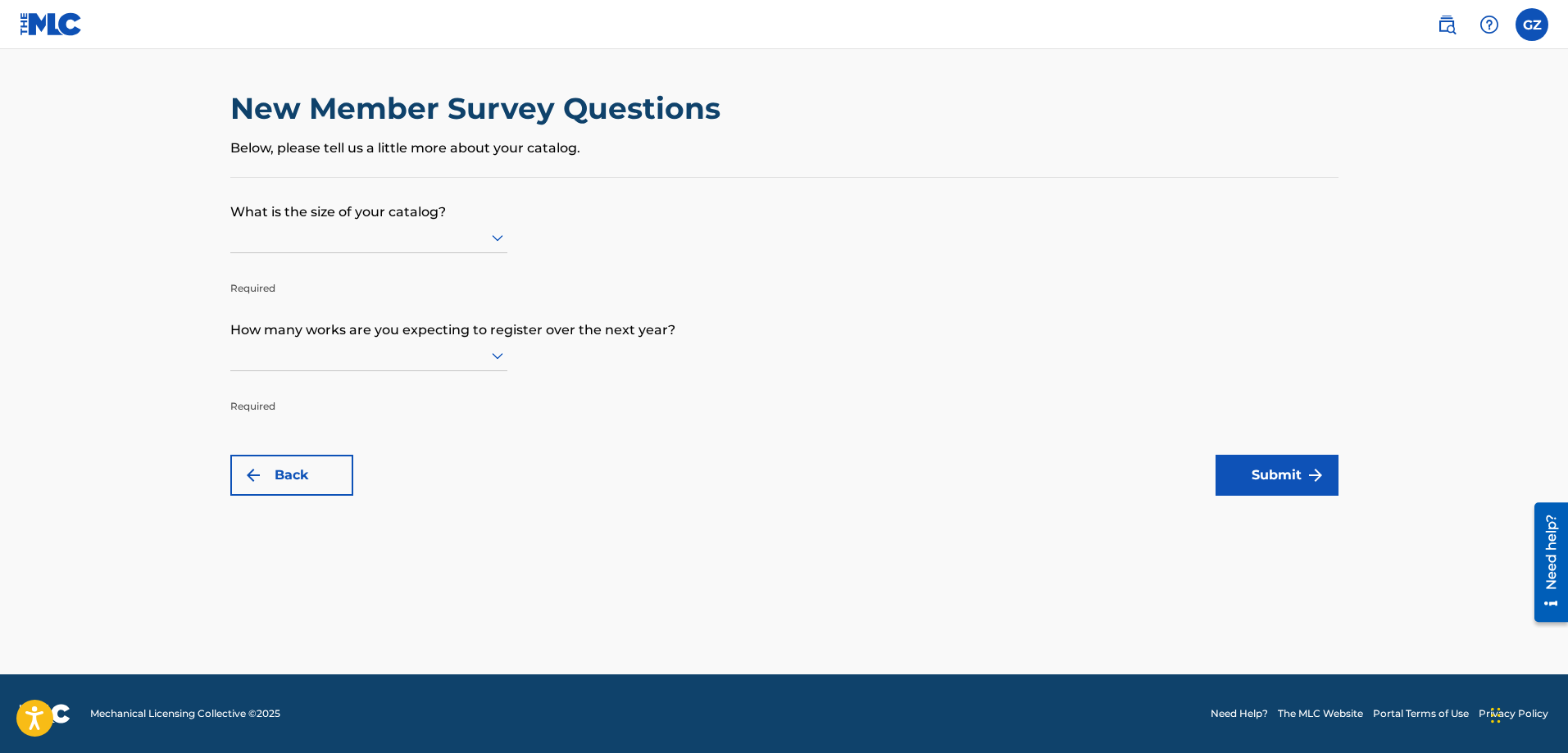
click at [307, 233] on div at bounding box center [369, 237] width 277 height 21
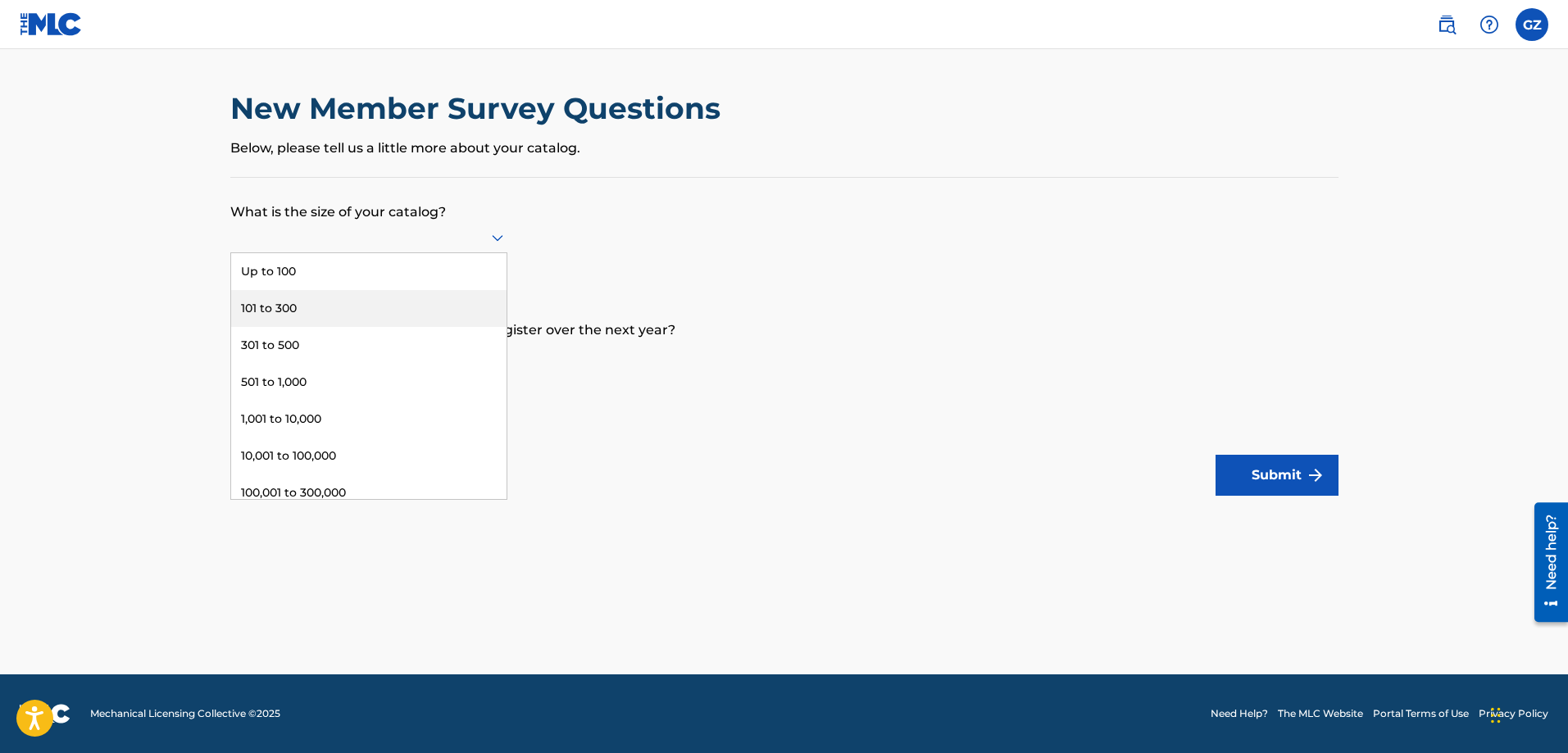
click at [329, 301] on div "101 to 300" at bounding box center [369, 309] width 275 height 37
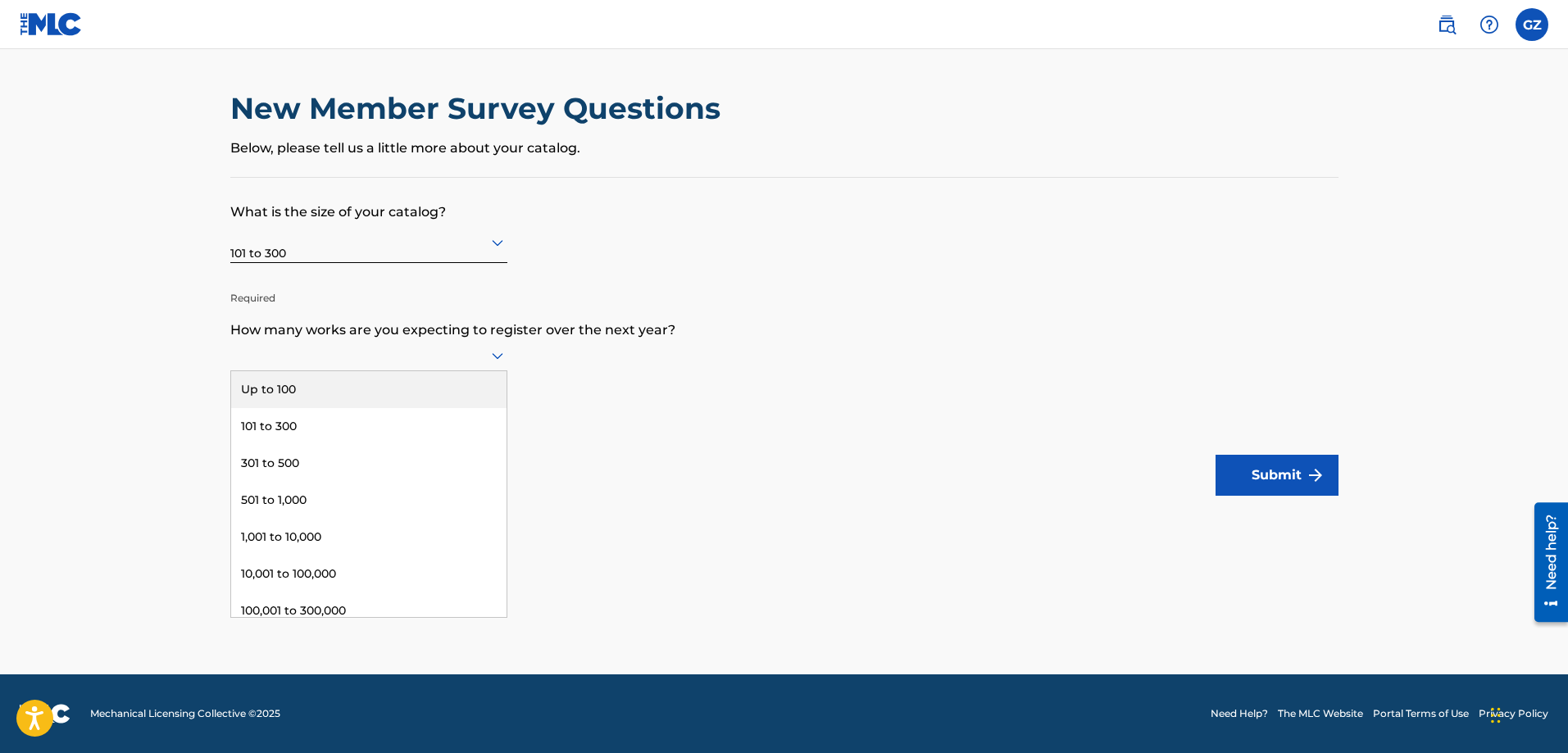
click at [284, 358] on div at bounding box center [369, 355] width 277 height 21
click at [285, 376] on div "Up to 100" at bounding box center [369, 389] width 275 height 37
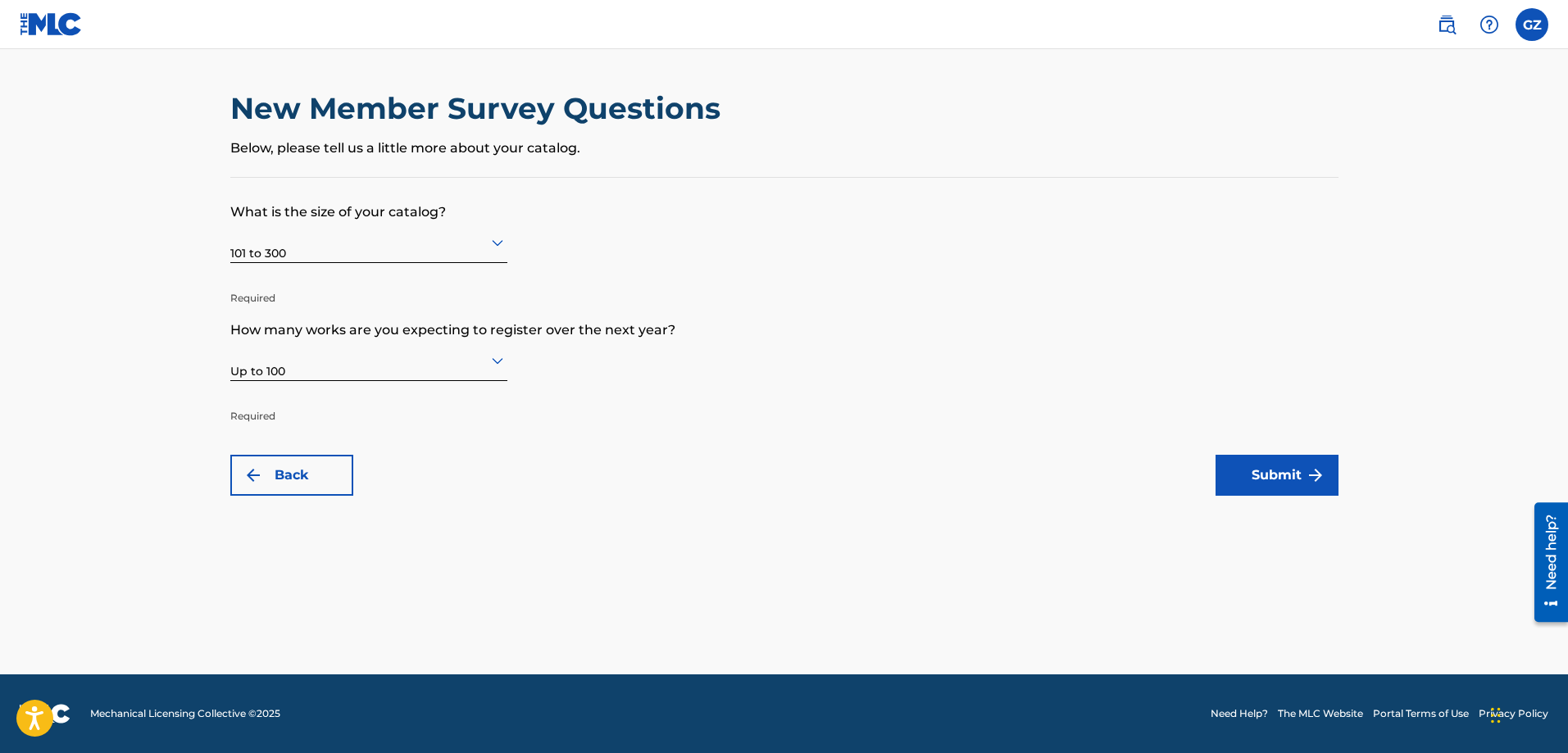
click at [1283, 474] on button "Submit" at bounding box center [1277, 474] width 123 height 41
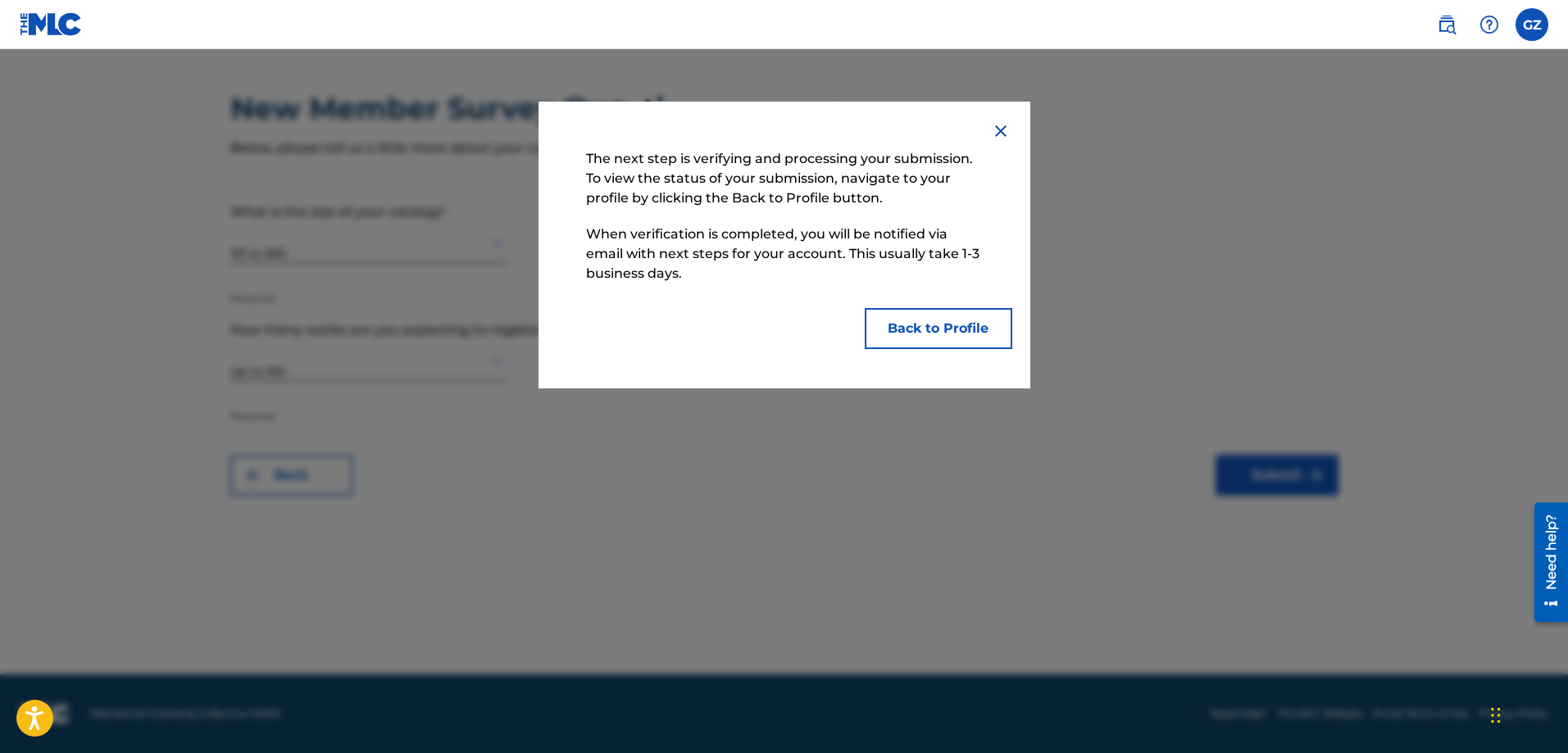
click at [951, 329] on button "Back to Profile" at bounding box center [938, 328] width 147 height 41
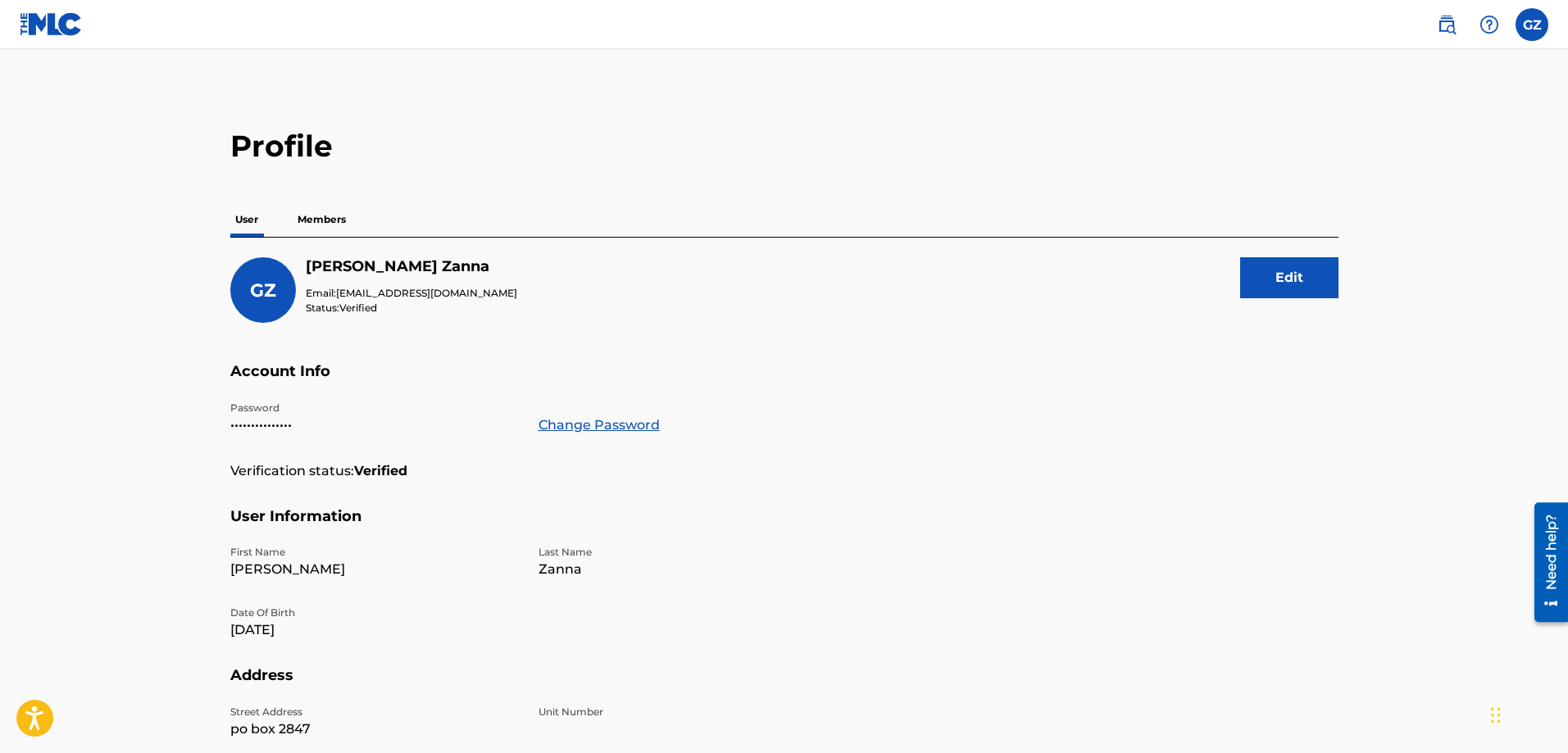
click at [1540, 21] on label at bounding box center [1531, 24] width 32 height 32
click at [1531, 25] on input "GZ [PERSON_NAME] [PERSON_NAME][EMAIL_ADDRESS][DOMAIN_NAME] Notification Prefere…" at bounding box center [1531, 25] width 0 height 0
click at [1373, 211] on link "Profile" at bounding box center [1370, 204] width 32 height 15
click at [1373, 200] on main "Profile User Members GZ [PERSON_NAME] Email: [EMAIL_ADDRESS][DOMAIN_NAME] Statu…" at bounding box center [784, 537] width 1568 height 975
click at [1542, 29] on label at bounding box center [1531, 24] width 32 height 32
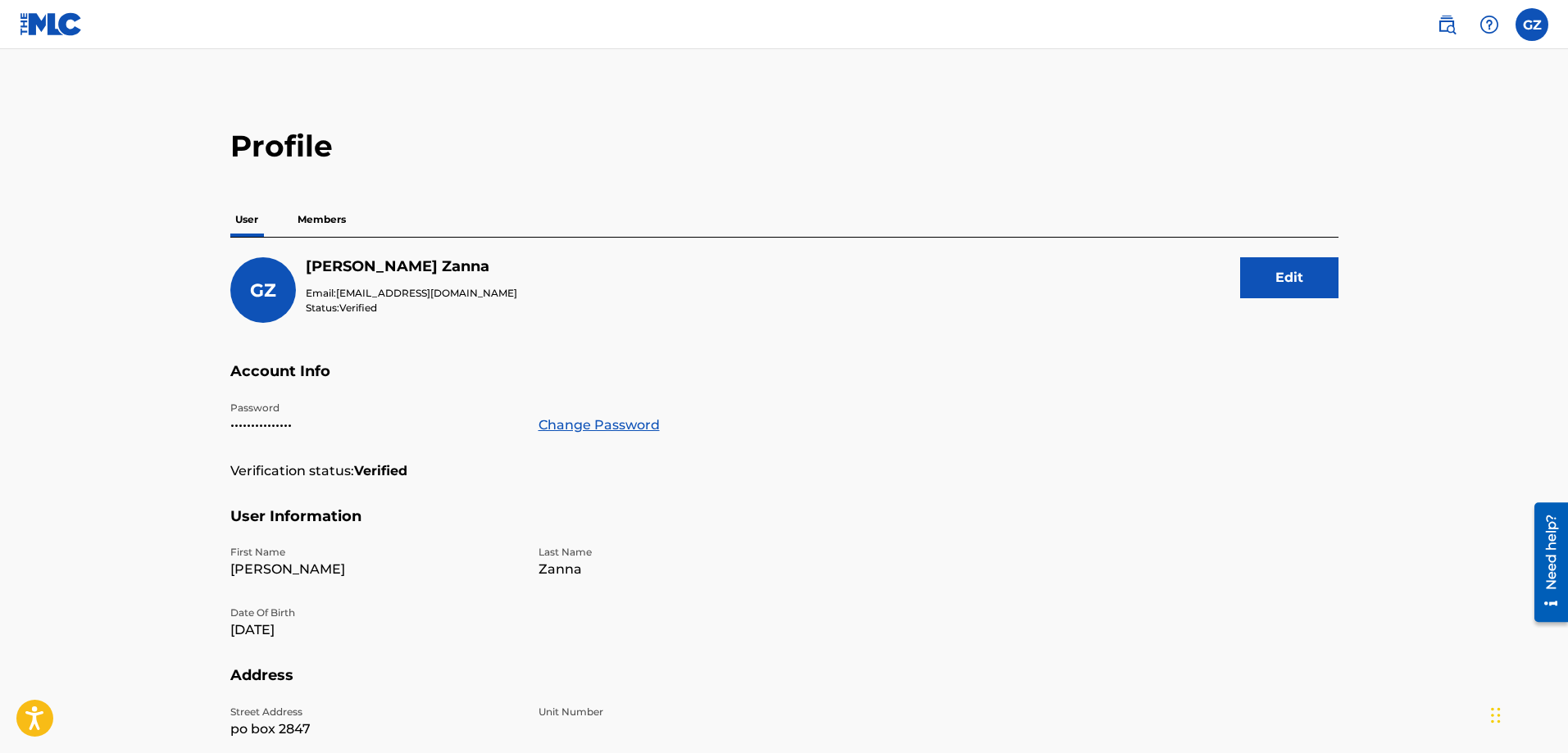
click at [1531, 25] on input "GZ [PERSON_NAME] [PERSON_NAME][EMAIL_ADDRESS][DOMAIN_NAME] Notification Prefere…" at bounding box center [1531, 25] width 0 height 0
click at [1376, 204] on link "Profile" at bounding box center [1370, 204] width 32 height 15
